Goal: Information Seeking & Learning: Learn about a topic

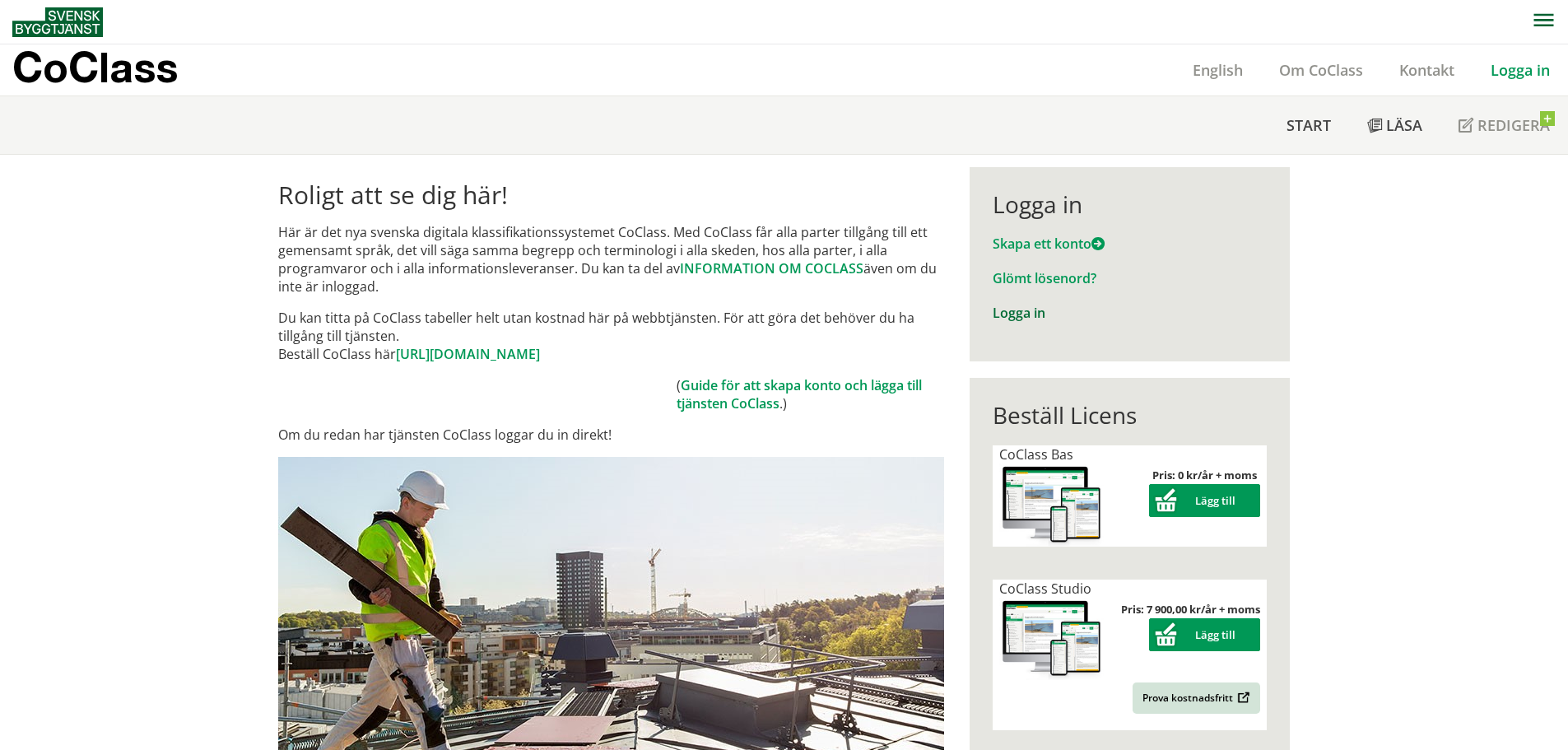
click at [1018, 313] on link "Logga in" at bounding box center [1019, 312] width 53 height 18
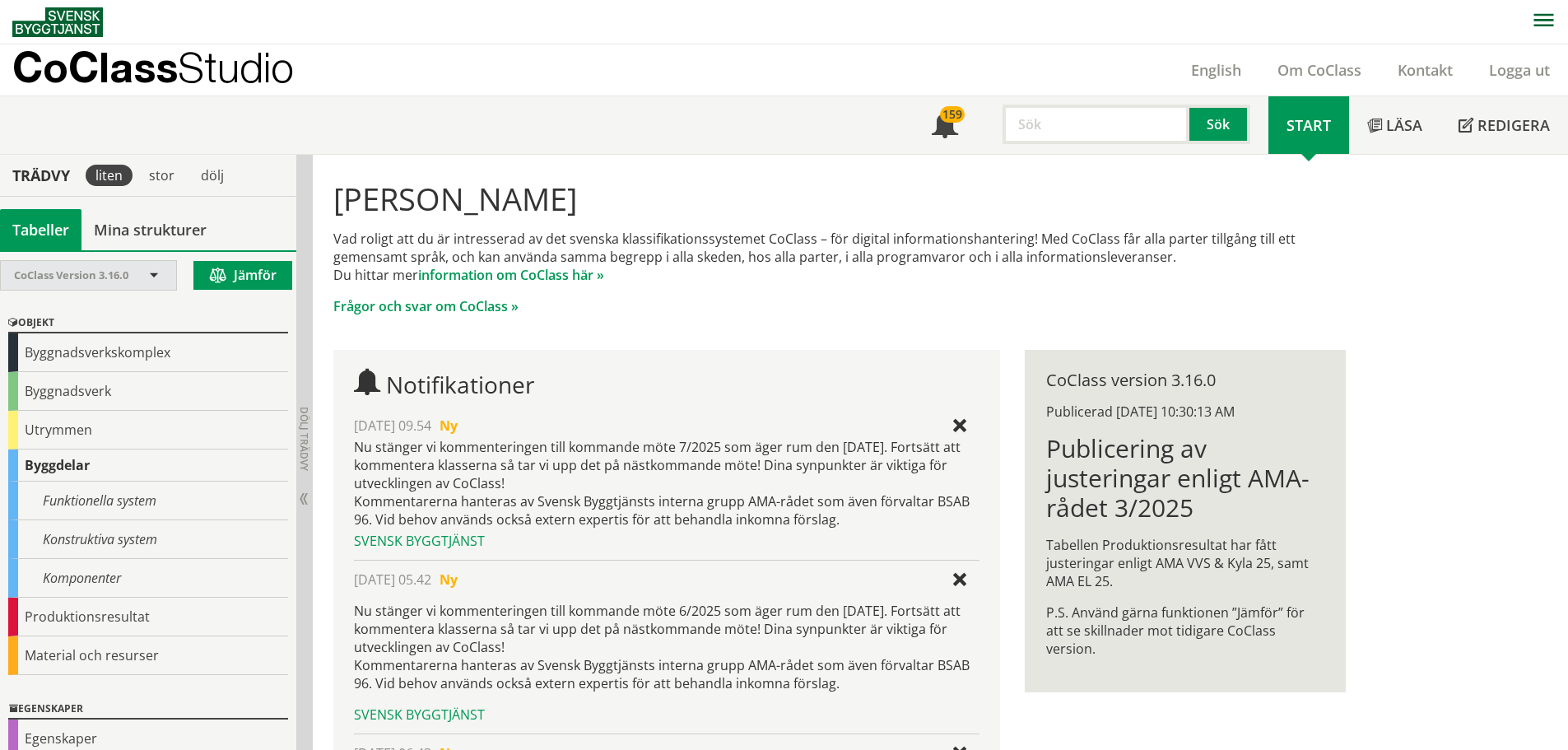
click at [159, 274] on span at bounding box center [154, 276] width 14 height 14
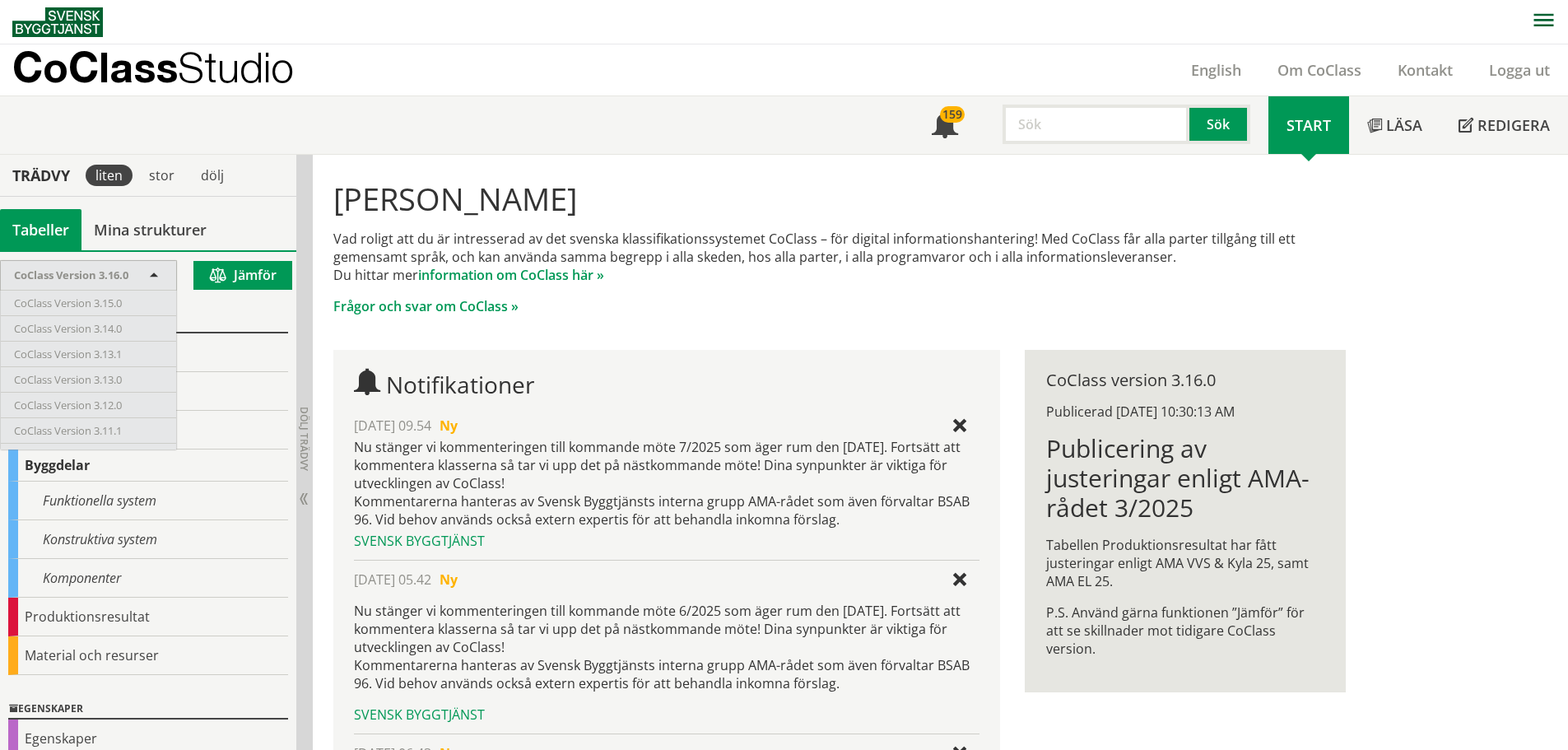
click at [105, 273] on span "CoClass Version 3.16.0" at bounding box center [71, 275] width 114 height 14
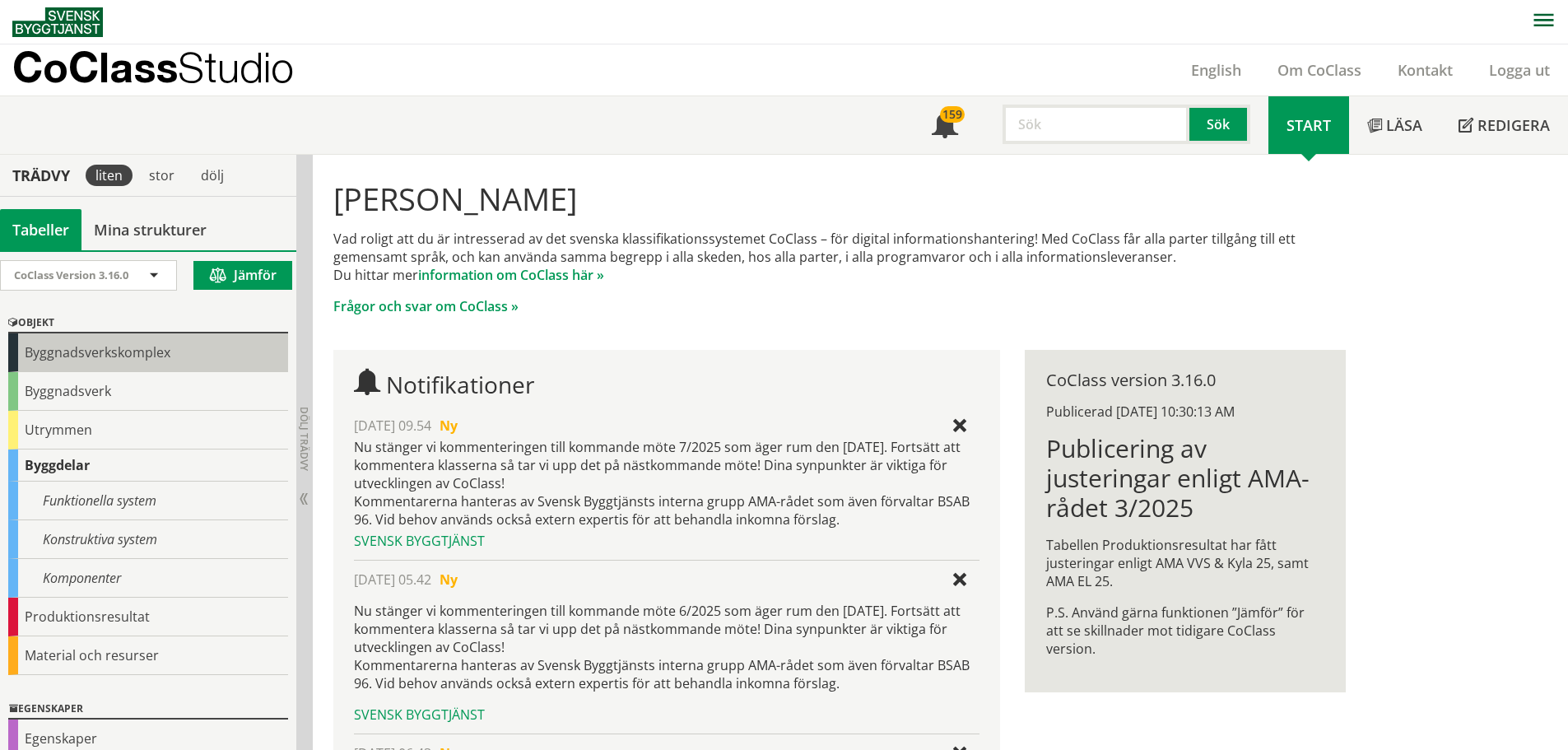
click at [113, 349] on div "Byggnadsverkskomplex" at bounding box center [148, 352] width 280 height 39
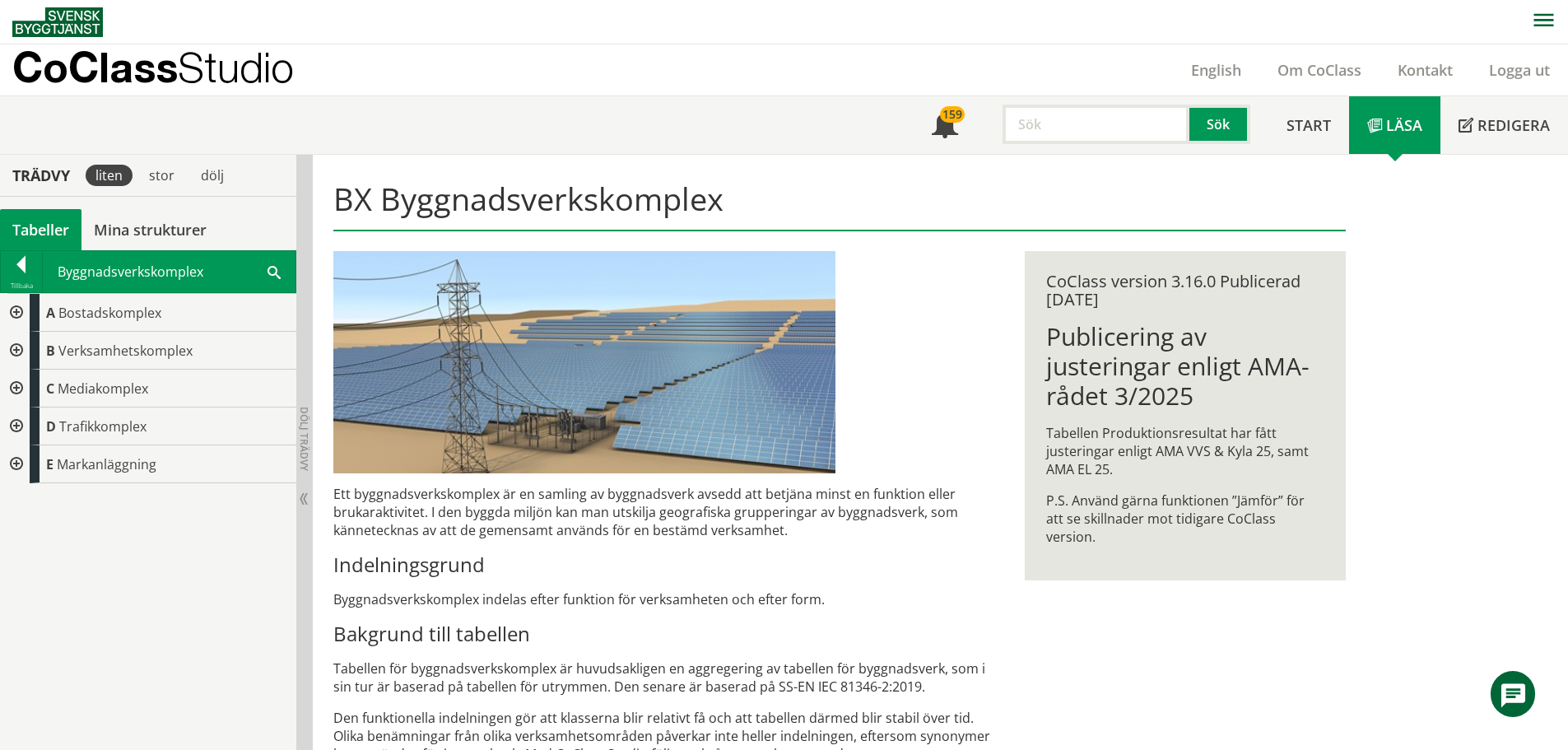
click at [16, 311] on div at bounding box center [14, 312] width 30 height 38
click at [25, 355] on div at bounding box center [28, 350] width 30 height 38
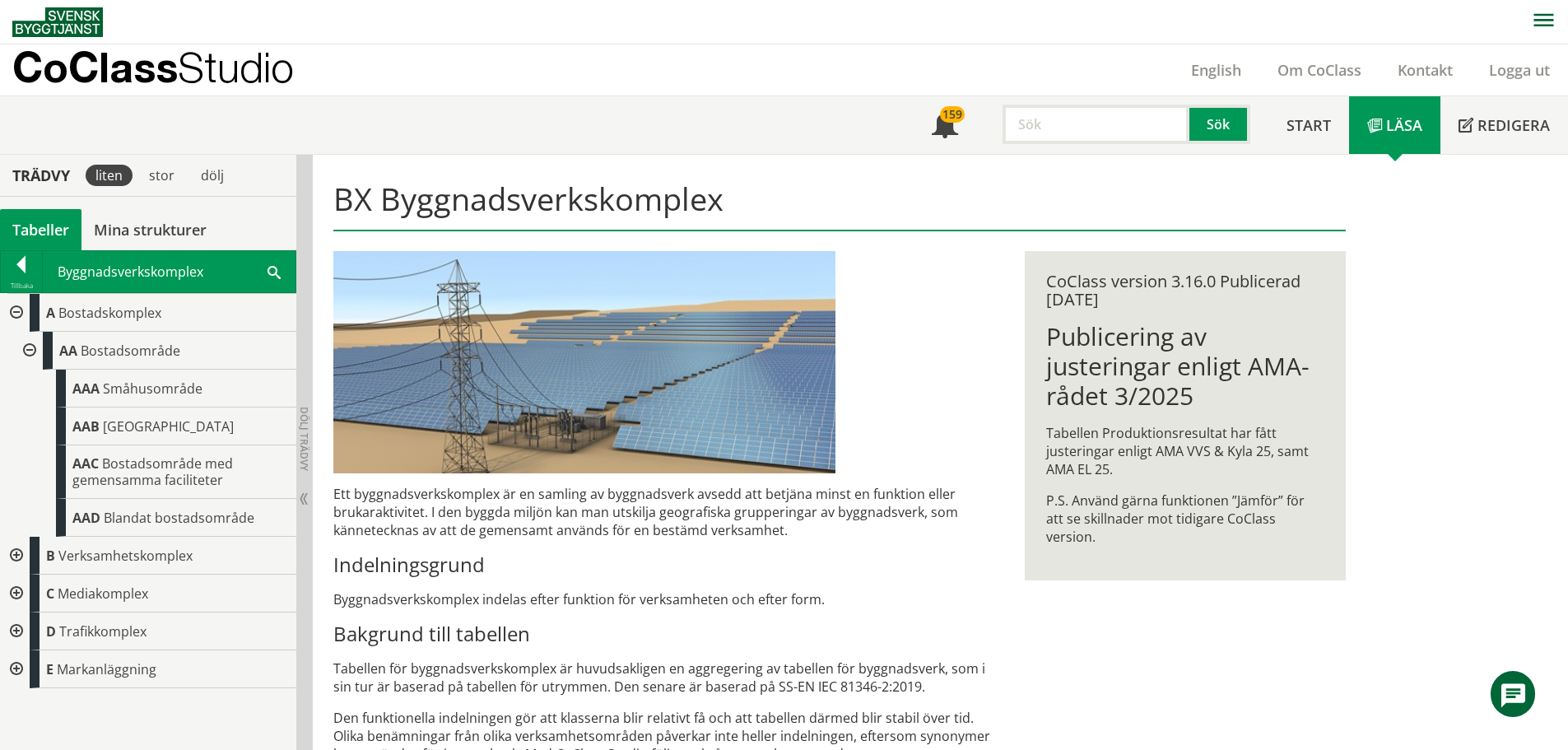
click at [16, 593] on div at bounding box center [14, 593] width 30 height 38
click at [31, 628] on div at bounding box center [28, 631] width 30 height 38
click at [48, 667] on div at bounding box center [41, 669] width 30 height 38
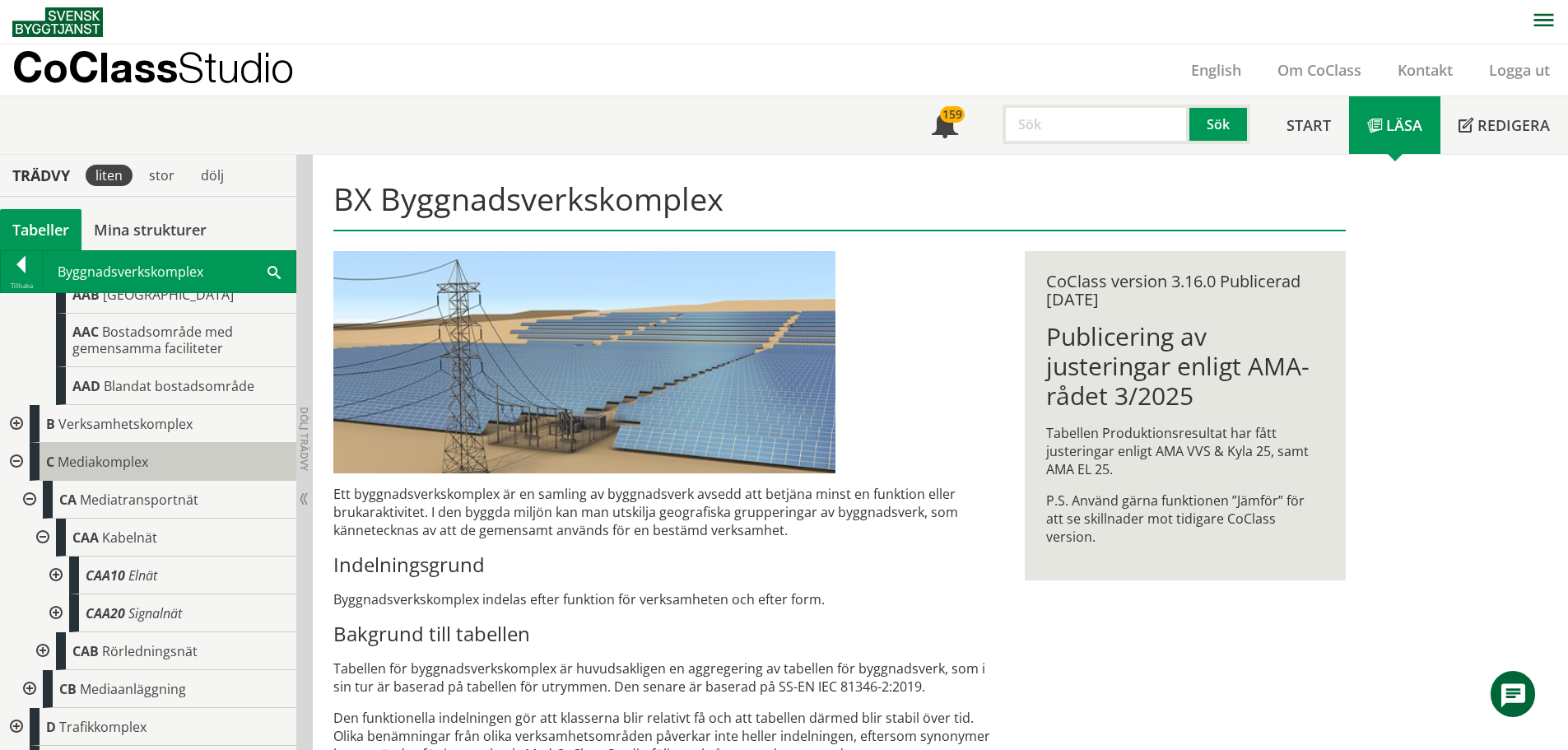
scroll to position [166, 0]
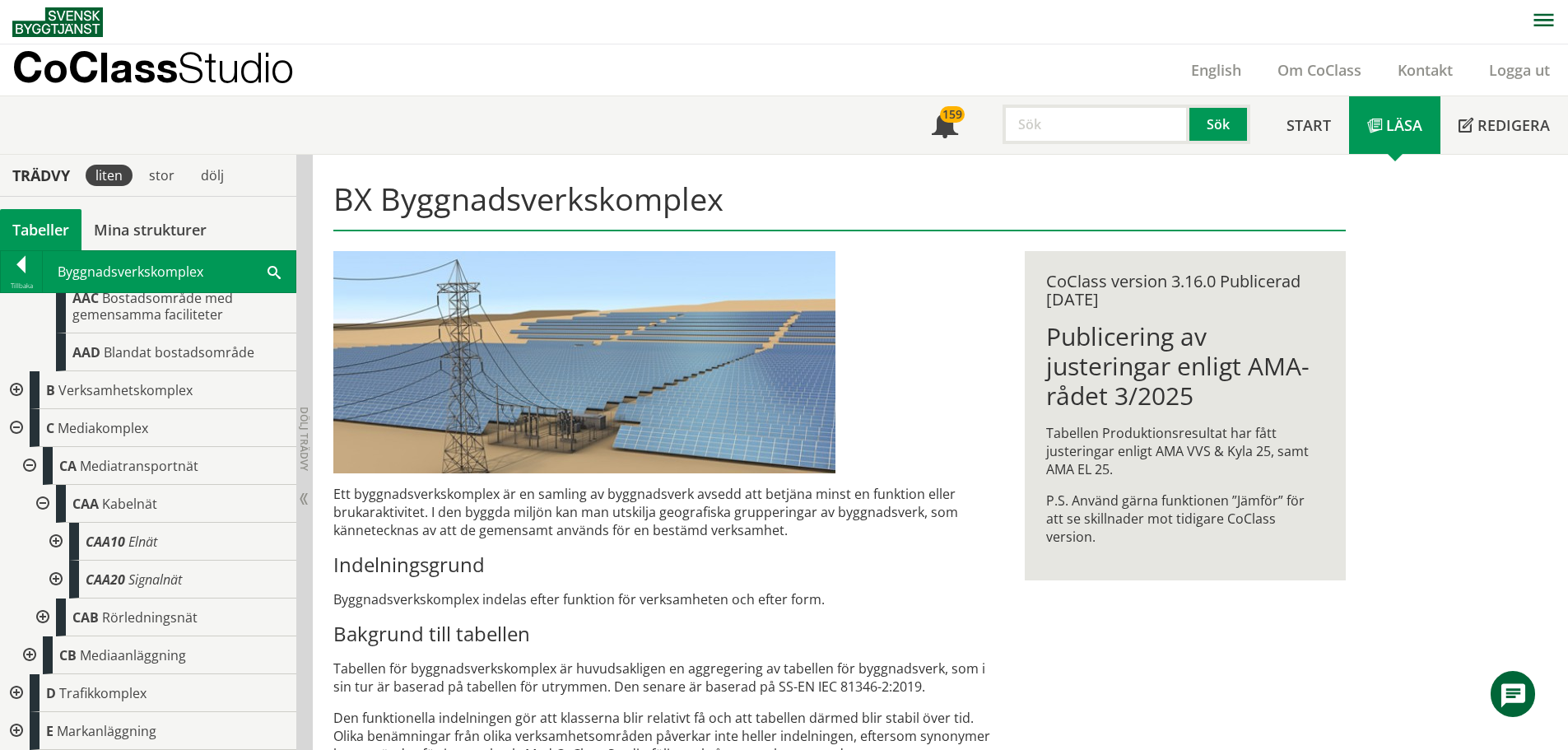
click at [53, 542] on div at bounding box center [54, 542] width 30 height 38
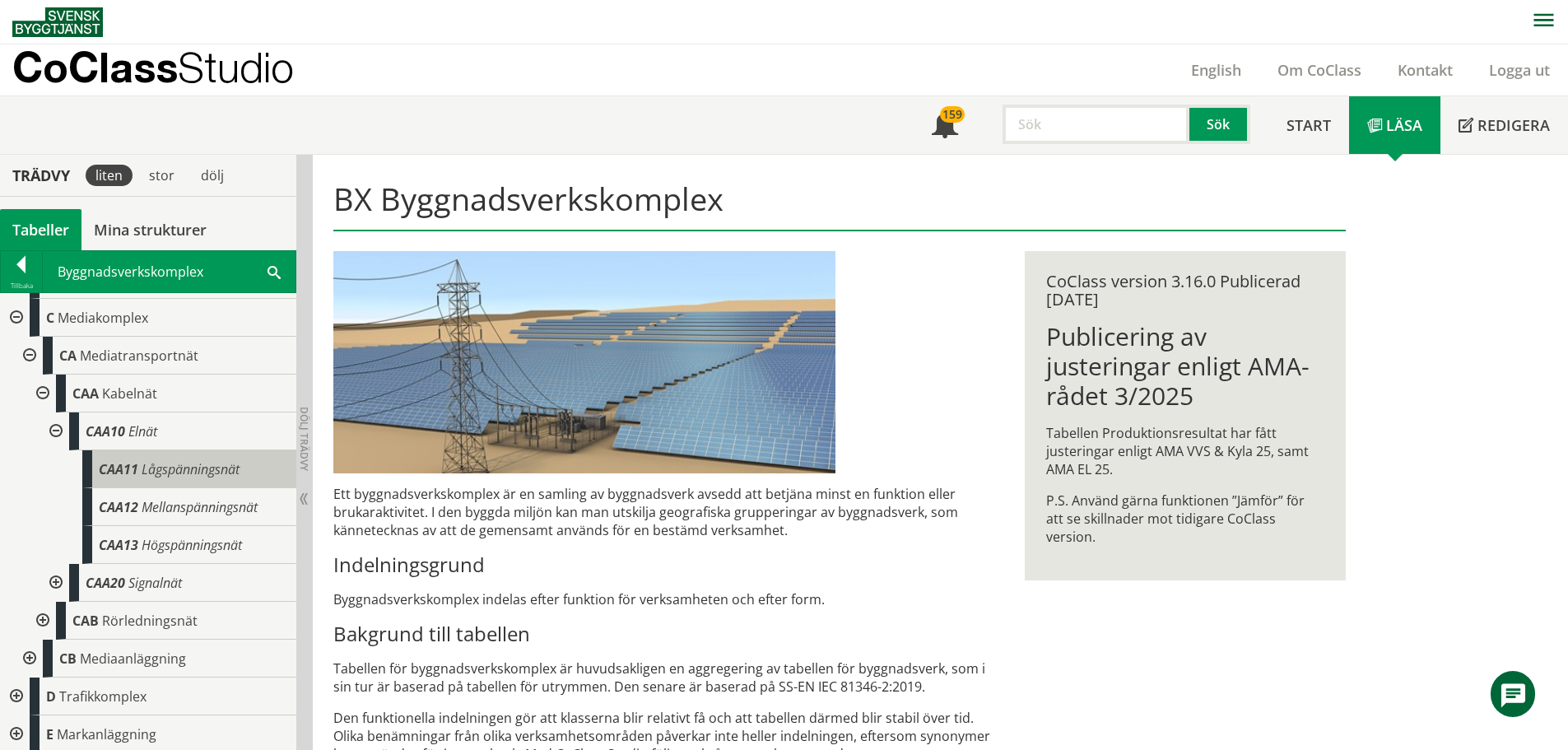
scroll to position [279, 0]
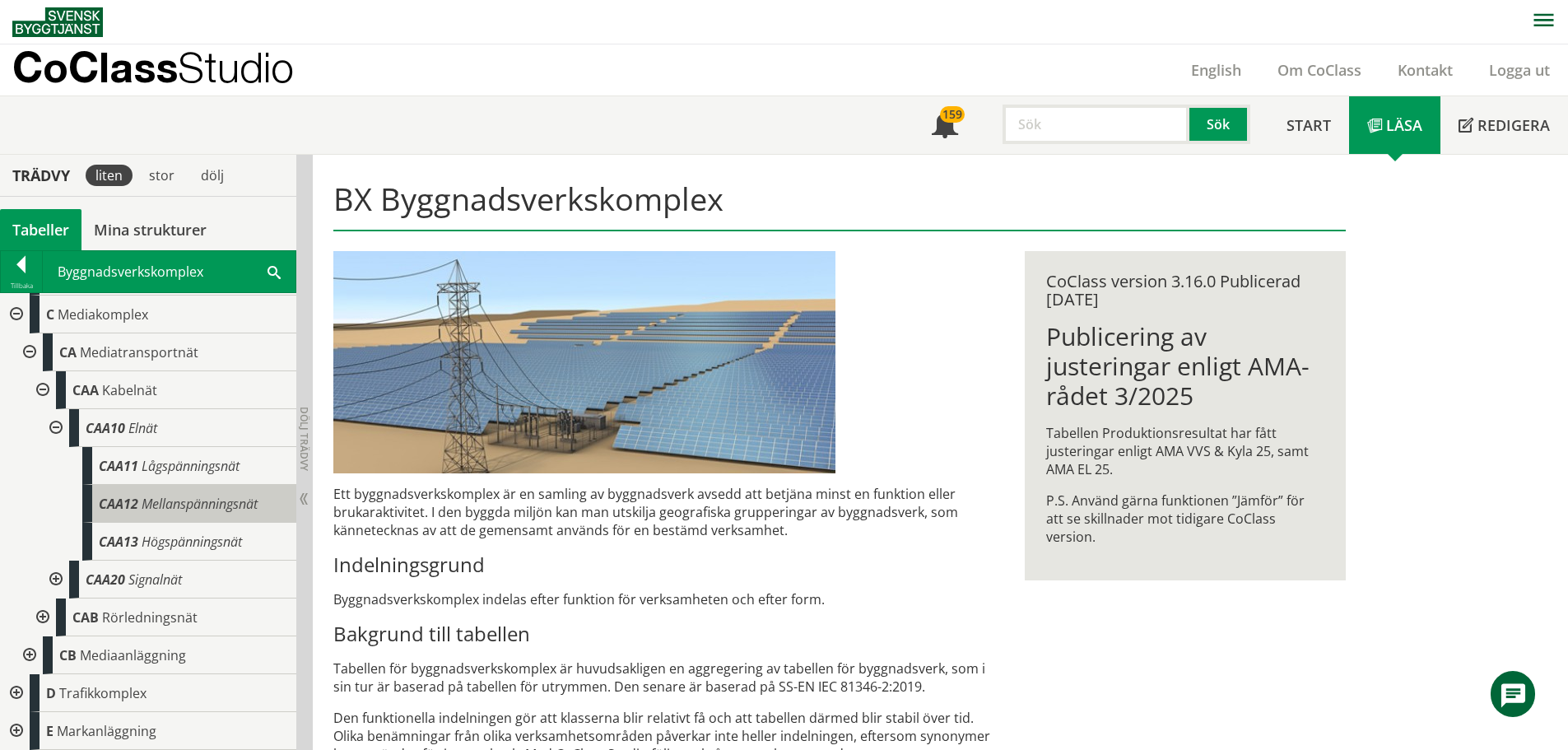
click at [205, 499] on span "Mellanspänningsnät" at bounding box center [199, 503] width 116 height 18
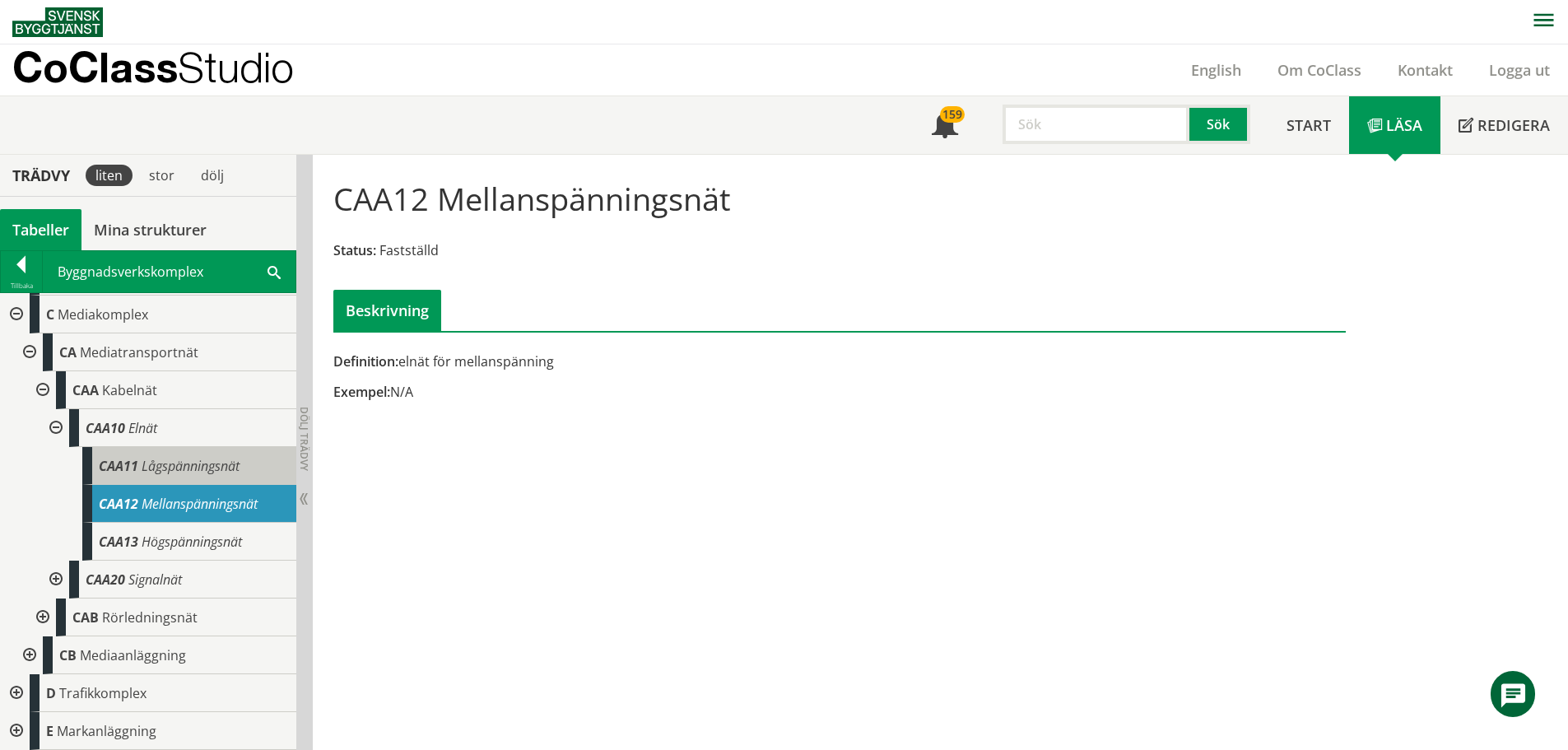
click at [203, 460] on span "Lågspänningsnät" at bounding box center [190, 465] width 98 height 18
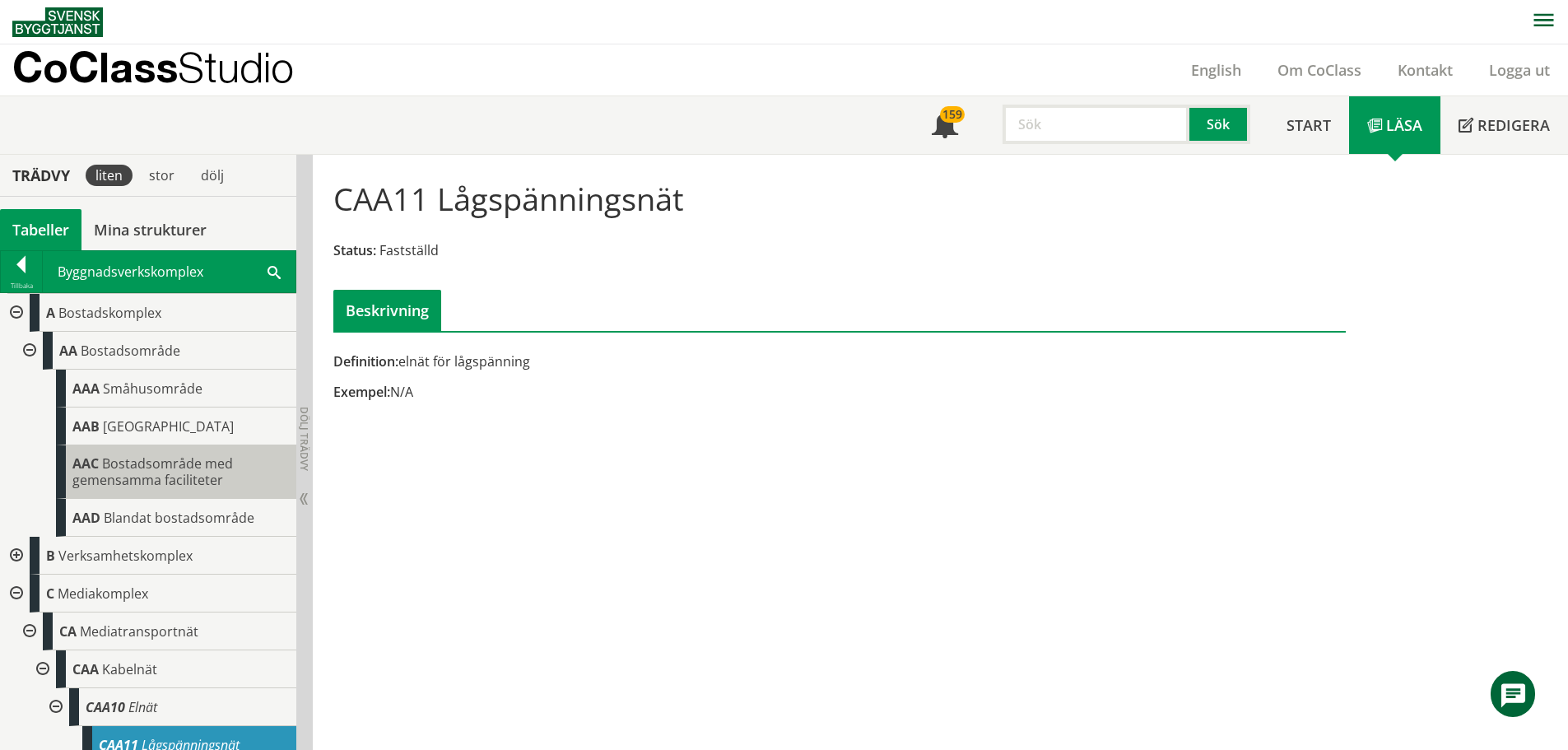
click at [178, 467] on span "Bostadsområde med gemensamma faciliteter" at bounding box center [152, 472] width 160 height 34
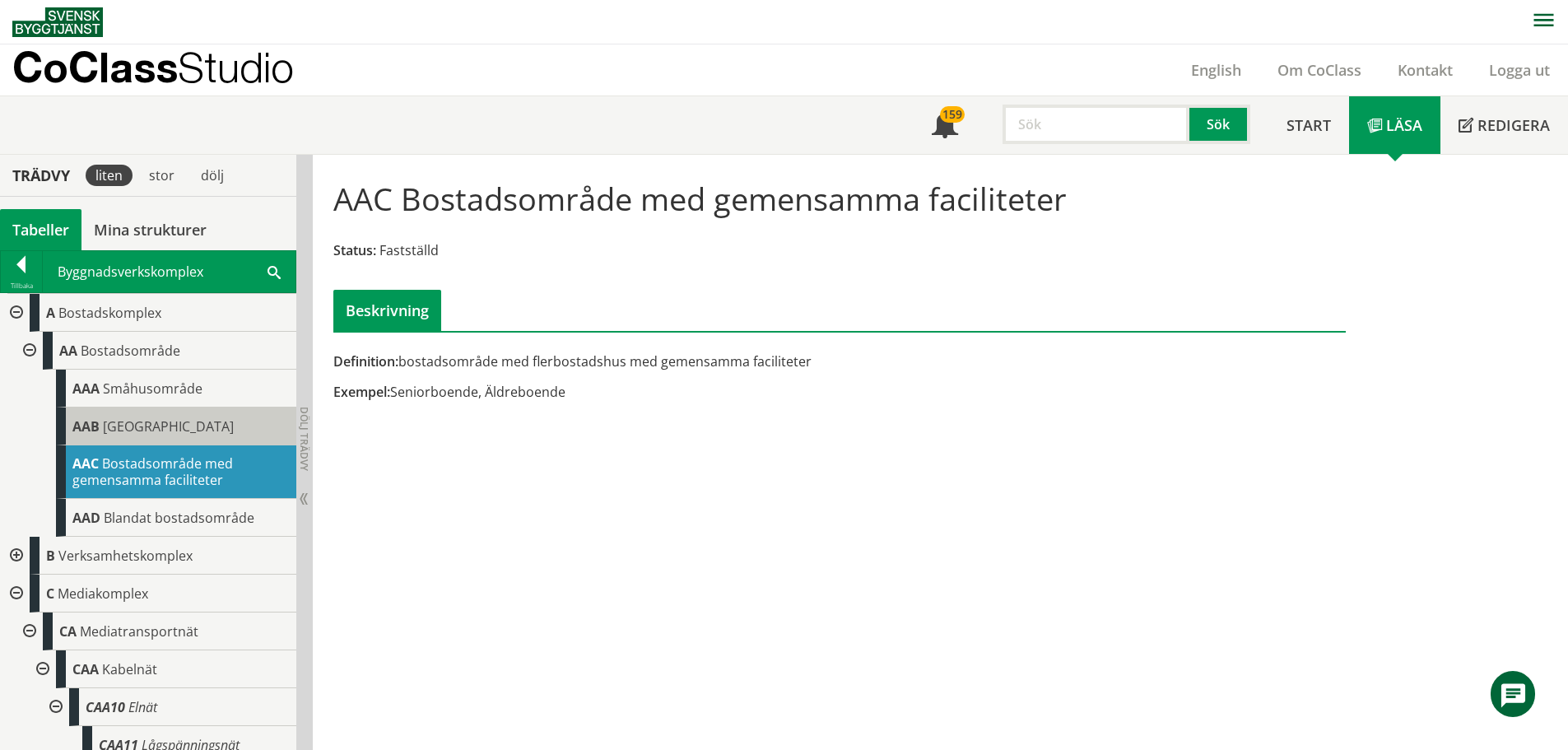
click at [183, 425] on span "[GEOGRAPHIC_DATA]" at bounding box center [167, 427] width 131 height 18
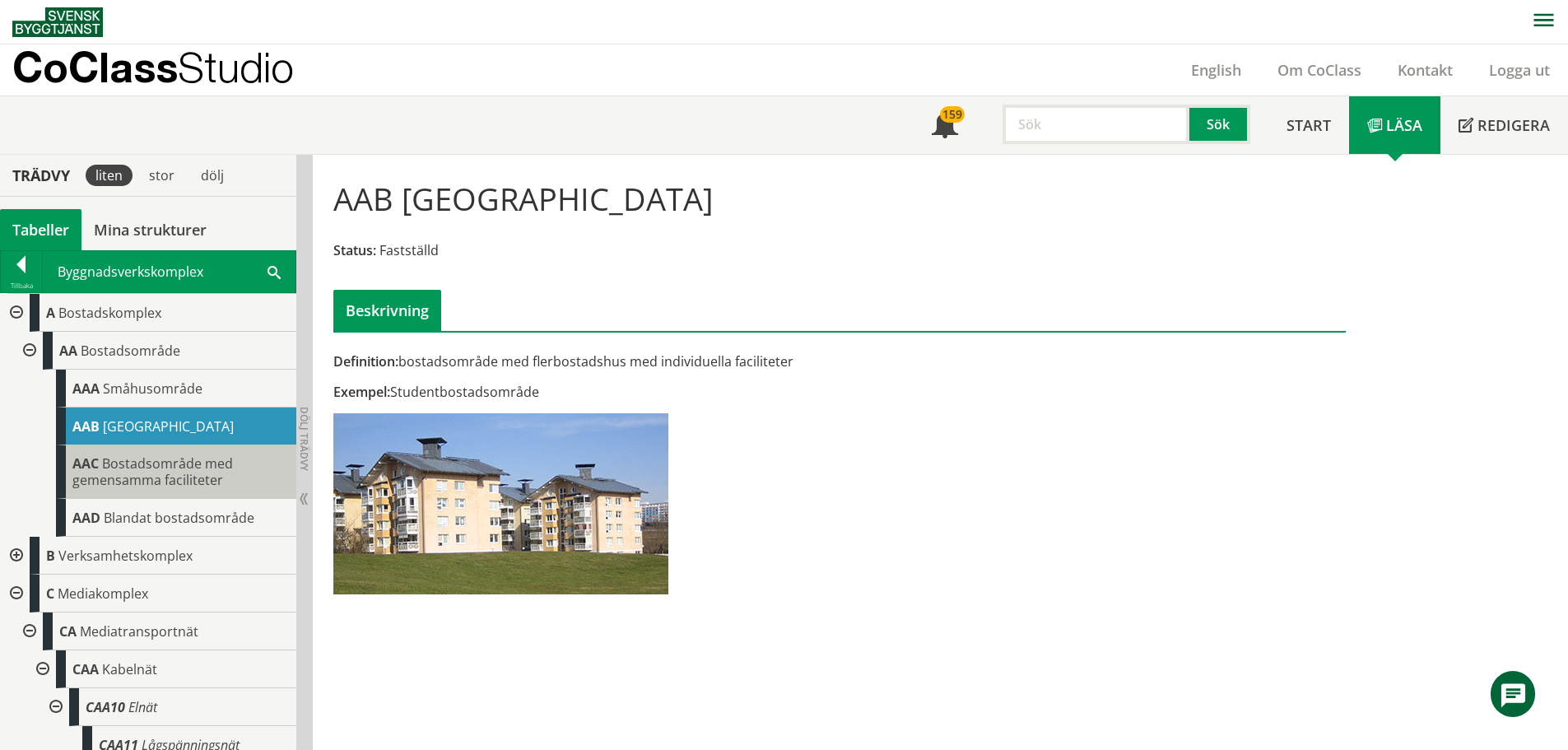
click at [151, 467] on span "Bostadsområde med gemensamma faciliteter" at bounding box center [152, 472] width 160 height 34
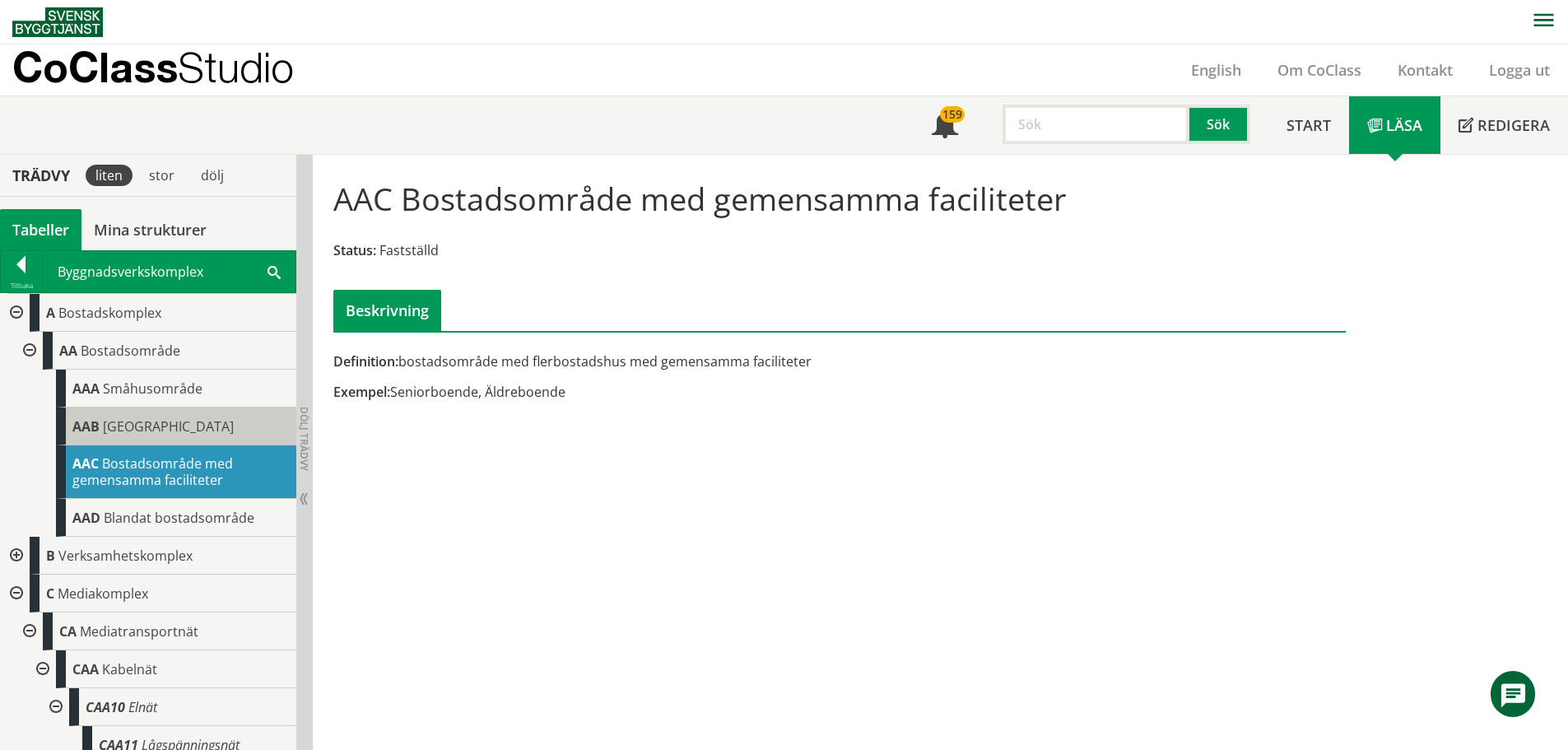
click at [190, 428] on span "[GEOGRAPHIC_DATA]" at bounding box center [167, 427] width 131 height 18
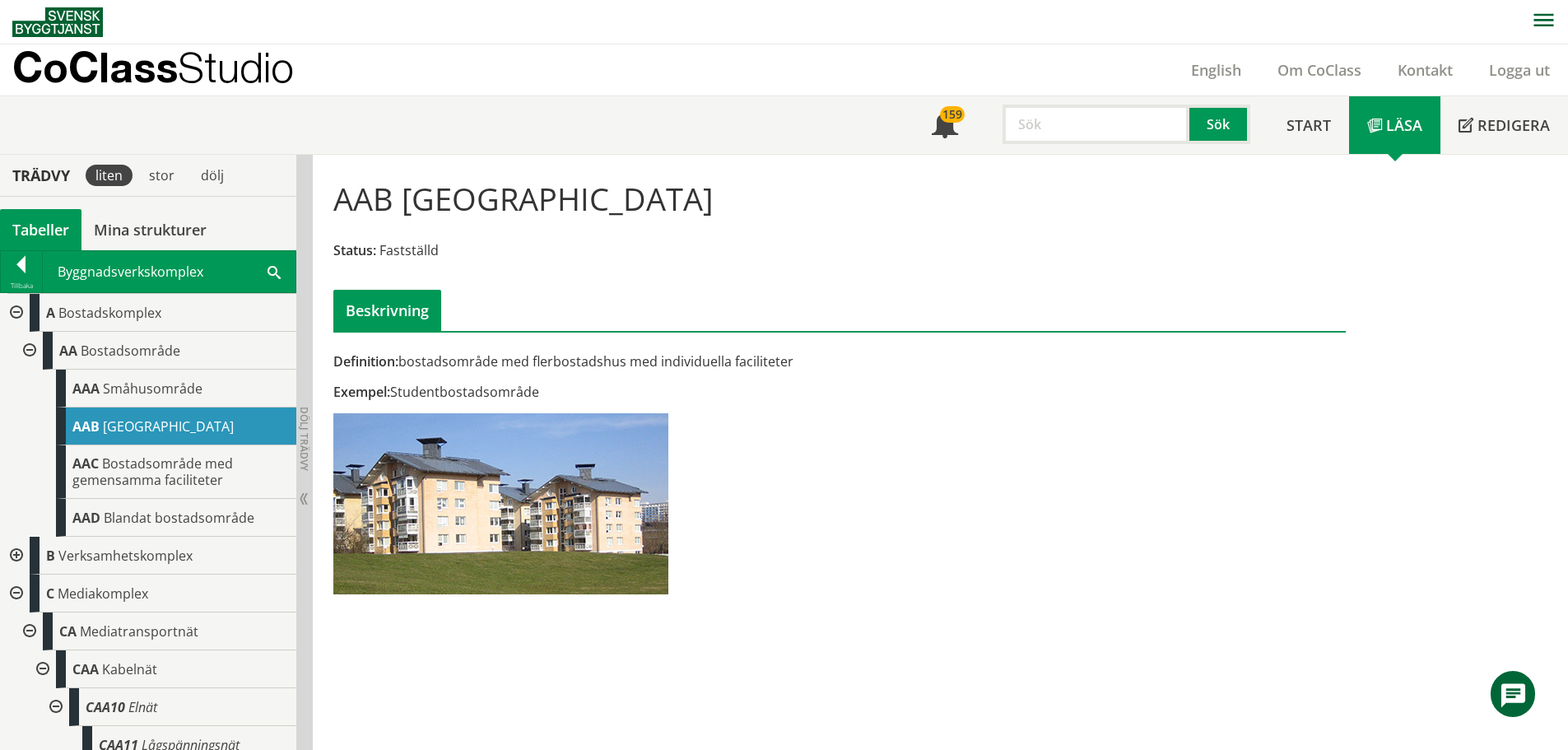
click at [14, 309] on div at bounding box center [14, 312] width 30 height 38
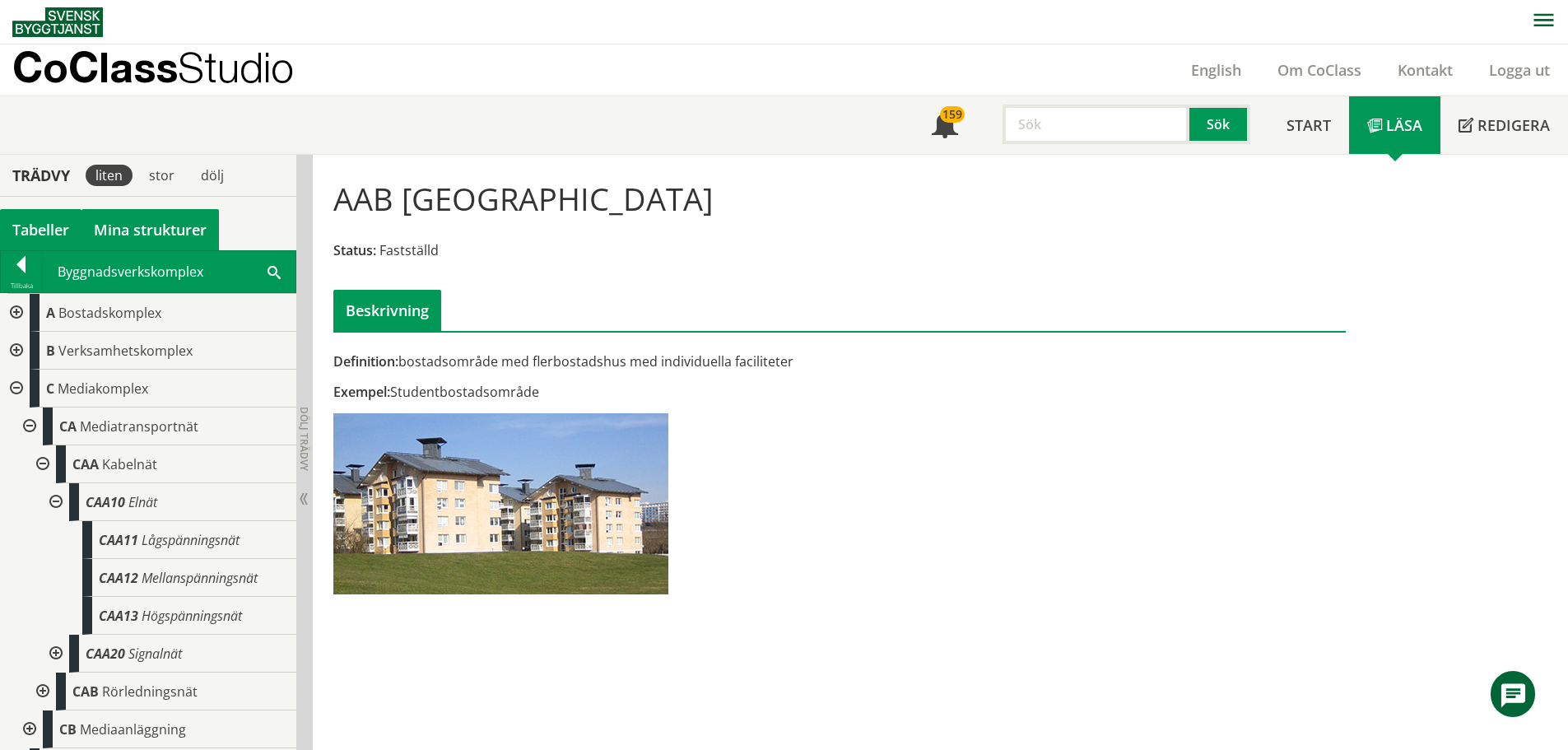
click at [152, 223] on link "Mina strukturer" at bounding box center [150, 230] width 138 height 41
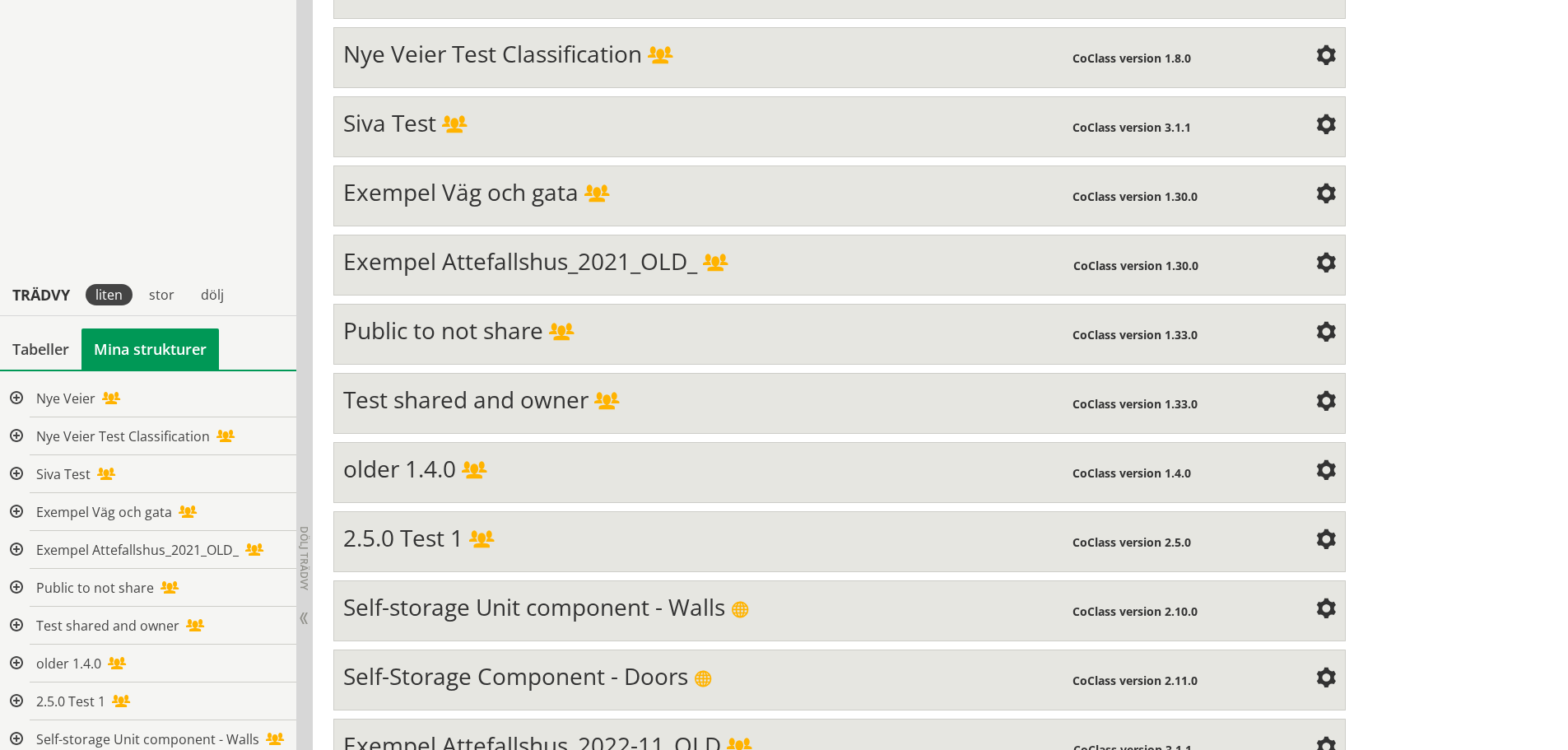
scroll to position [734, 0]
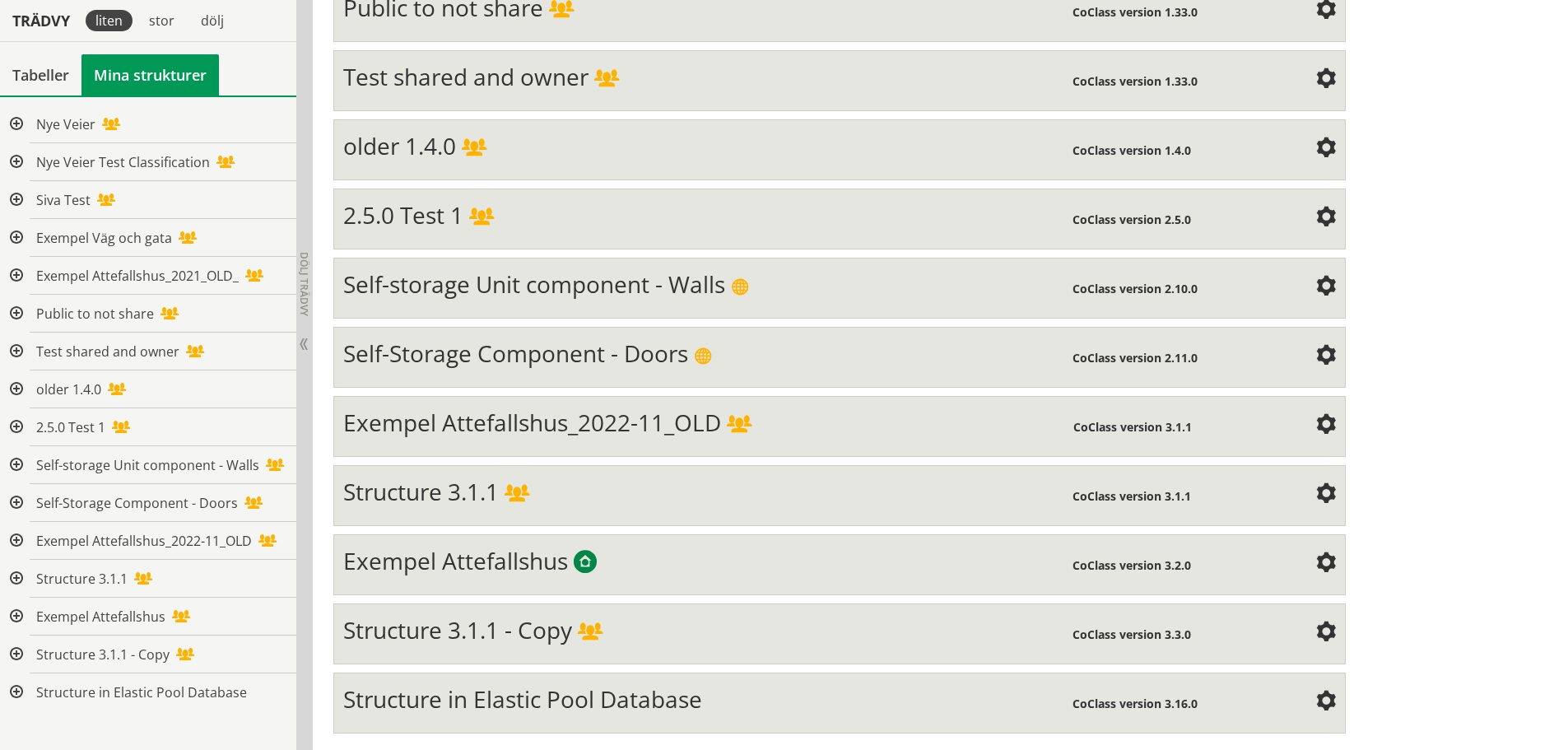
click at [690, 564] on div "Exempel Attefallshus" at bounding box center [707, 563] width 729 height 33
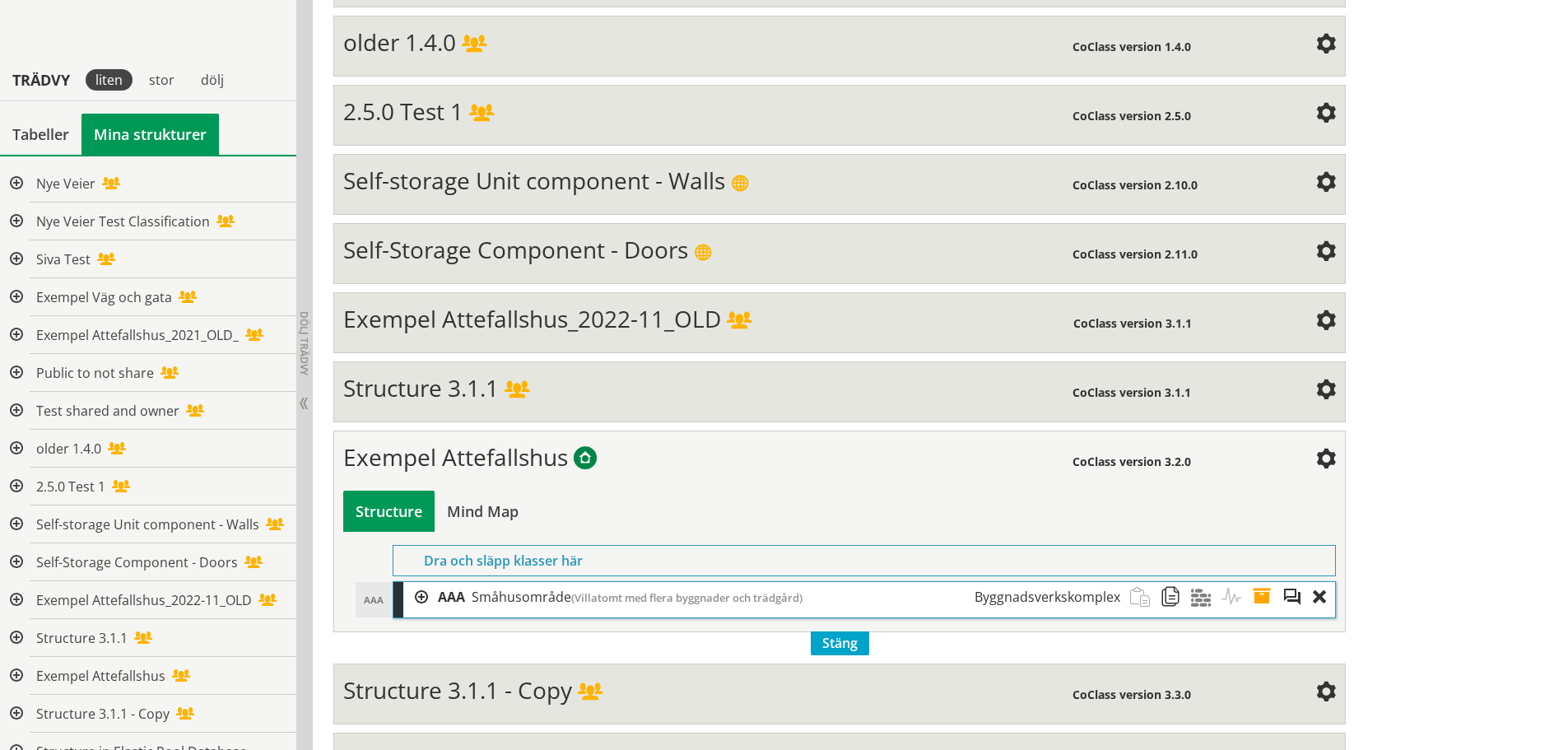
scroll to position [898, 0]
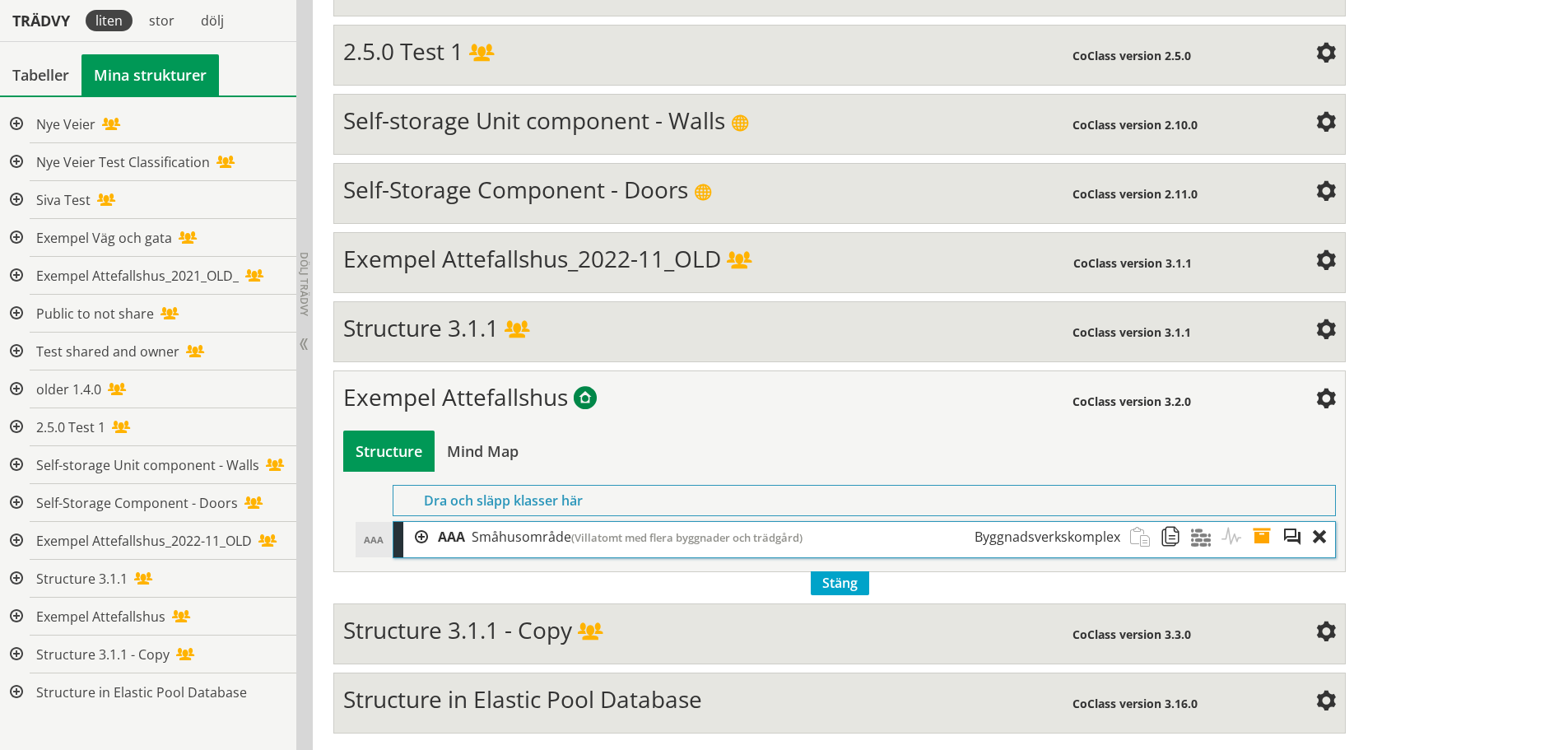
click at [418, 535] on div at bounding box center [415, 538] width 24 height 31
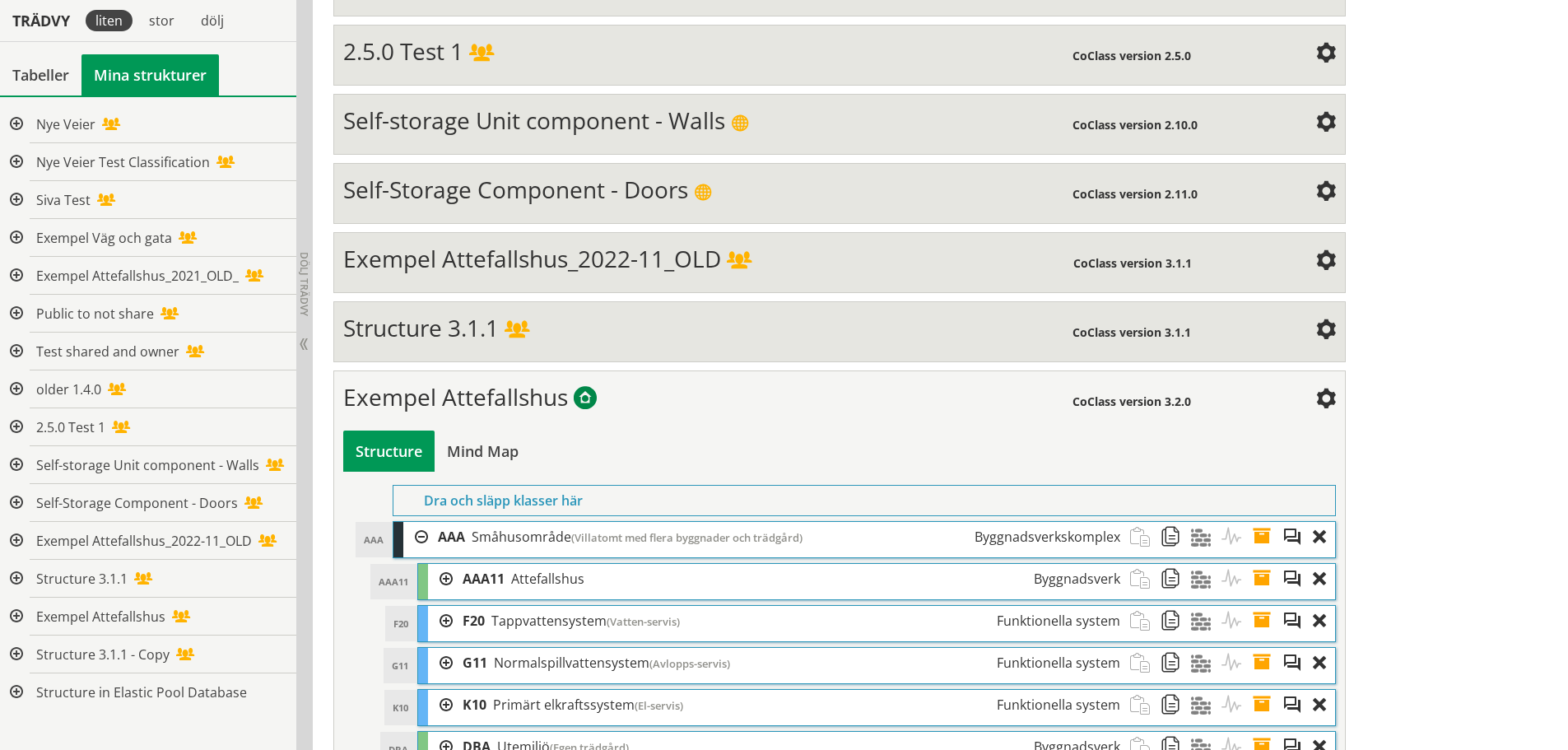
click at [442, 577] on div at bounding box center [439, 579] width 24 height 31
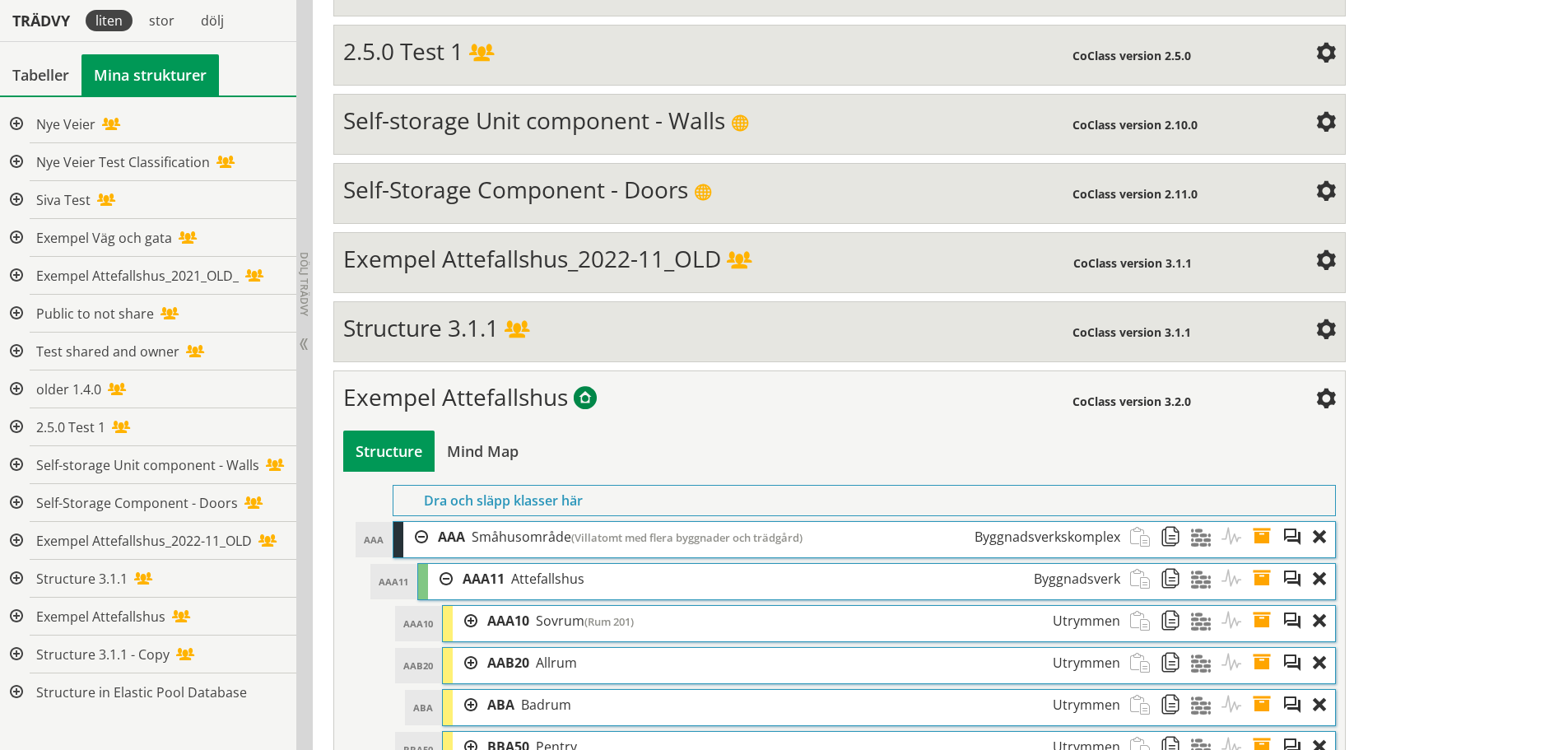
click at [472, 623] on div at bounding box center [464, 621] width 24 height 31
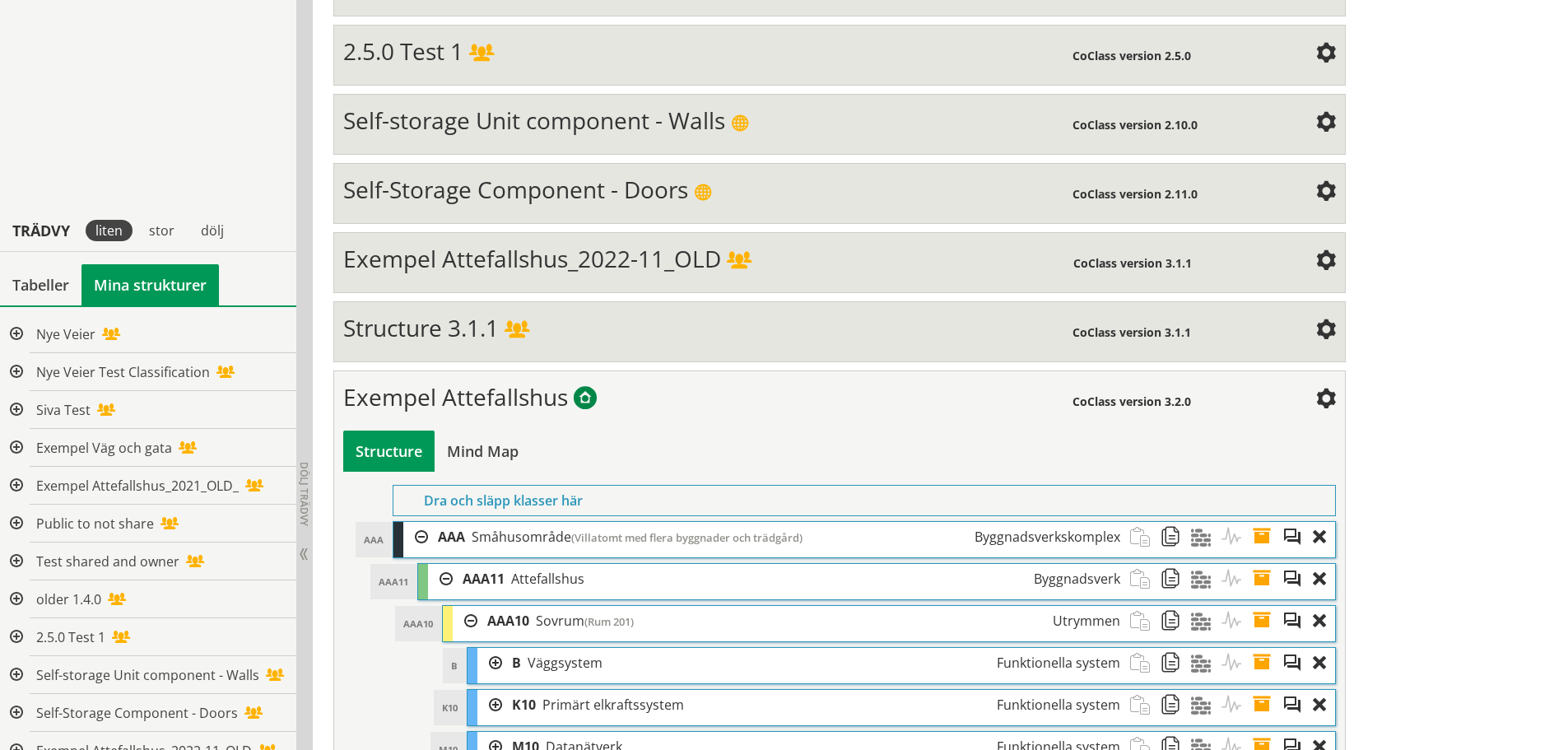
scroll to position [1310, 0]
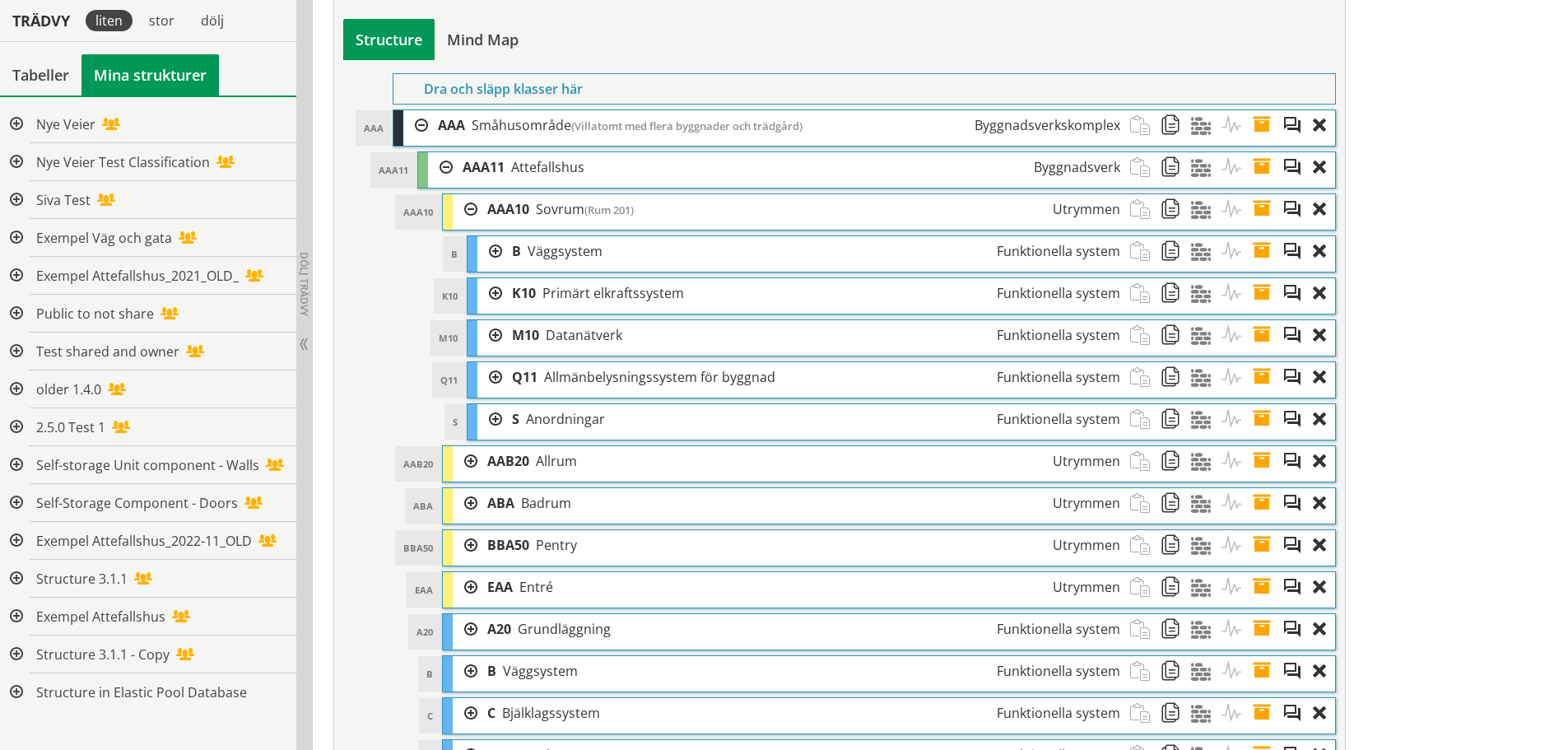
click at [1261, 331] on span at bounding box center [1267, 336] width 31 height 31
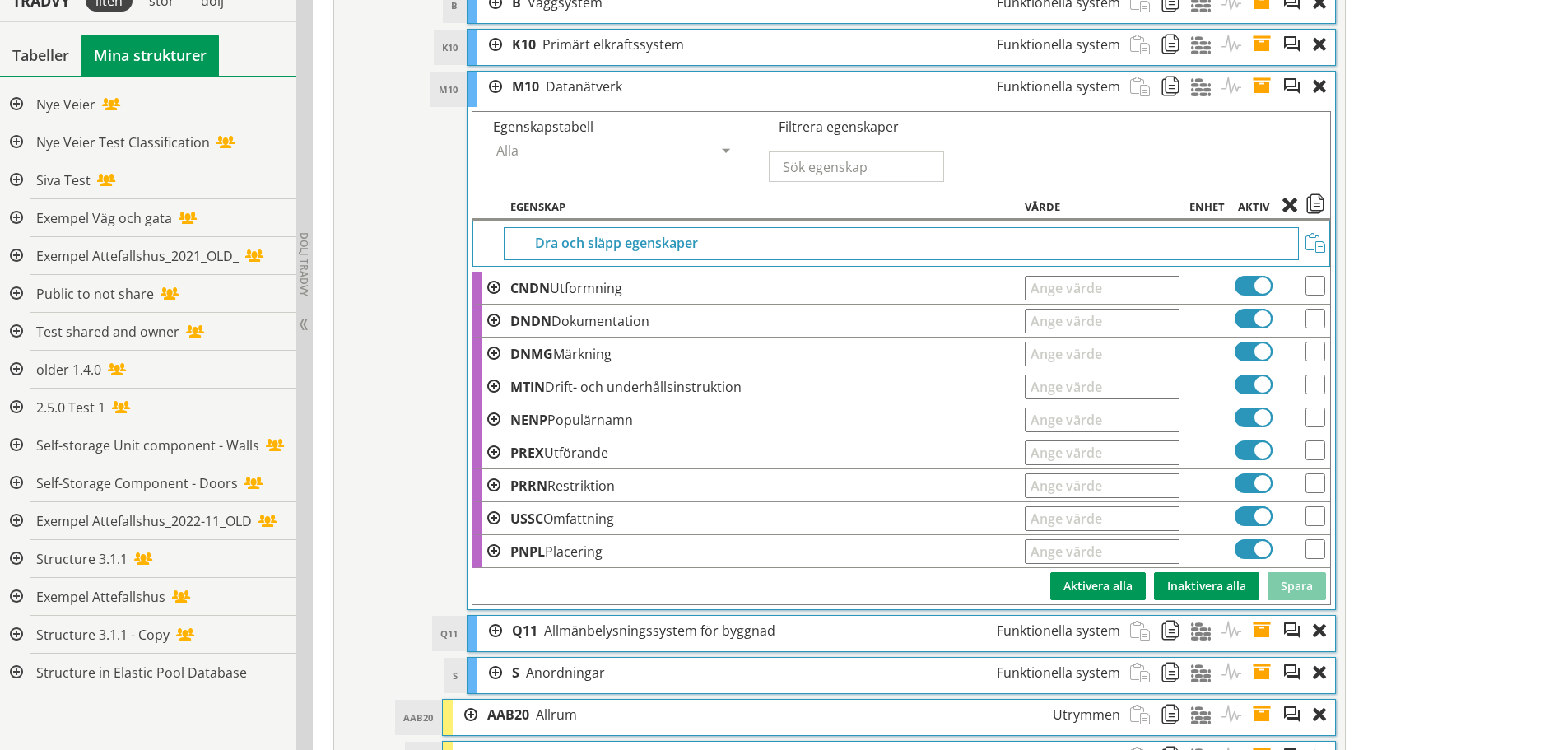
scroll to position [1528, 0]
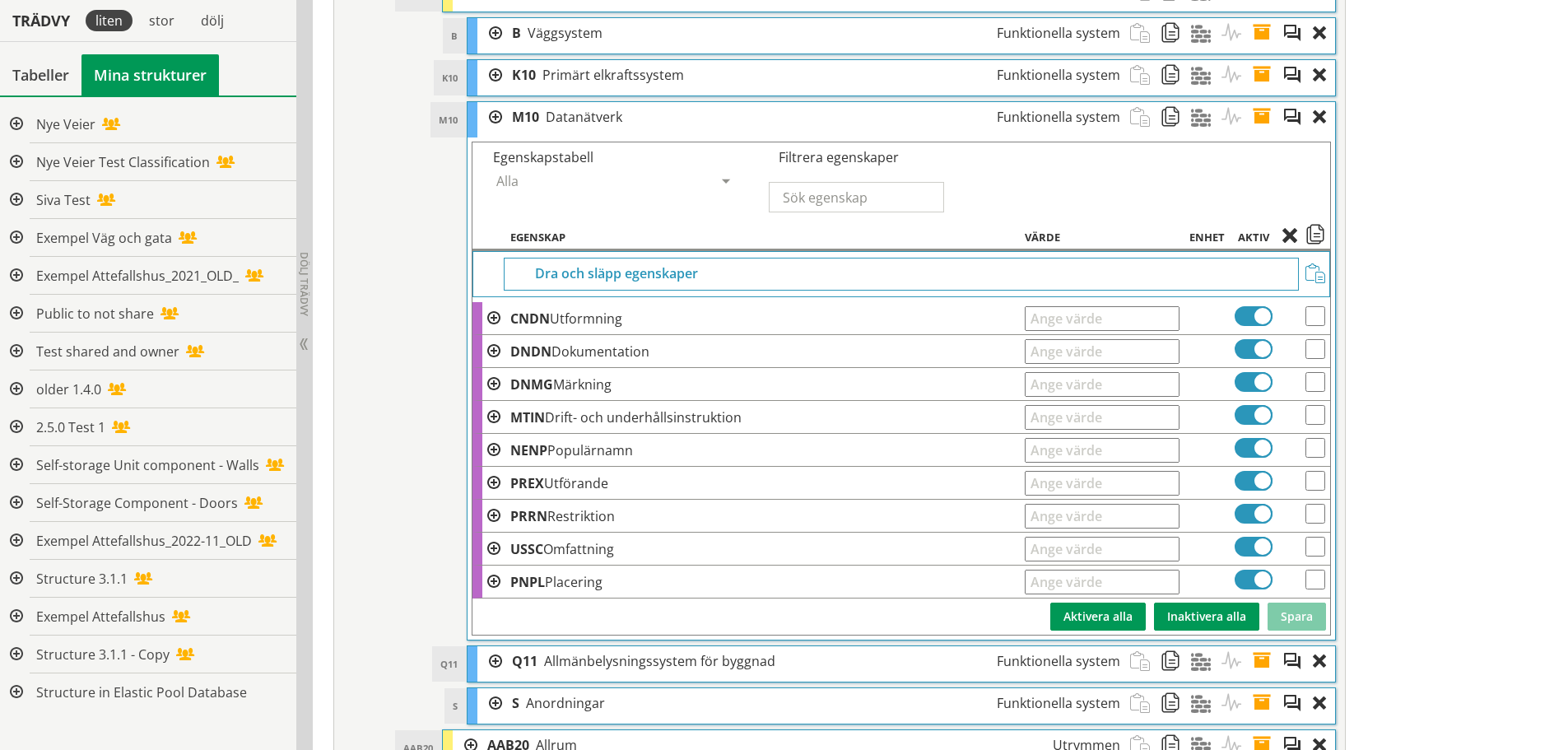
click at [557, 154] on div "Egenskapstabell" at bounding box center [543, 157] width 120 height 30
click at [1261, 118] on span at bounding box center [1267, 117] width 31 height 31
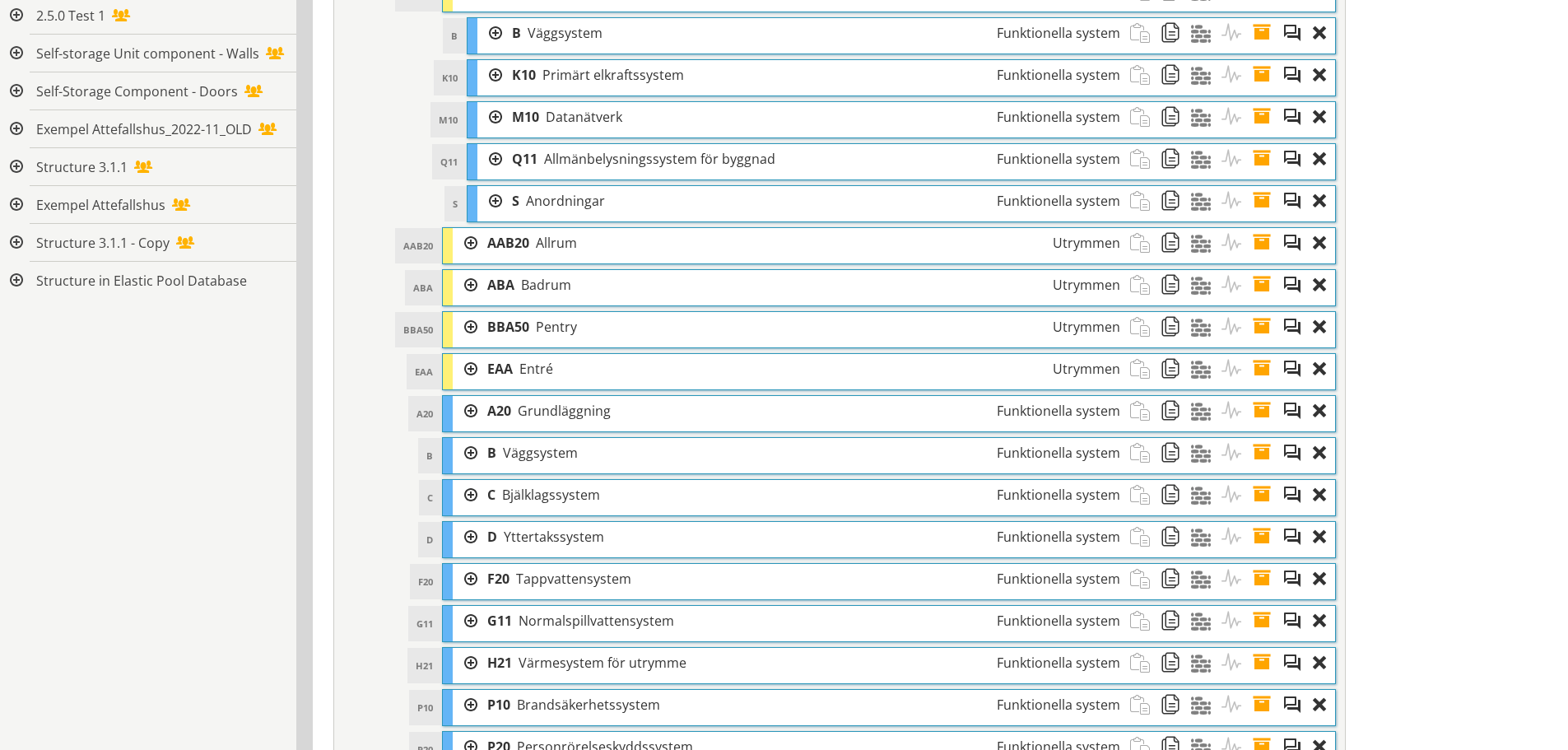
scroll to position [1116, 0]
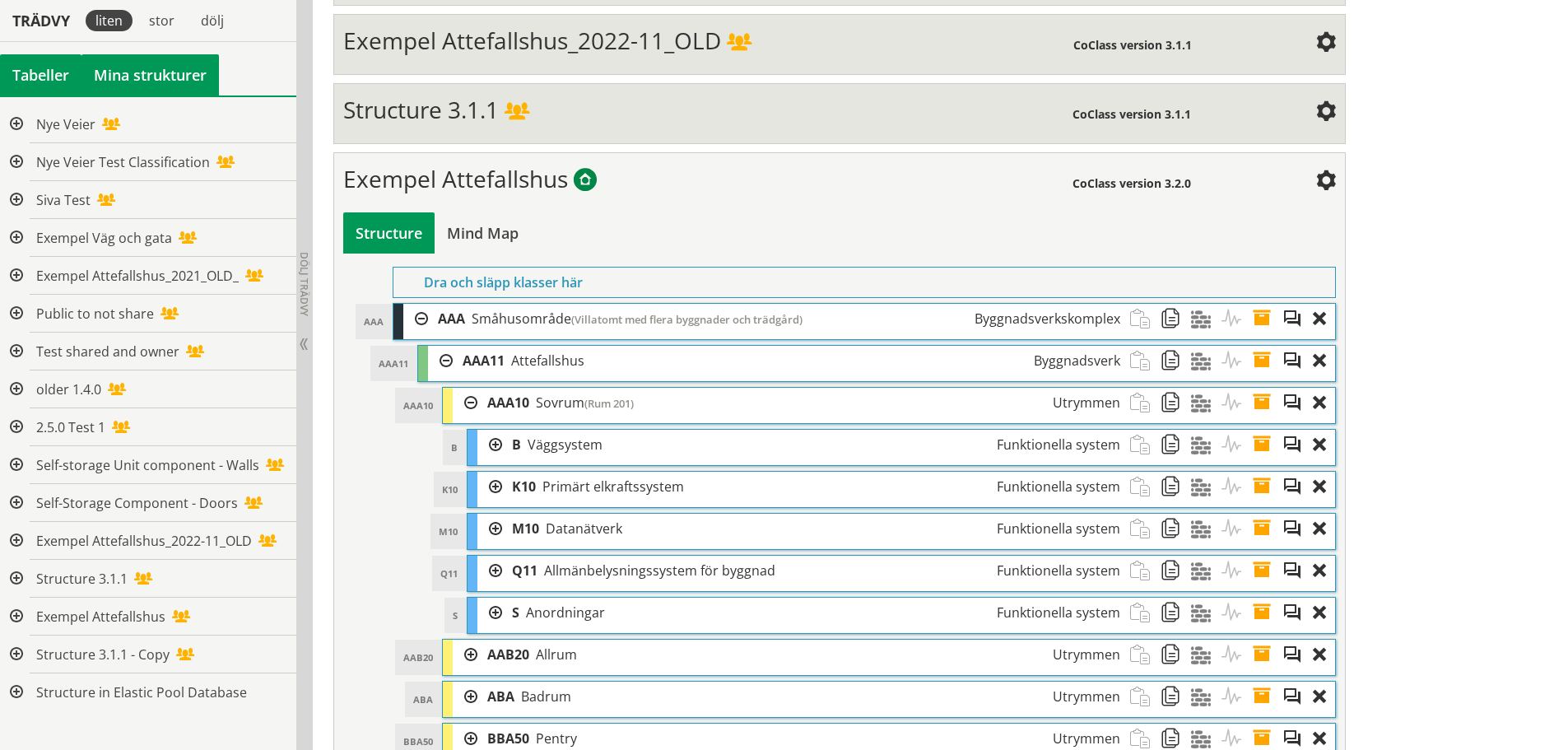
click at [55, 78] on div "Tabeller" at bounding box center [41, 75] width 82 height 41
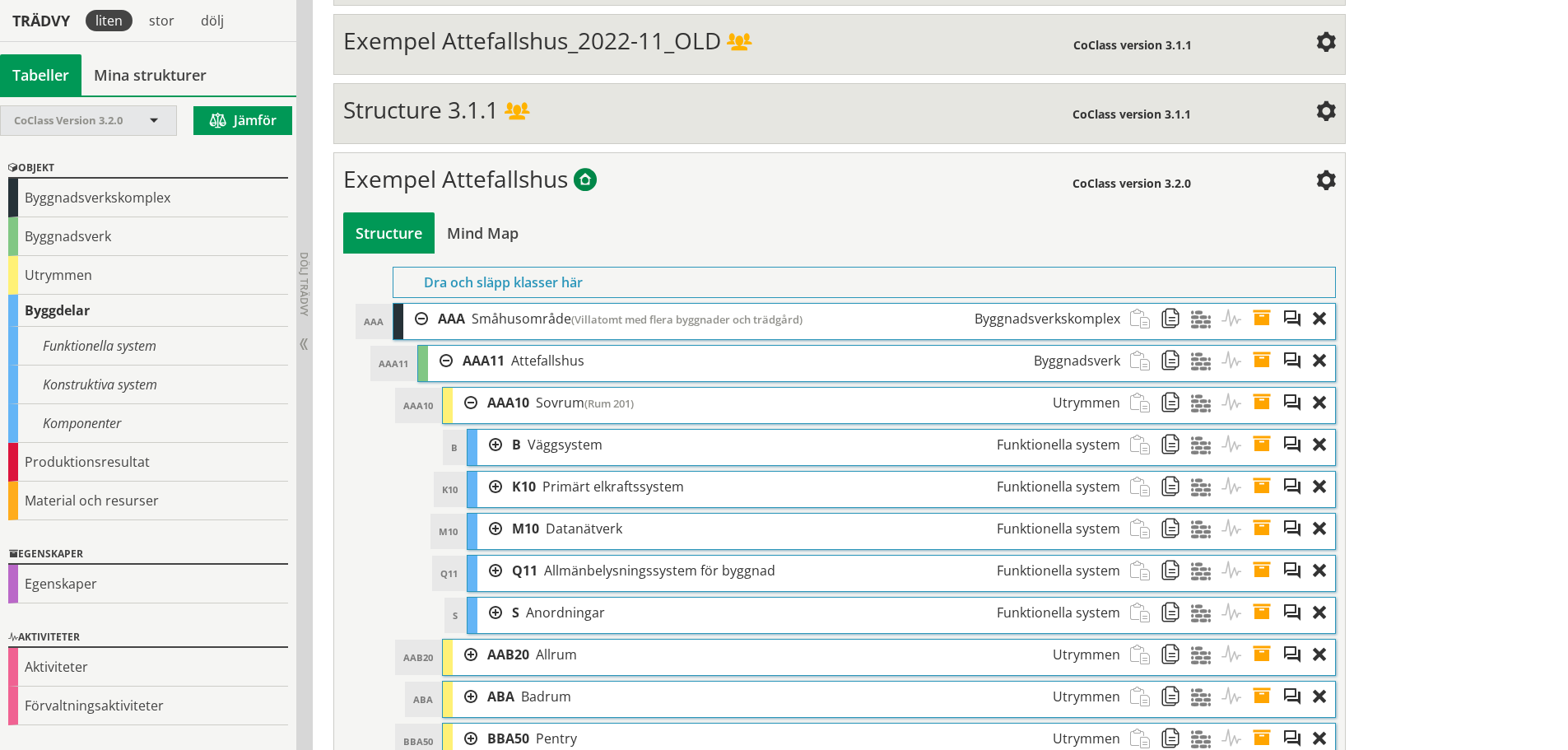
drag, startPoint x: 104, startPoint y: 120, endPoint x: 102, endPoint y: 131, distance: 11.2
click at [104, 121] on span "CoClass Version 3.2.0" at bounding box center [68, 120] width 109 height 14
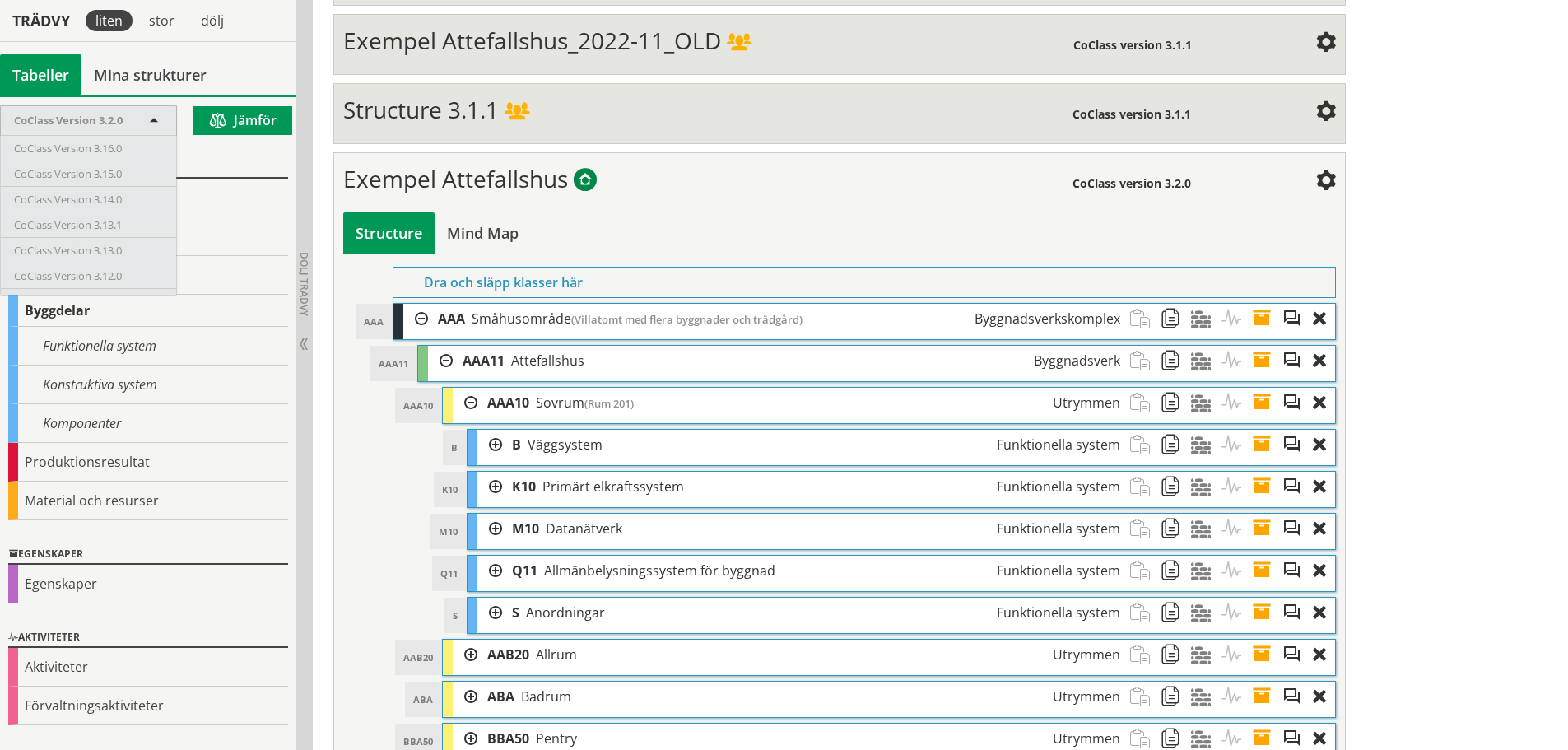
scroll to position [0, 0]
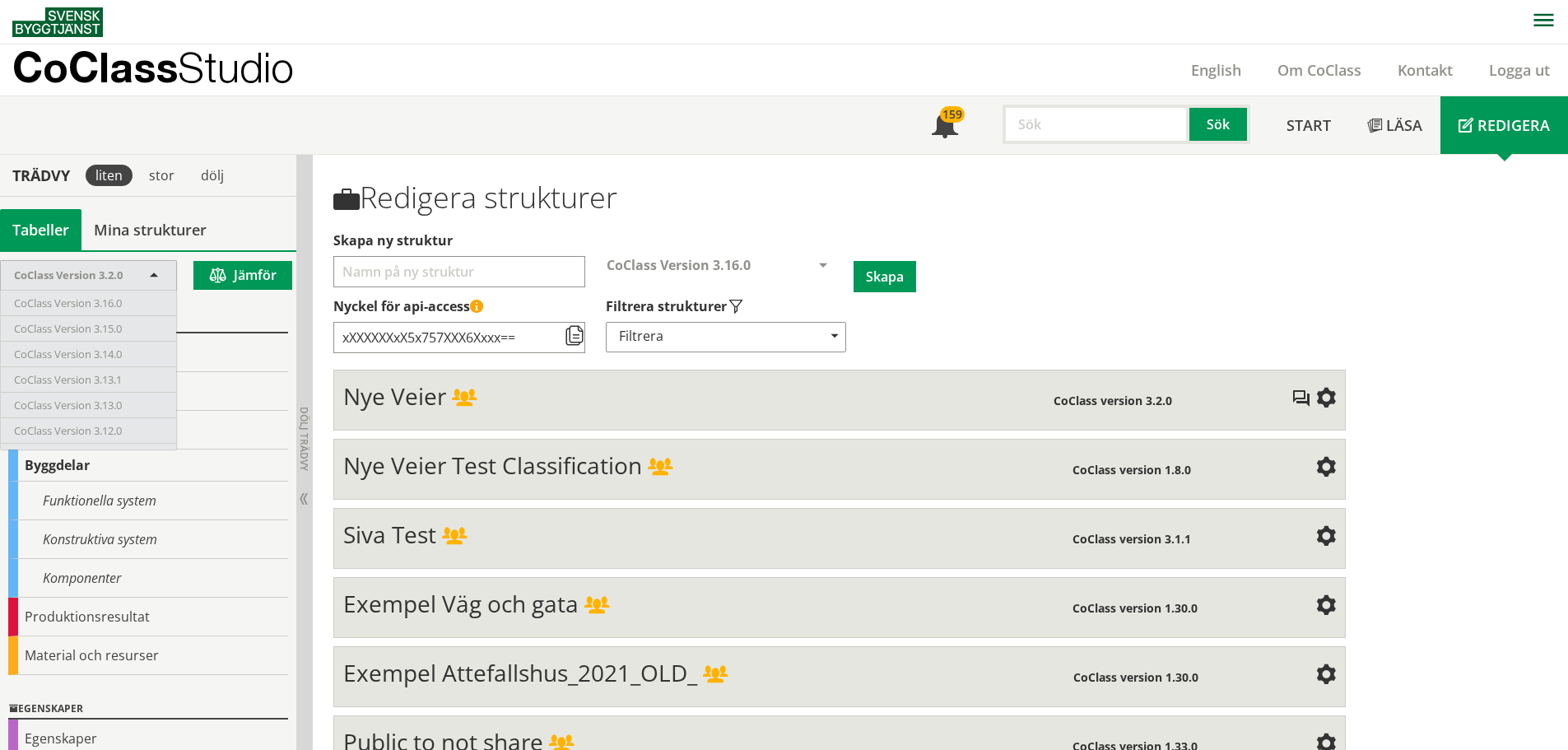
click at [293, 106] on div "Meny 159 Sök Start Läsa" at bounding box center [790, 125] width 1555 height 58
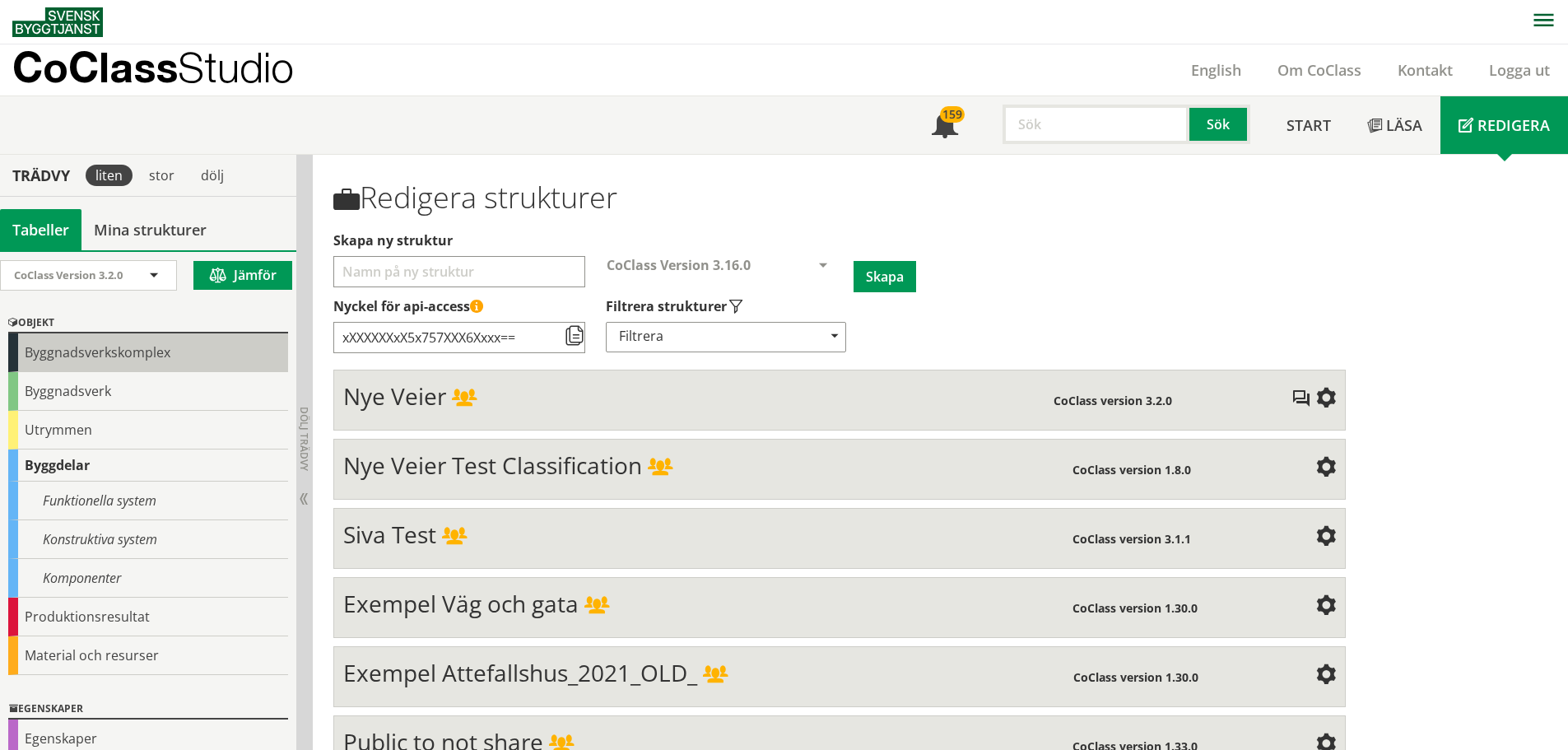
click at [135, 344] on div "Byggnadsverkskomplex" at bounding box center [148, 352] width 280 height 39
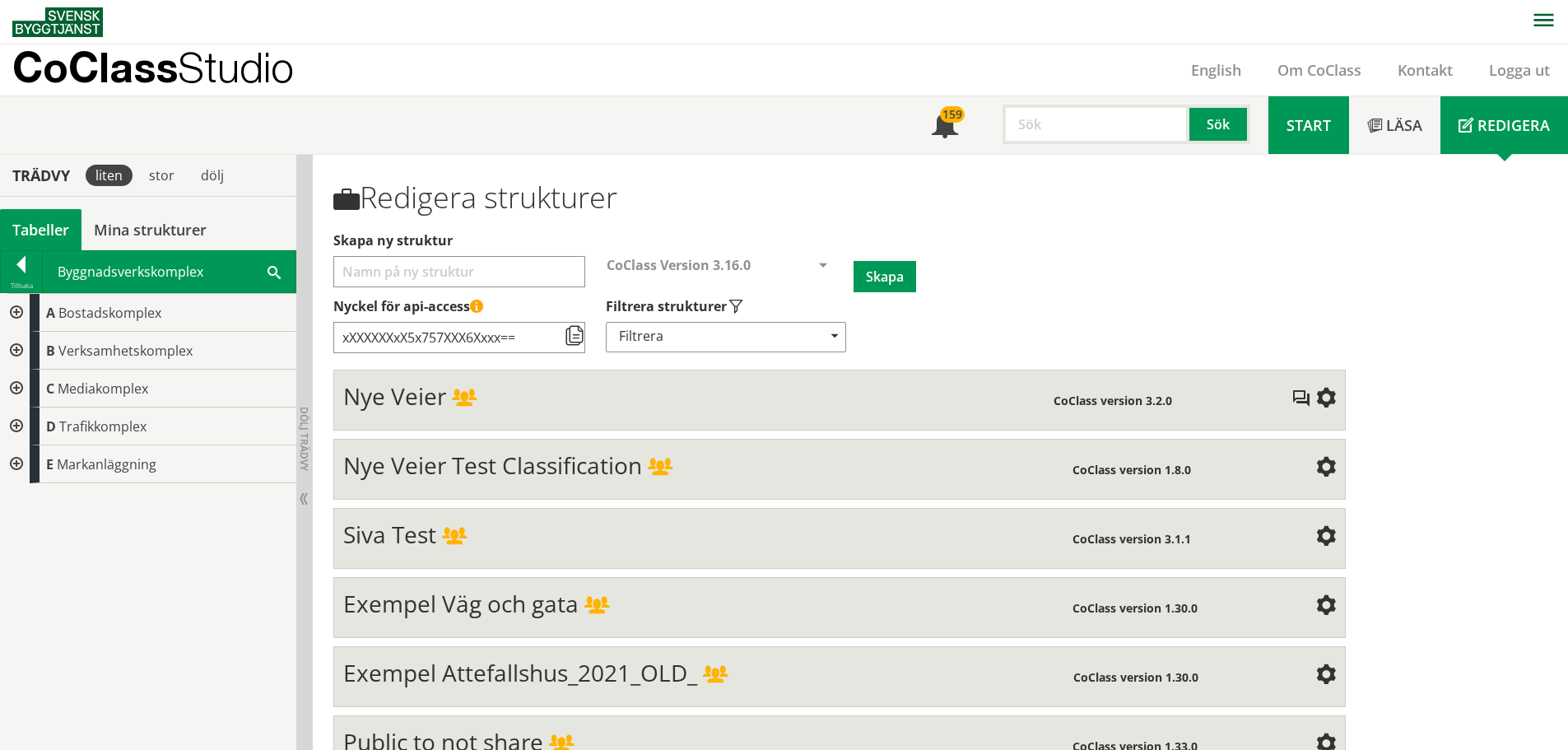
click at [1310, 114] on link "Start" at bounding box center [1309, 125] width 81 height 58
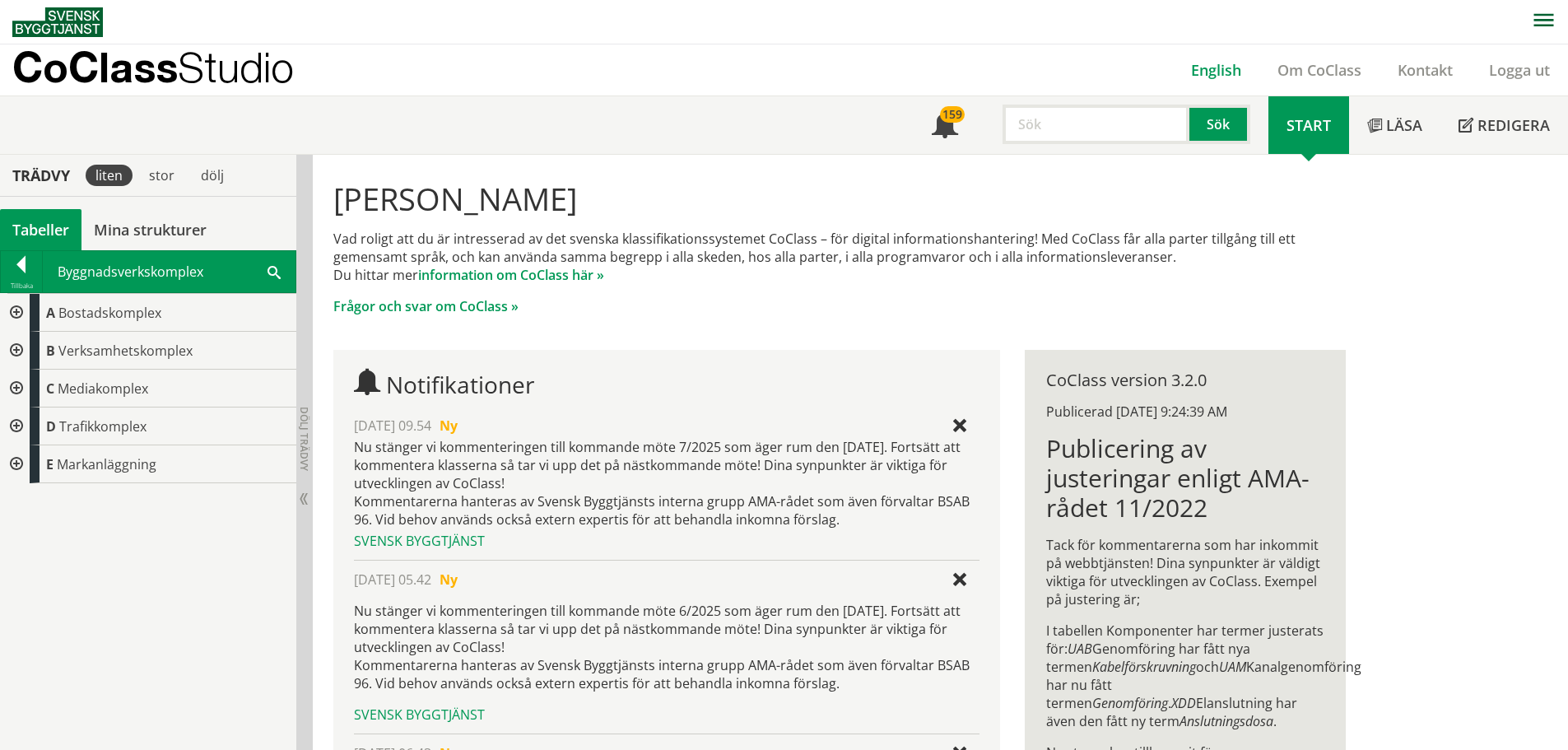
click at [1212, 68] on link "English" at bounding box center [1216, 70] width 86 height 20
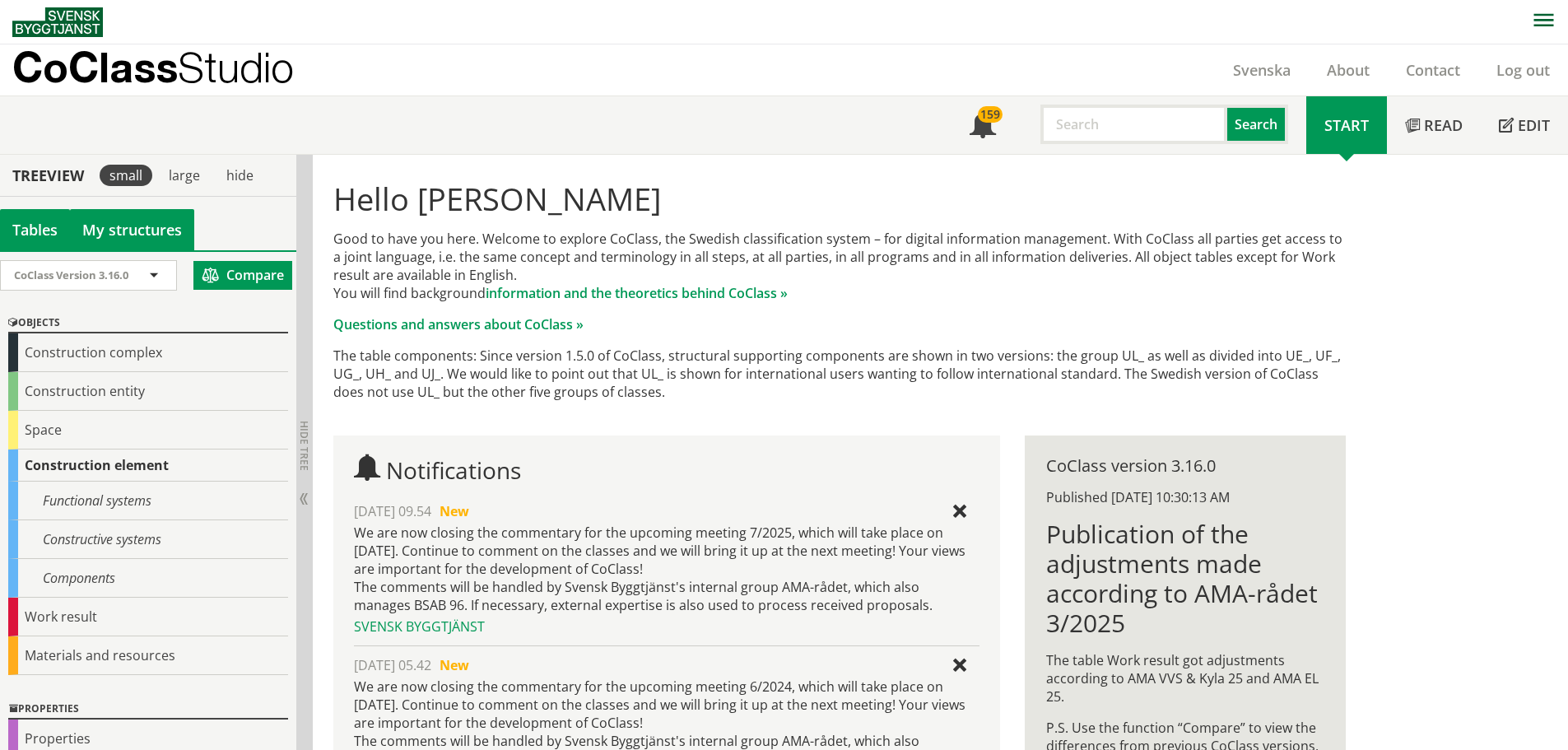
click at [166, 232] on link "My structures" at bounding box center [132, 230] width 124 height 41
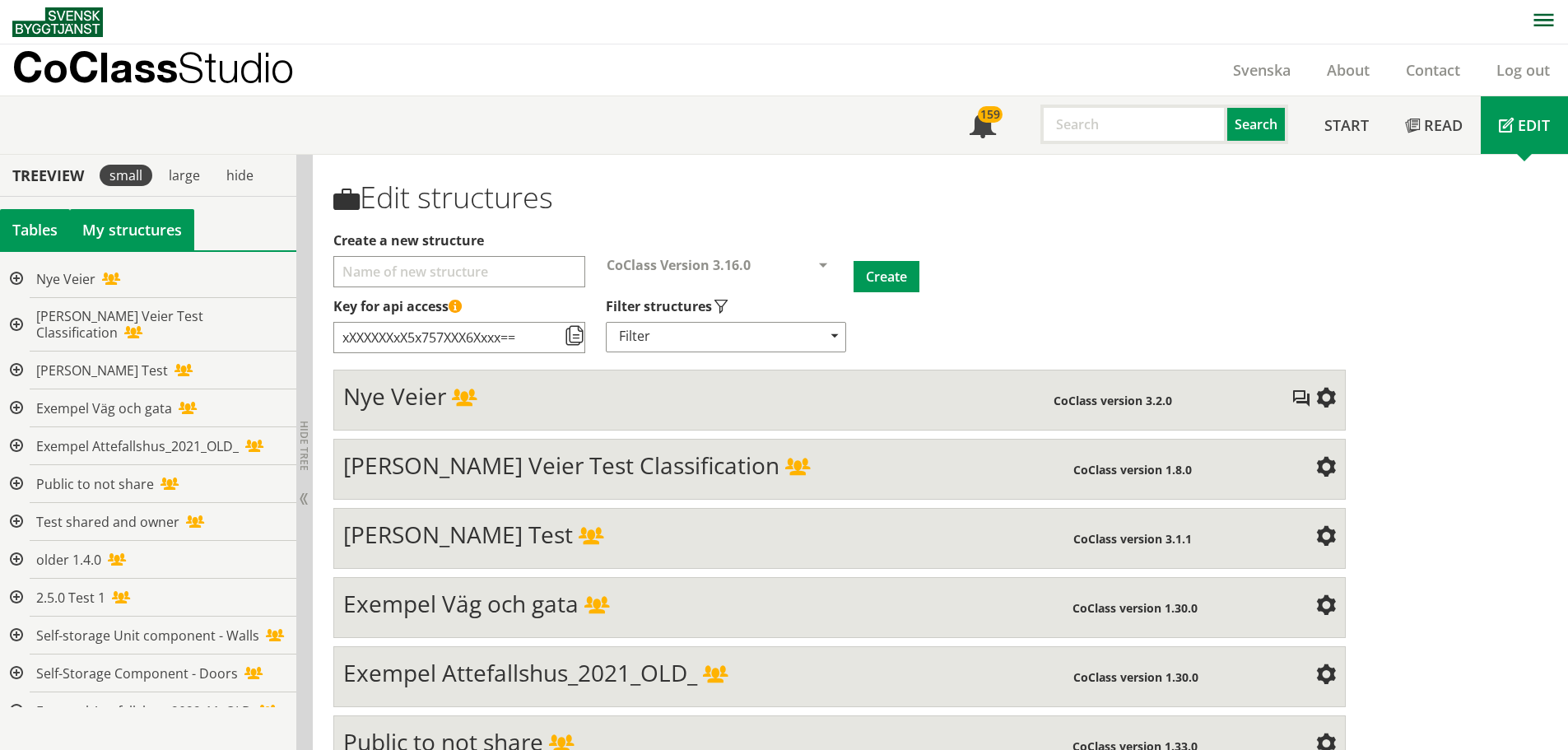
click at [14, 217] on div "Tables" at bounding box center [35, 230] width 70 height 41
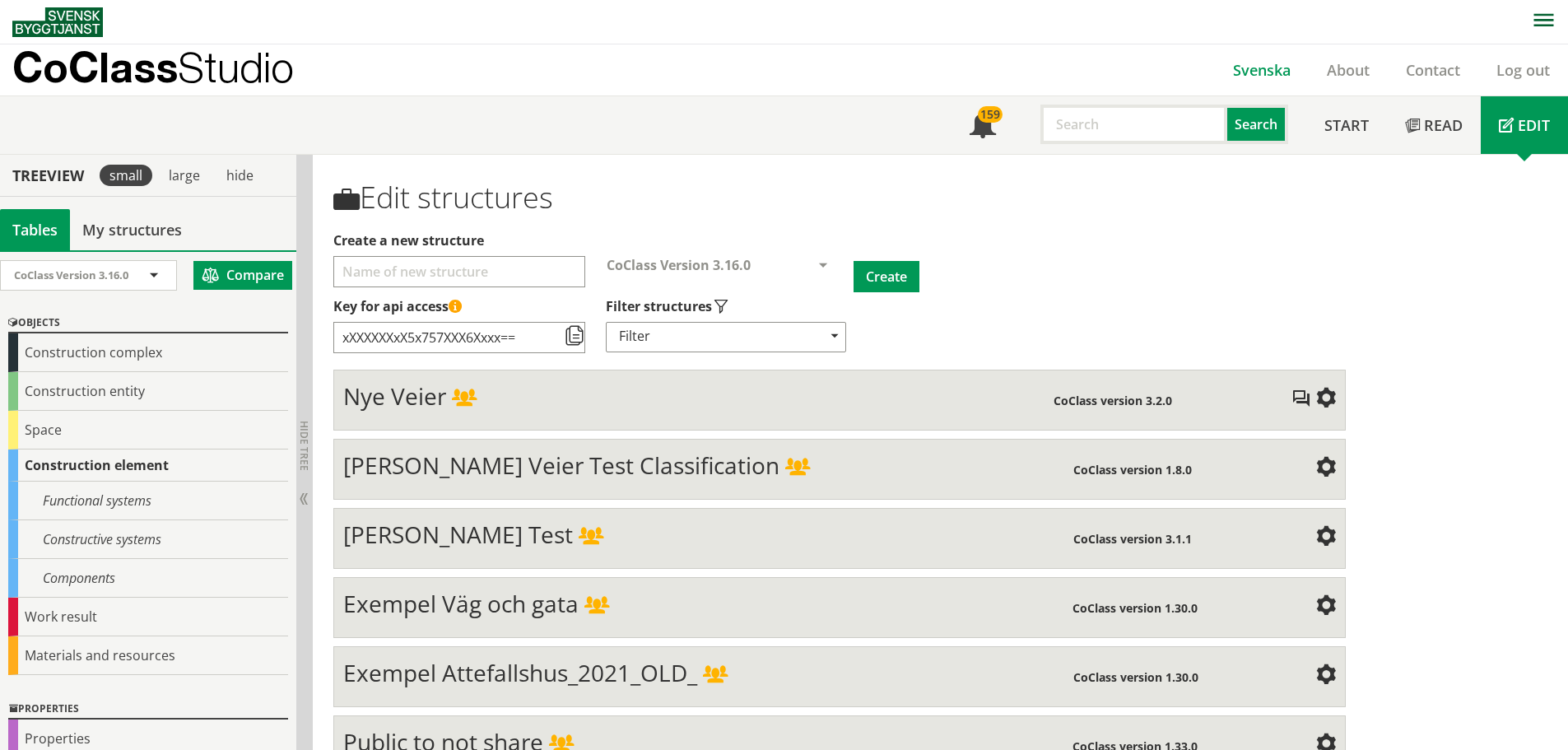
click at [1253, 73] on link "Svenska" at bounding box center [1261, 70] width 94 height 20
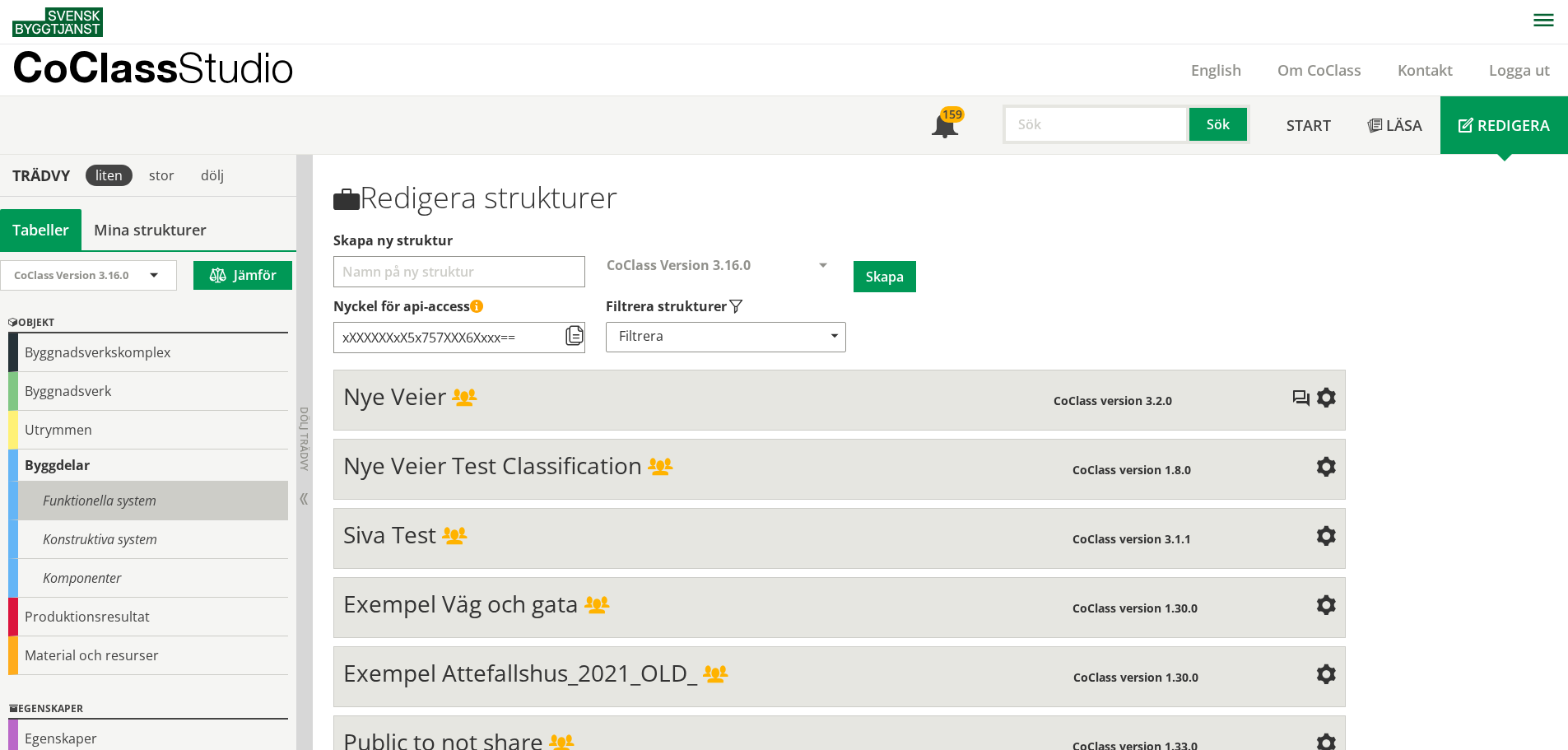
click at [105, 501] on div "Funktionella system" at bounding box center [148, 501] width 280 height 39
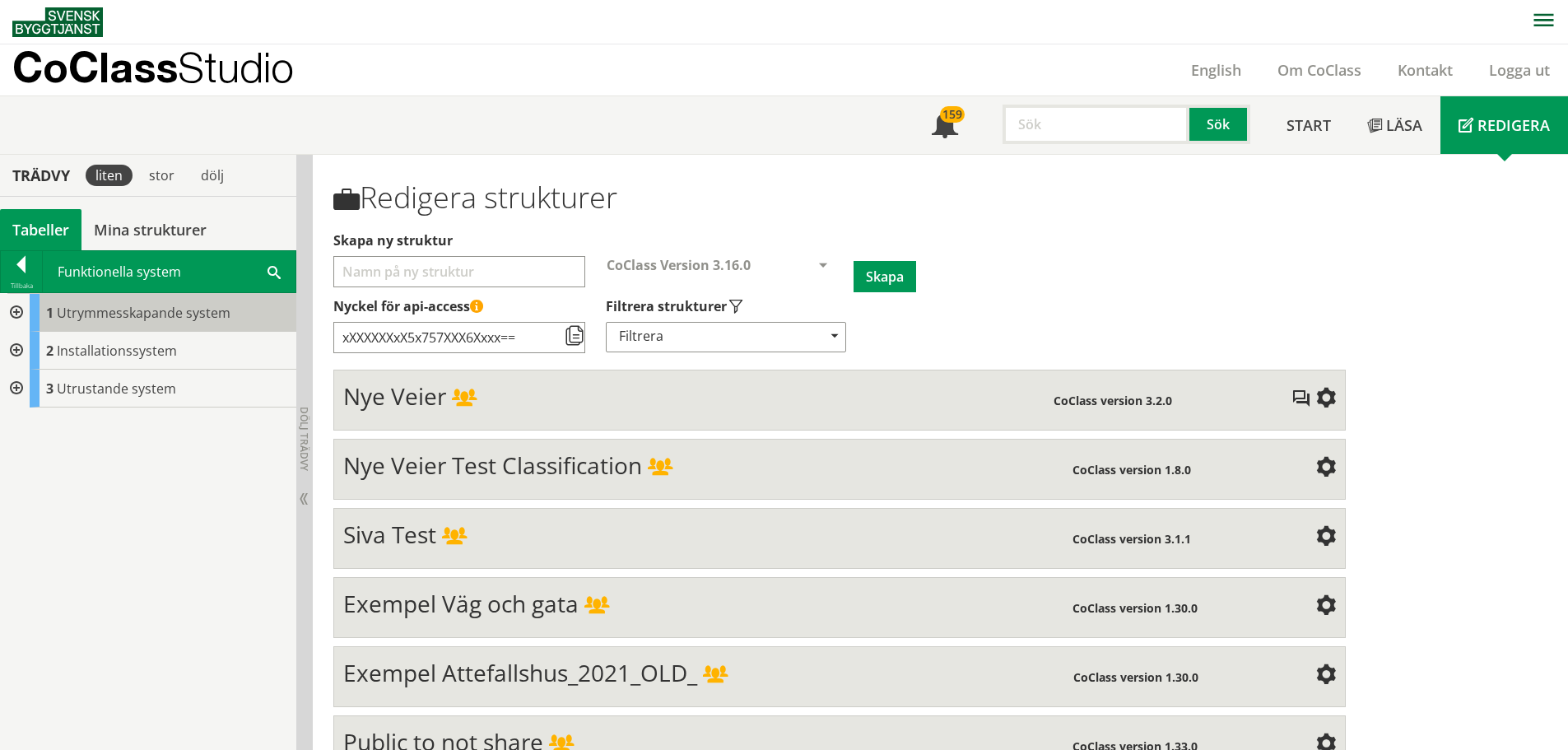
click at [201, 309] on span "Utrymmesskapande system" at bounding box center [143, 312] width 174 height 18
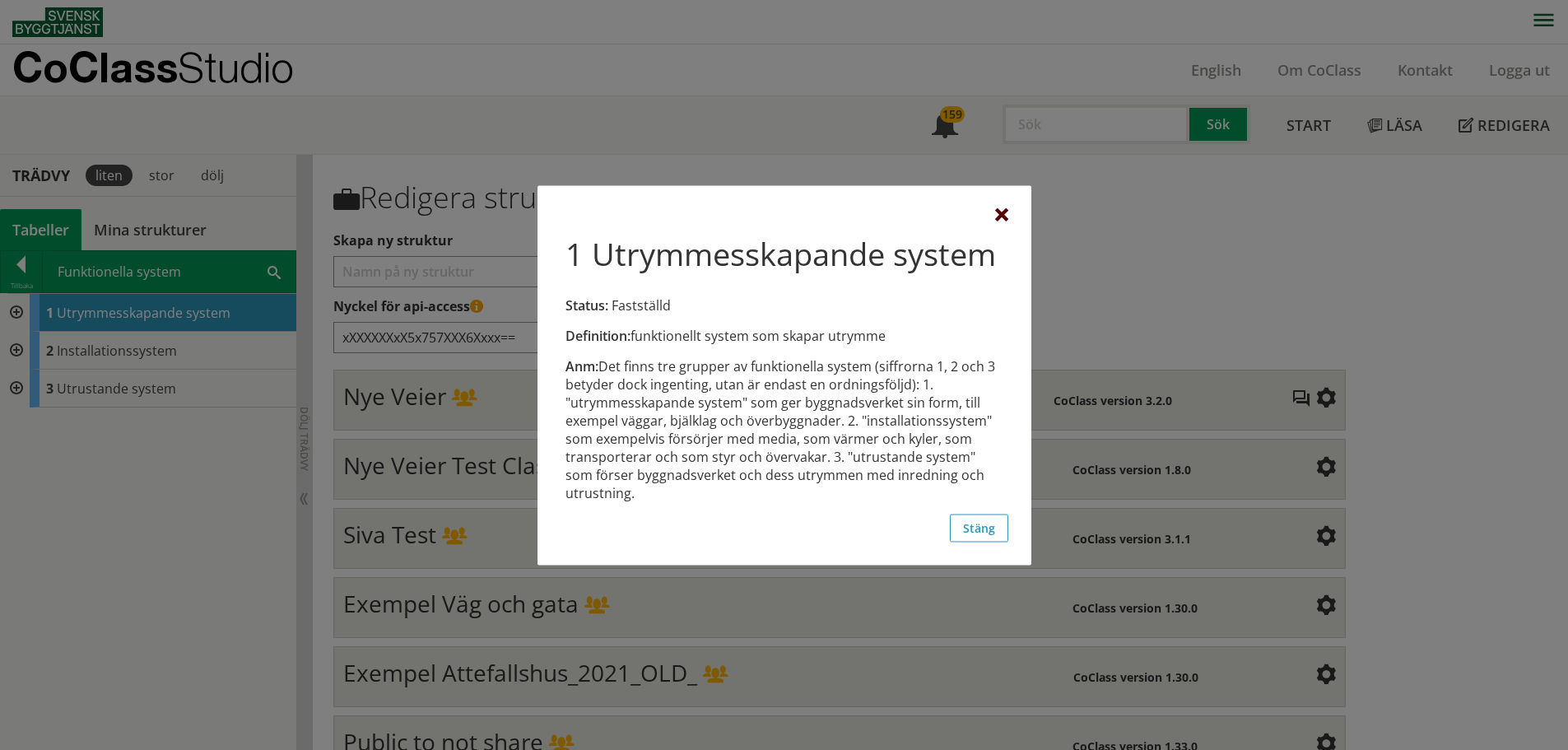
click at [997, 212] on div at bounding box center [1001, 214] width 14 height 14
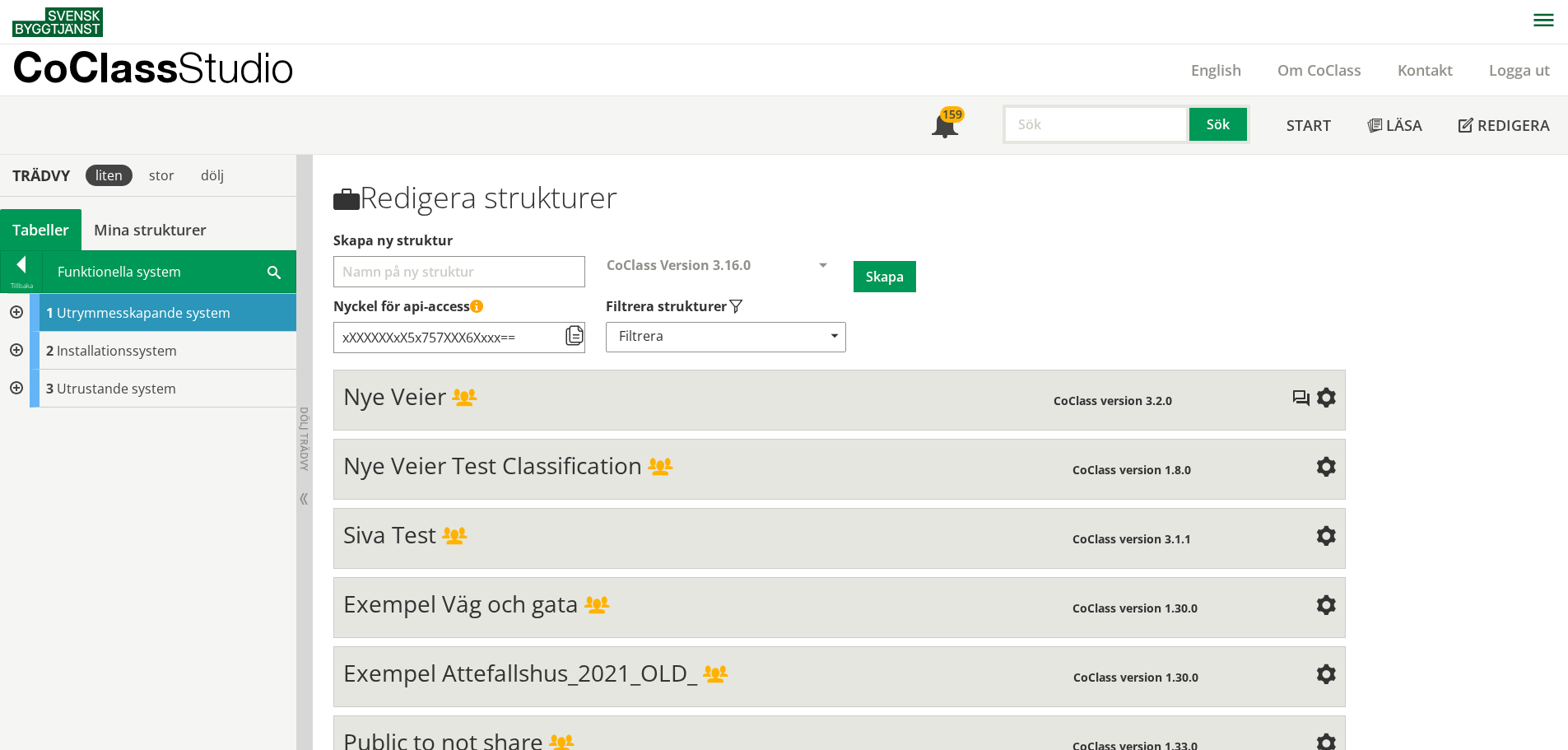
click at [11, 312] on div at bounding box center [14, 312] width 30 height 38
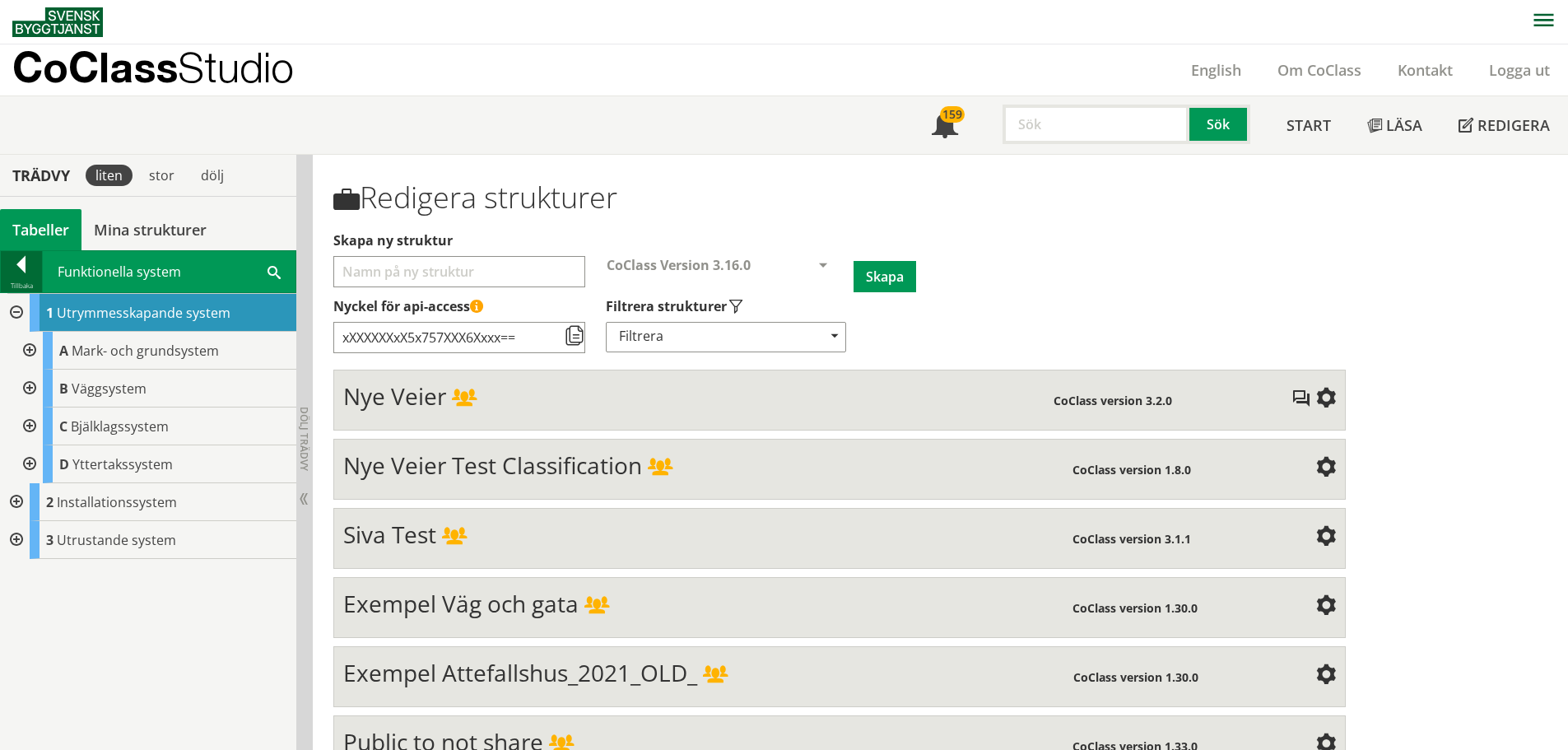
click at [27, 268] on div at bounding box center [22, 267] width 41 height 23
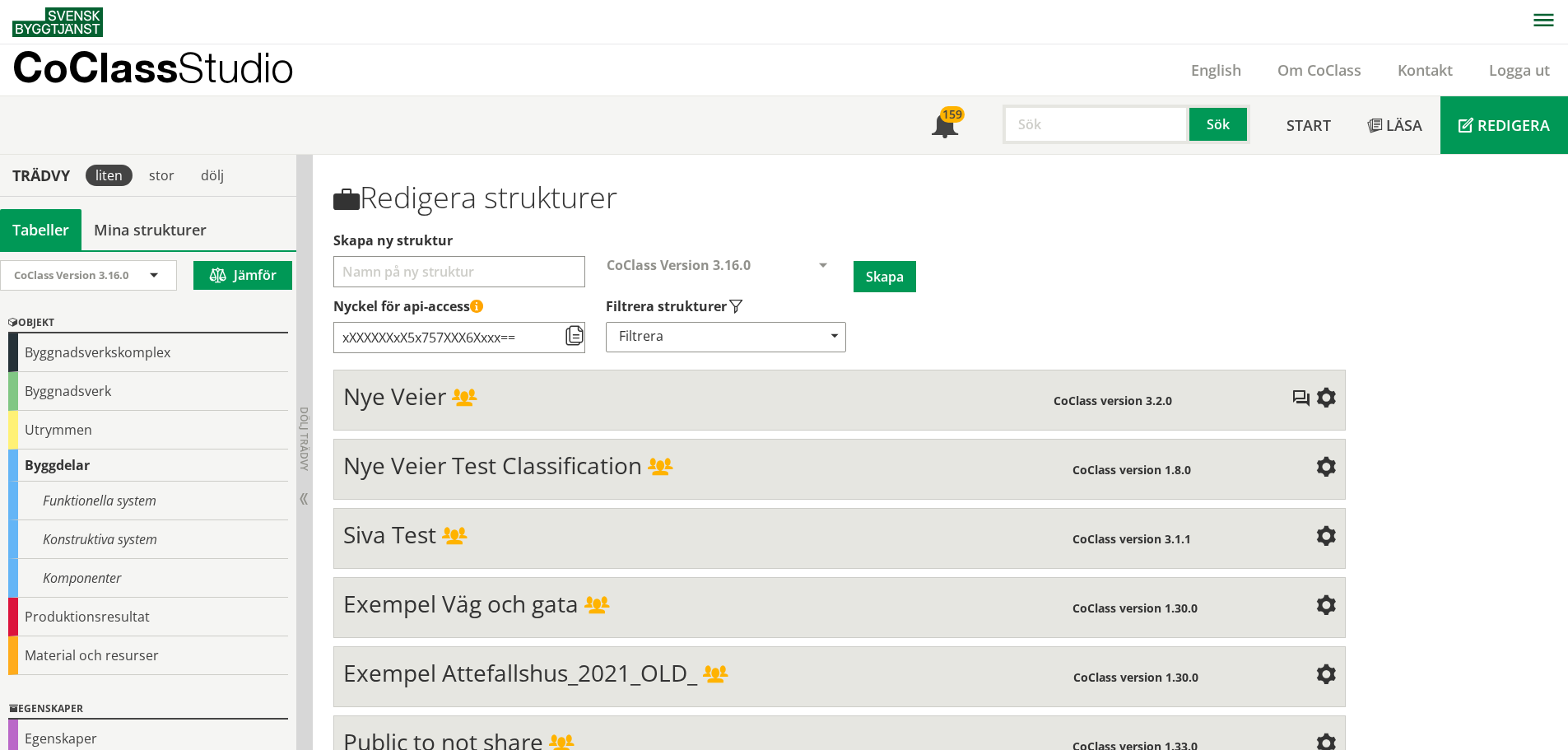
click at [1491, 127] on span "Redigera" at bounding box center [1513, 125] width 72 height 20
click at [151, 275] on span at bounding box center [154, 276] width 14 height 14
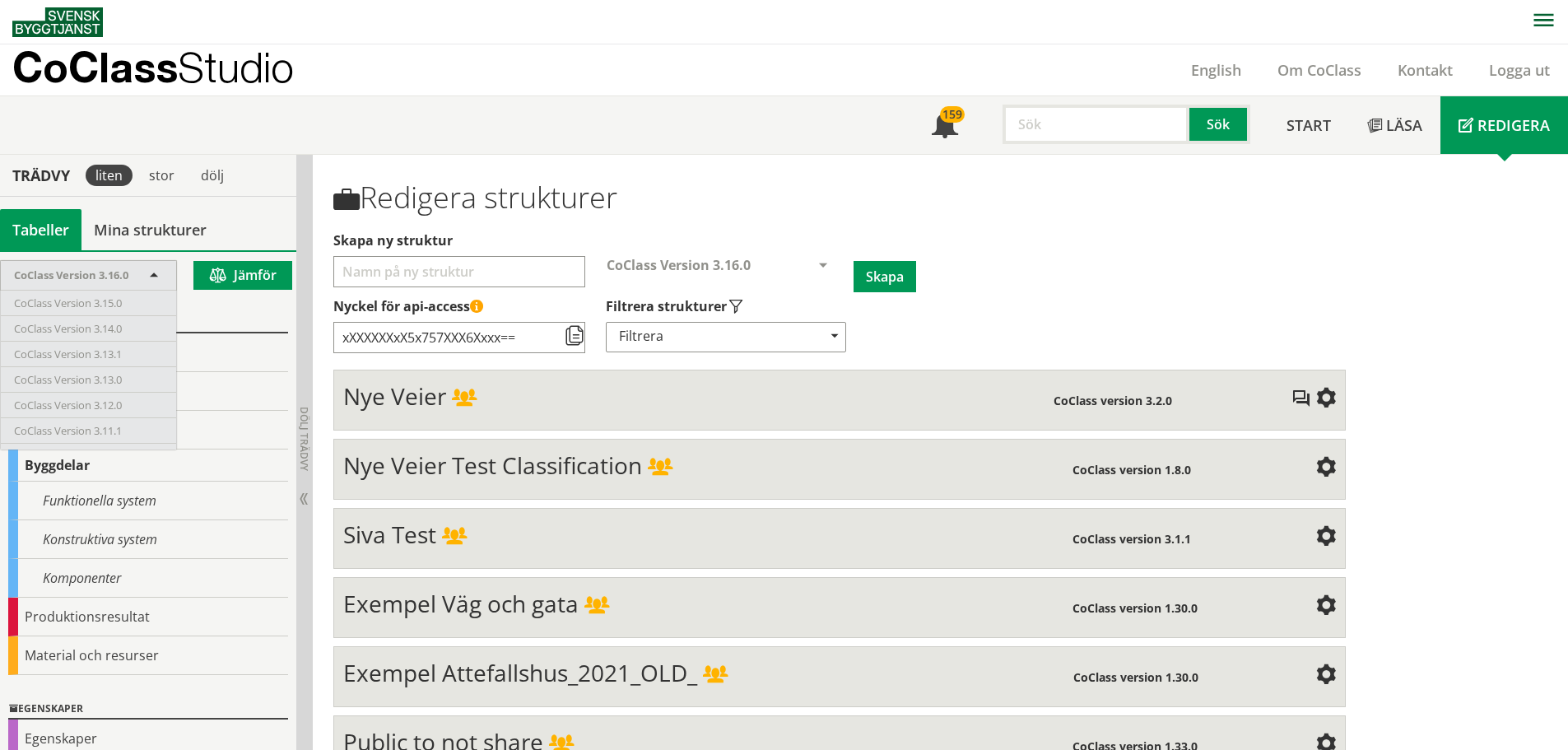
click at [477, 93] on div "CoClass Studio English Om CoClass Kontakt Logga ut" at bounding box center [790, 69] width 1555 height 51
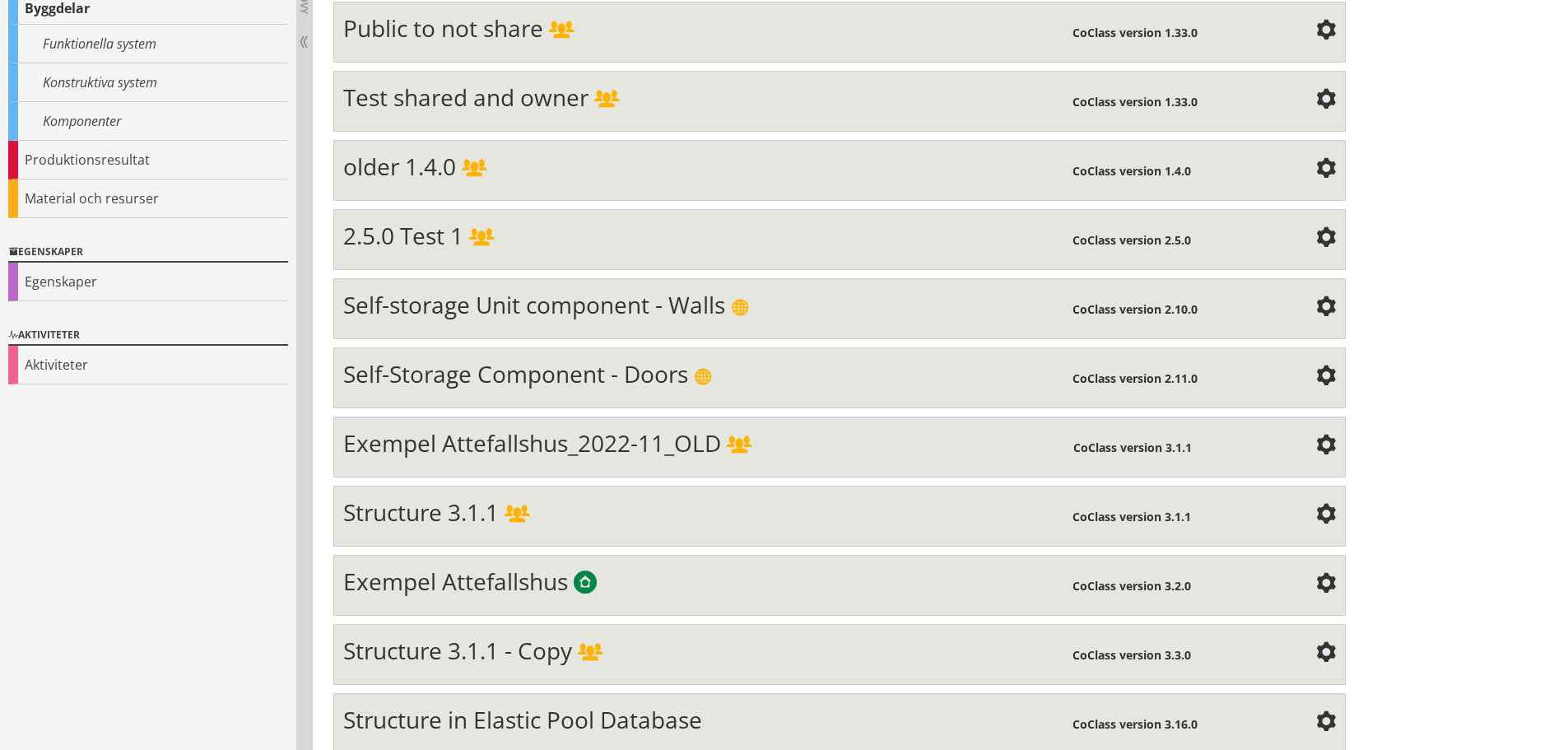
scroll to position [734, 0]
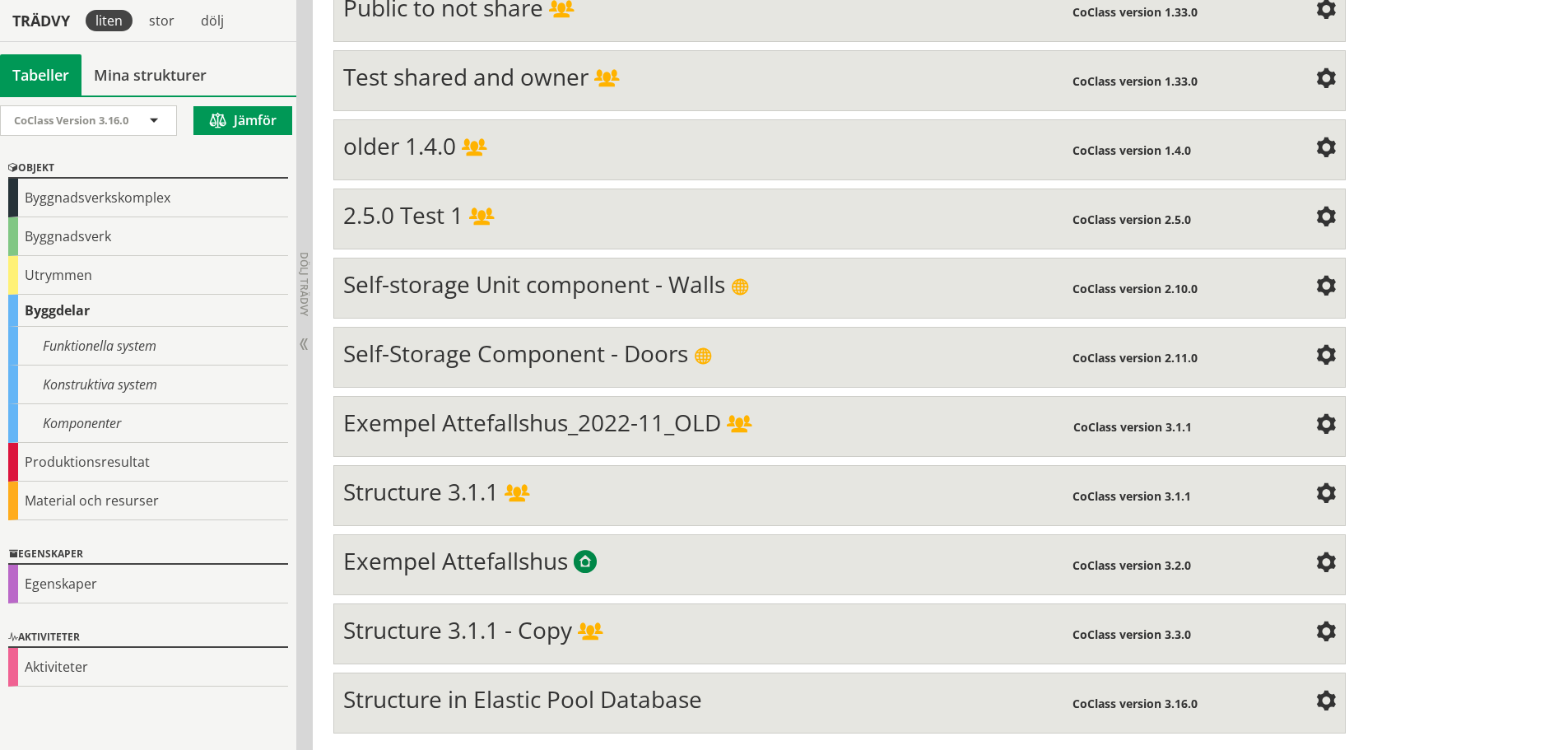
click at [992, 572] on div "Exempel Attefallshus" at bounding box center [707, 563] width 729 height 33
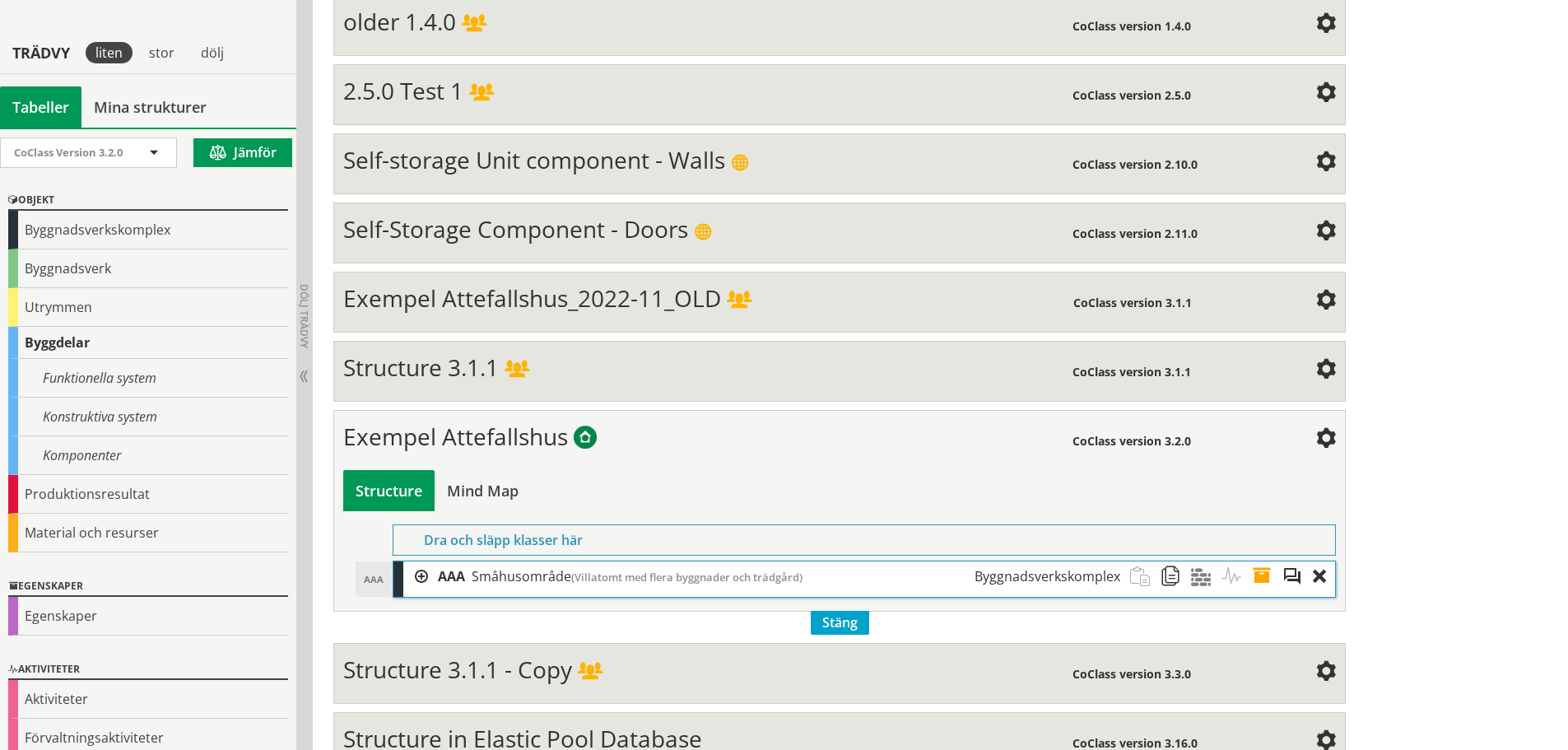
scroll to position [898, 0]
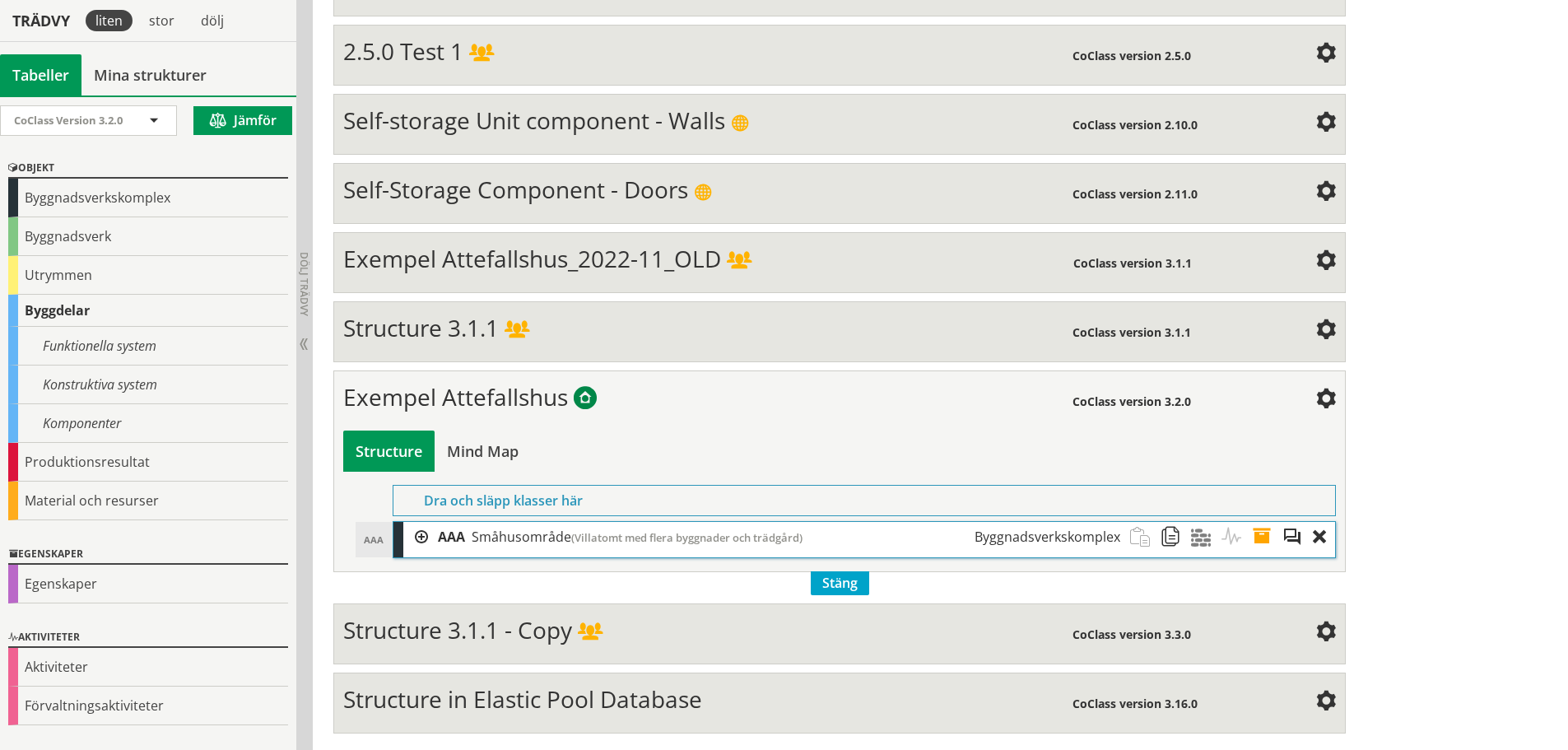
click at [1327, 403] on span at bounding box center [1326, 400] width 20 height 20
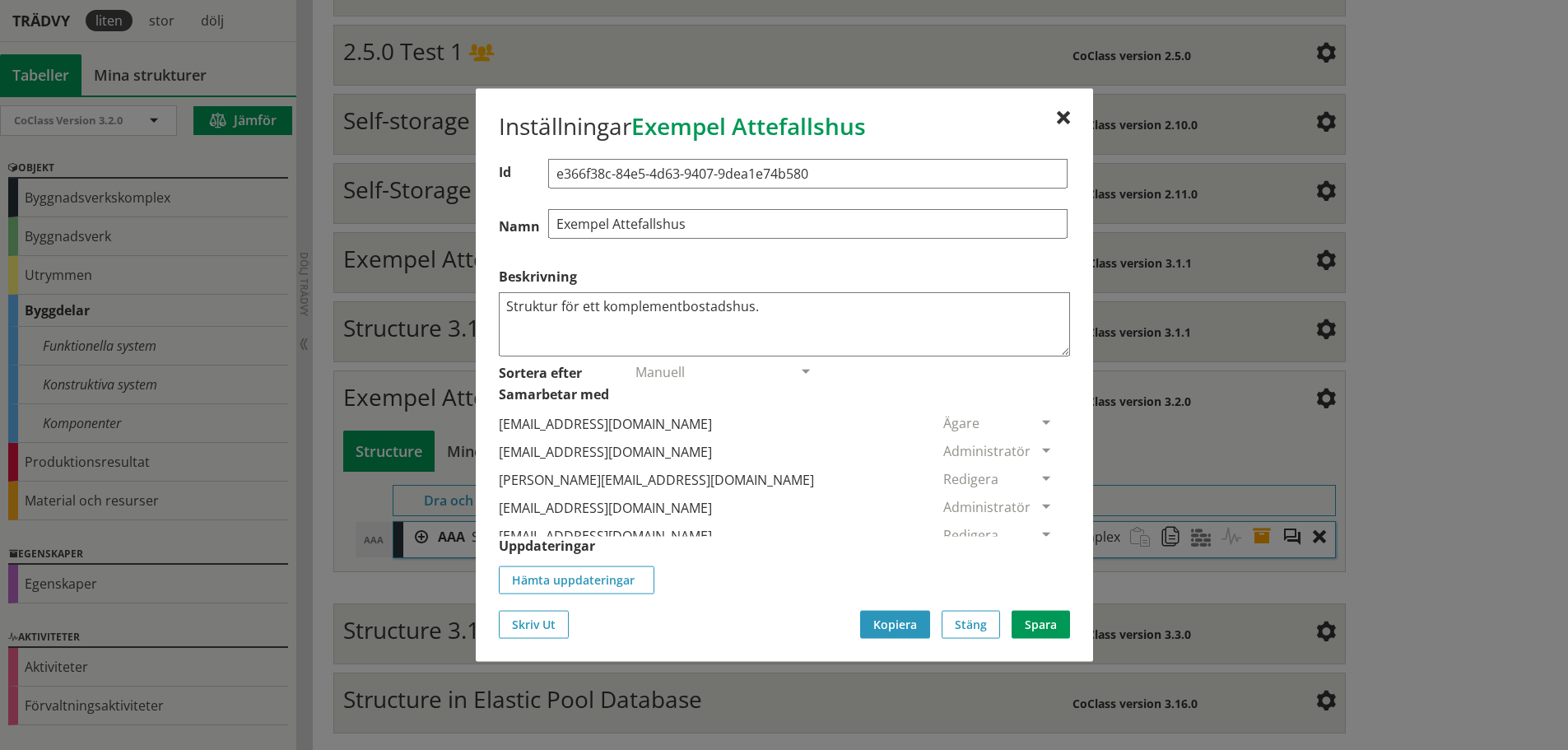
scroll to position [13, 0]
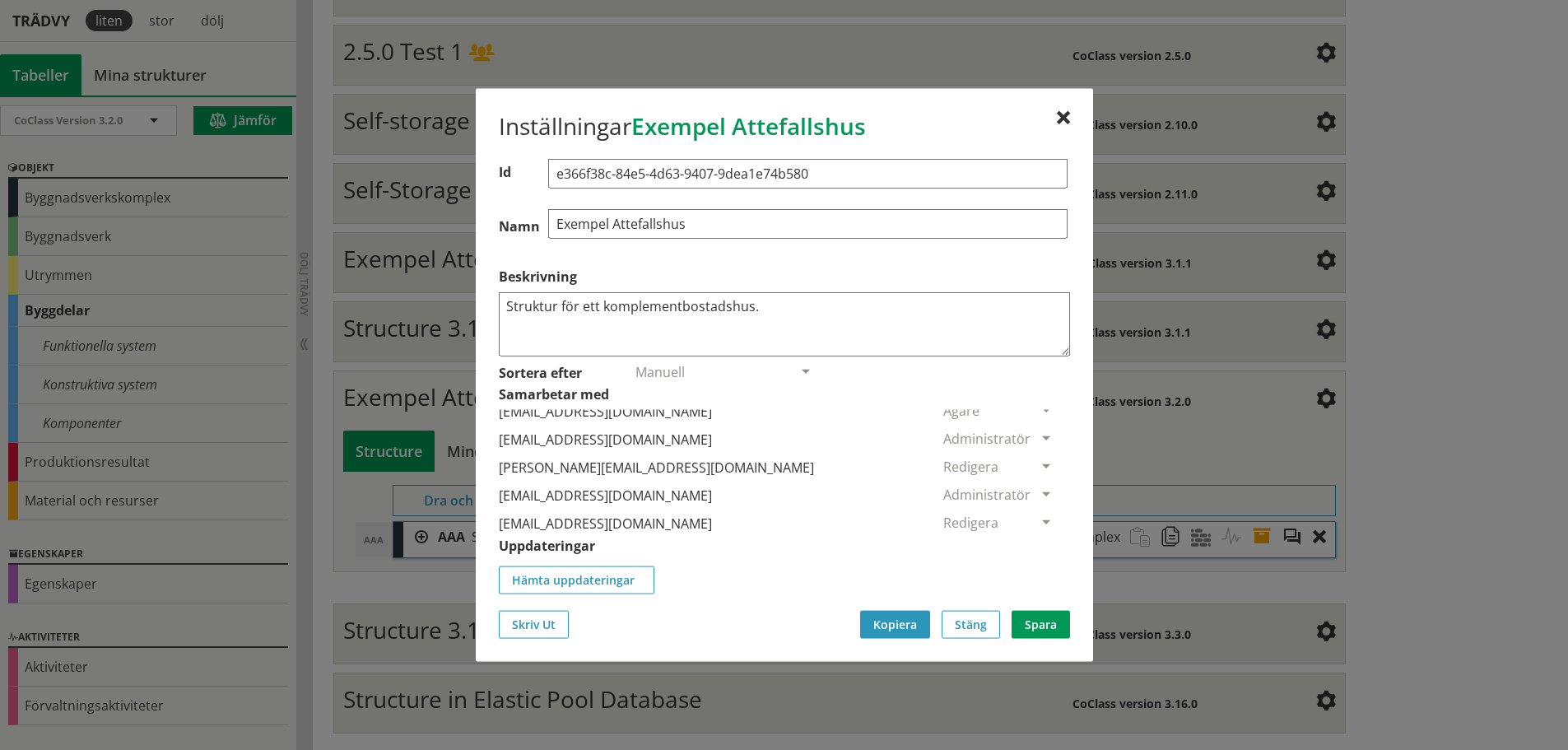
click at [606, 469] on div "mikael.malmkvist@byggtjanst.se" at bounding box center [713, 466] width 429 height 28
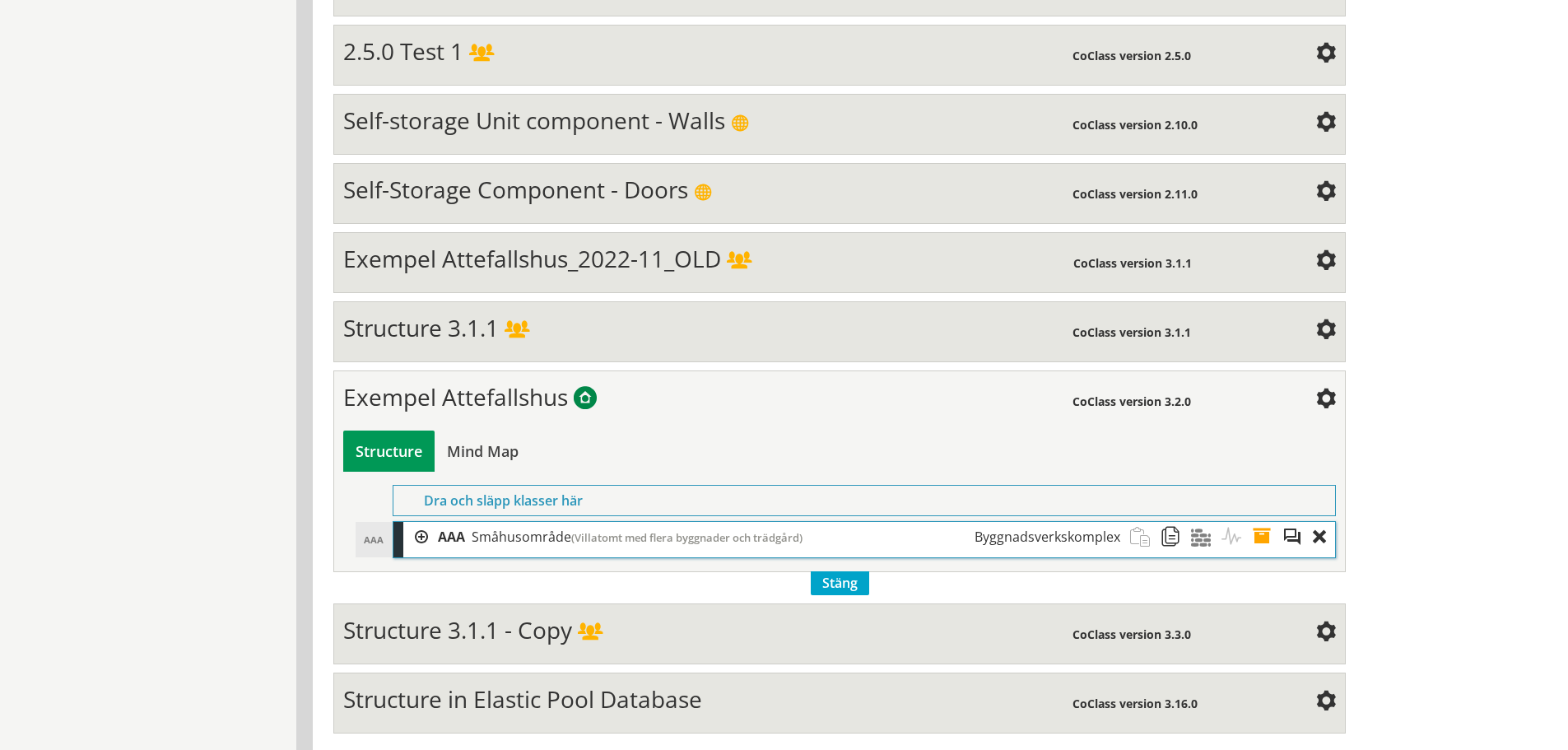
scroll to position [0, 0]
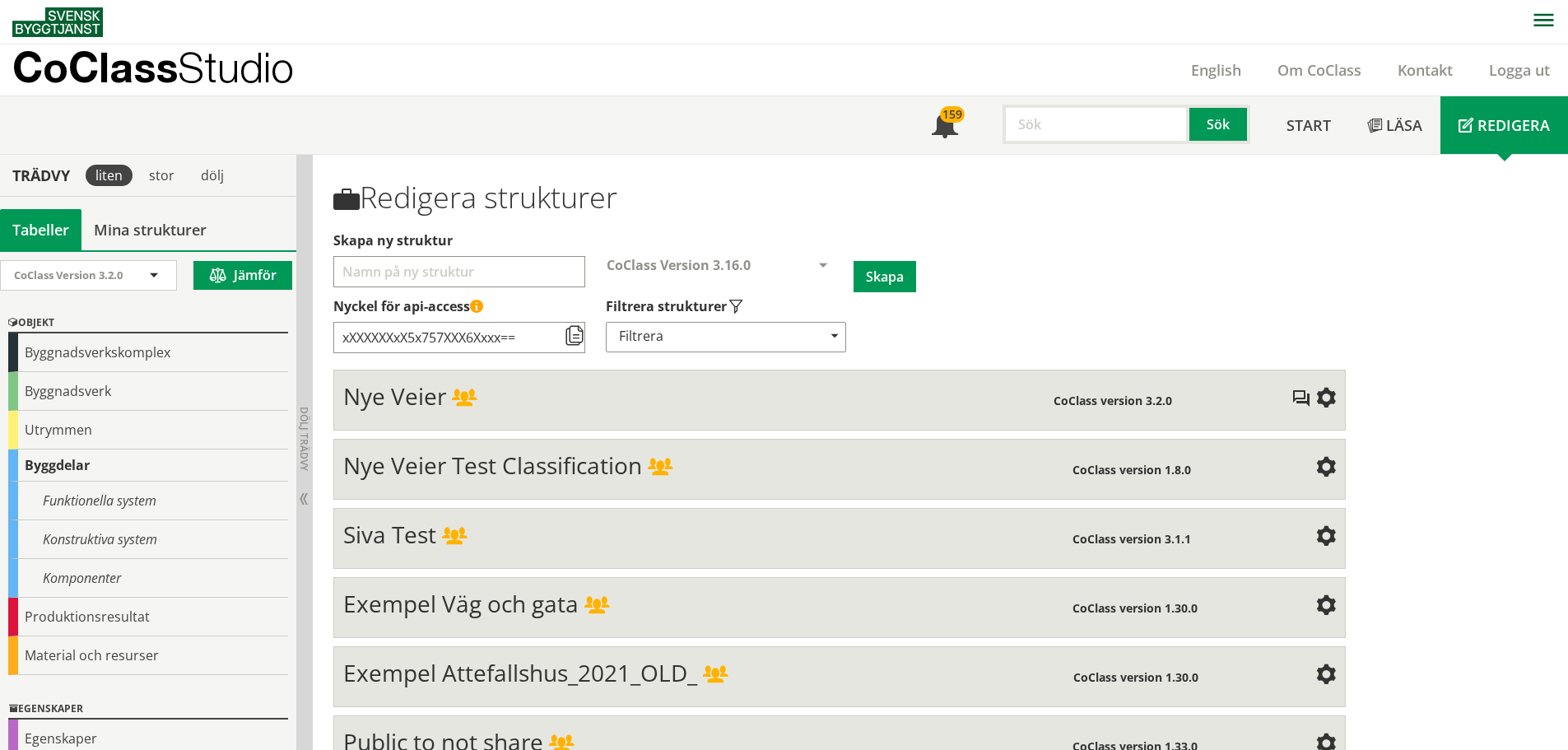
click at [1034, 128] on input "text" at bounding box center [1096, 124] width 187 height 40
type input "b"
type input "AAA"
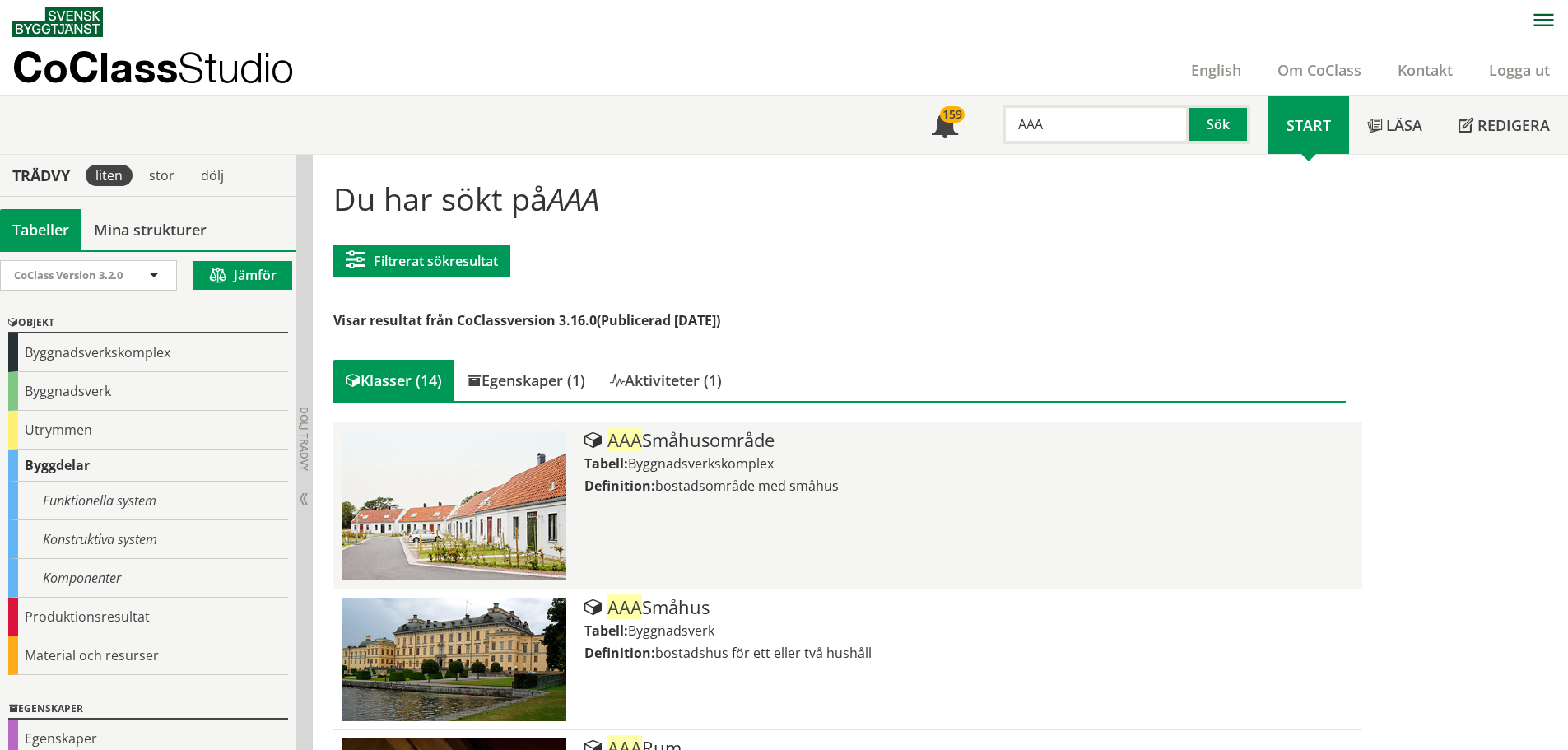
click at [710, 444] on div "AAA Småhusområde" at bounding box center [969, 440] width 769 height 20
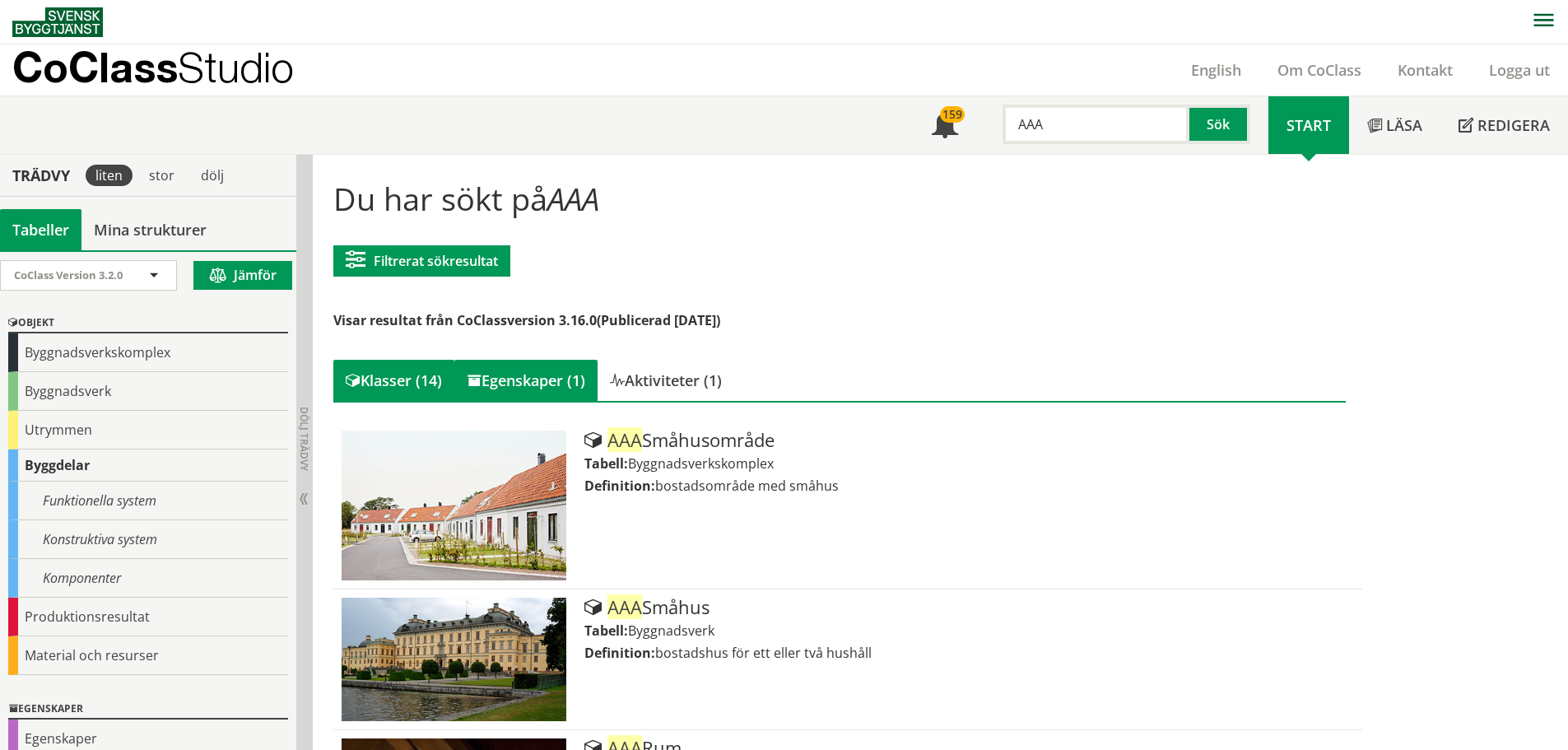
click at [554, 385] on div "Egenskaper (1)" at bounding box center [526, 381] width 143 height 41
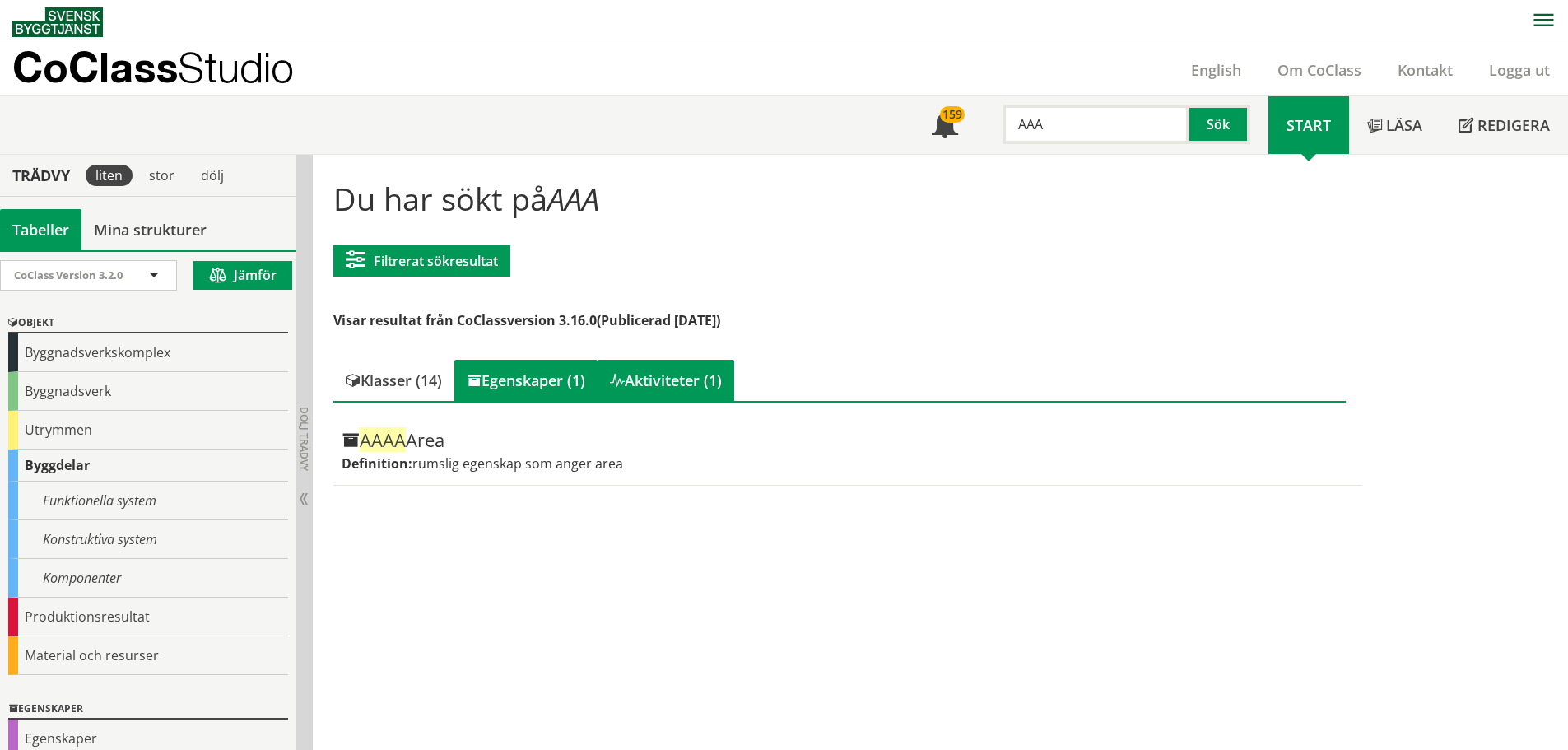
click at [732, 365] on div "Aktiviteter (1)" at bounding box center [666, 381] width 137 height 41
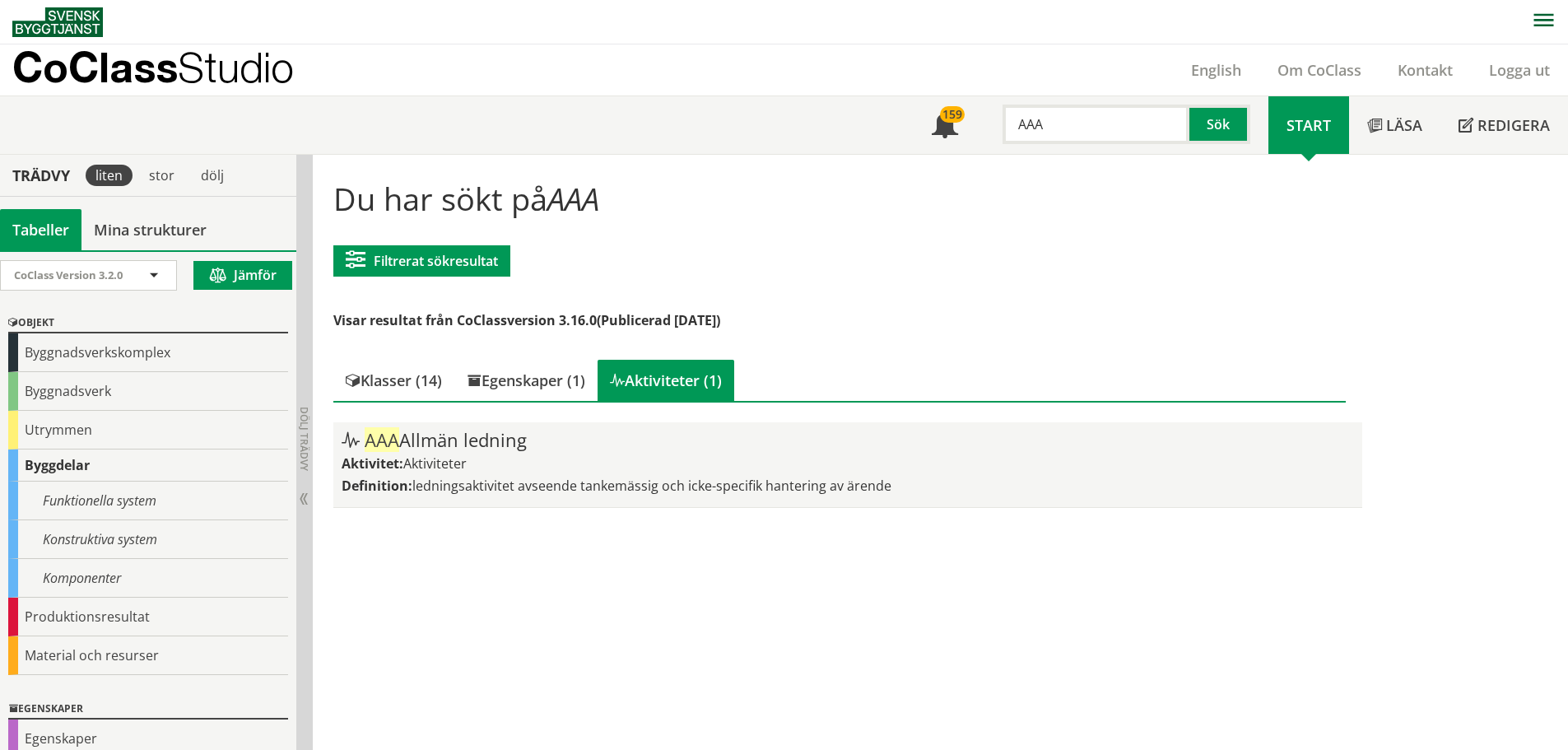
drag, startPoint x: 409, startPoint y: 467, endPoint x: 466, endPoint y: 474, distance: 57.4
click at [466, 474] on div "AAA Allmän ledning Aktivitet: Aktiviteter Definition: ledningsaktivitet avseend…" at bounding box center [847, 465] width 1012 height 68
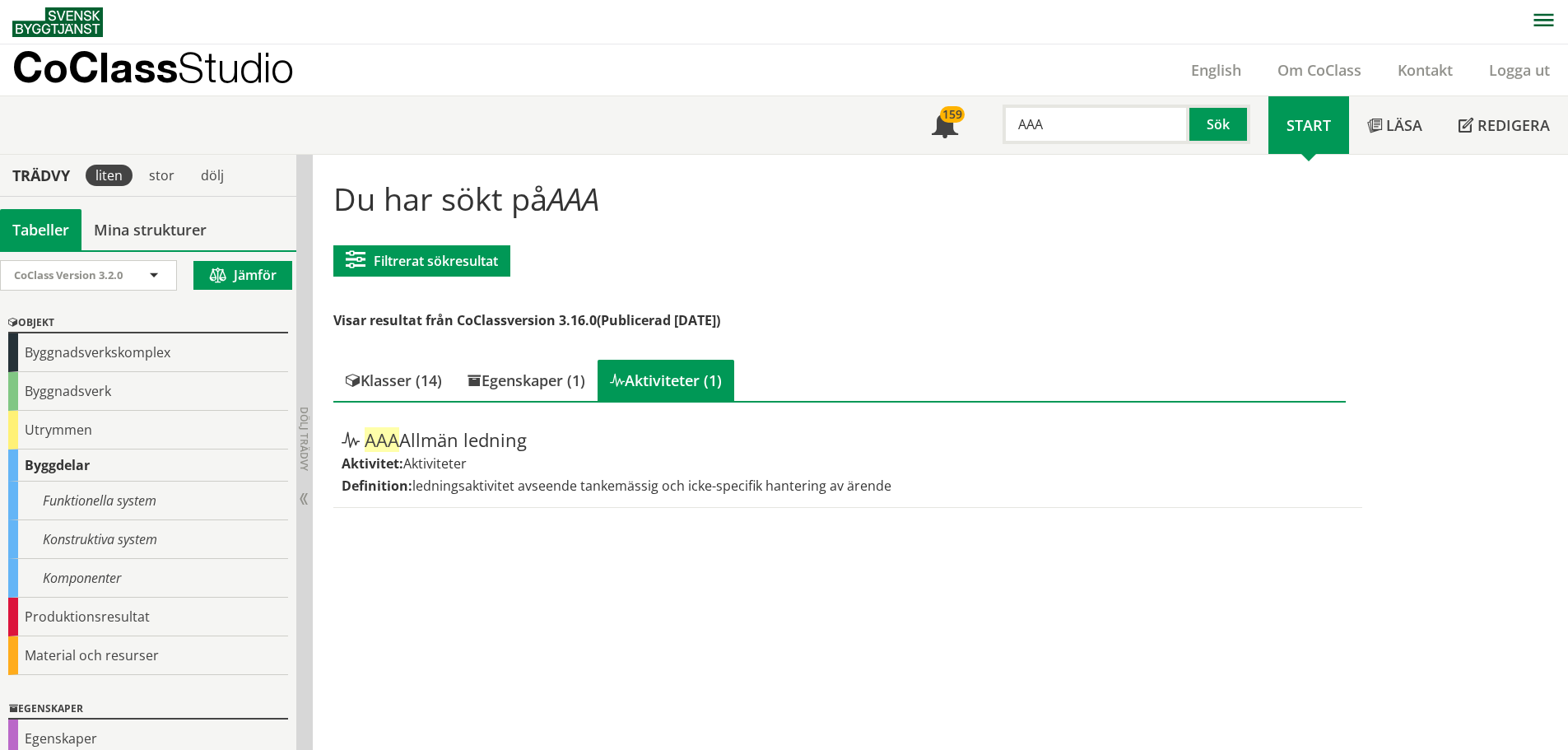
click at [571, 584] on div "Du har sökt på AAA Filtrerat sökresultat Filtrera CoClass Version 3.16.0 CoClas…" at bounding box center [940, 453] width 1255 height 596
click at [389, 373] on div "Klasser (14)" at bounding box center [393, 381] width 121 height 41
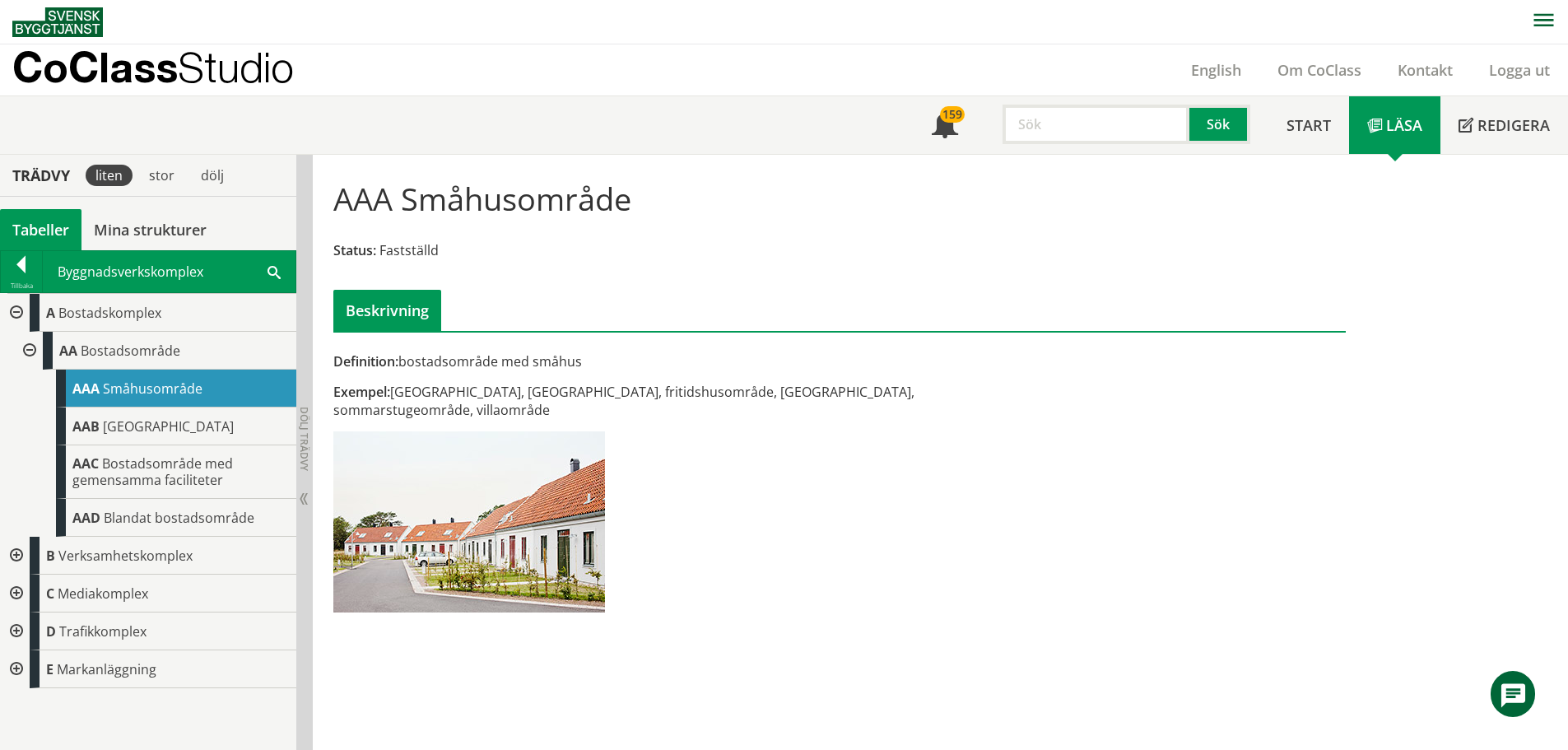
drag, startPoint x: 0, startPoint y: 0, endPoint x: 475, endPoint y: 528, distance: 710.2
click at [475, 528] on img at bounding box center [469, 521] width 272 height 181
click at [168, 426] on span "[GEOGRAPHIC_DATA]" at bounding box center [167, 427] width 131 height 18
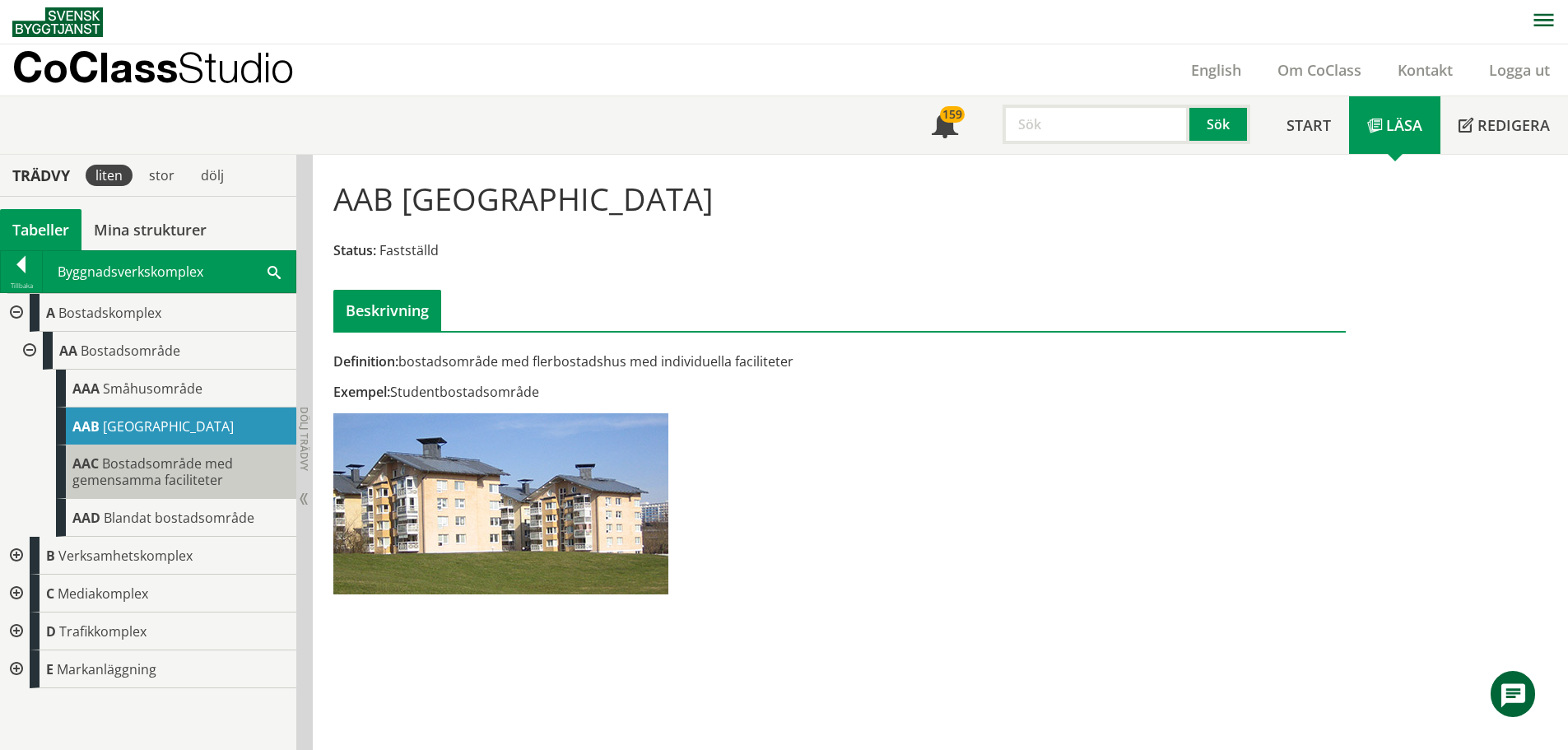
click at [162, 468] on span "Bostadsområde med gemensamma faciliteter" at bounding box center [152, 472] width 160 height 34
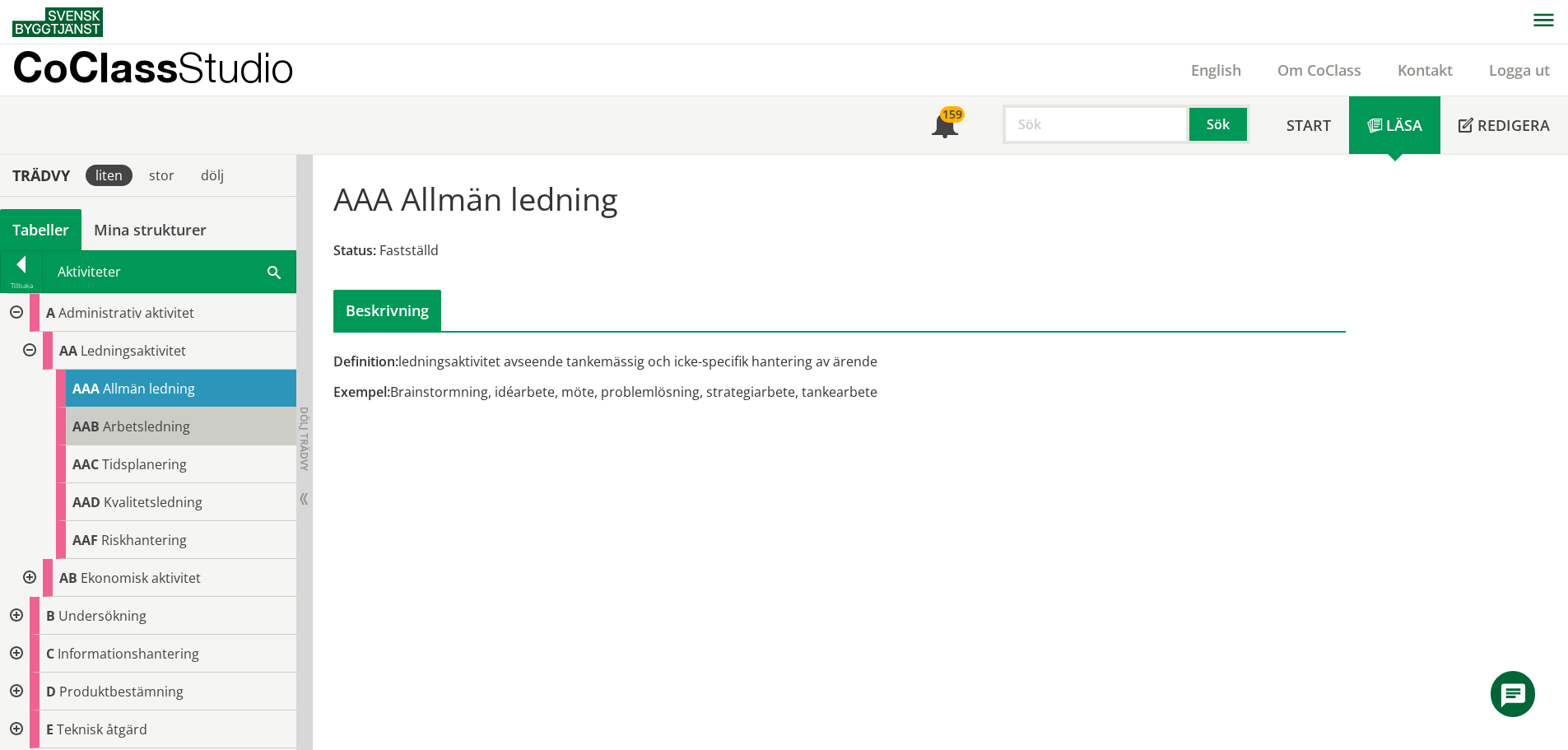
click at [169, 427] on span "Arbetsledning" at bounding box center [146, 427] width 87 height 18
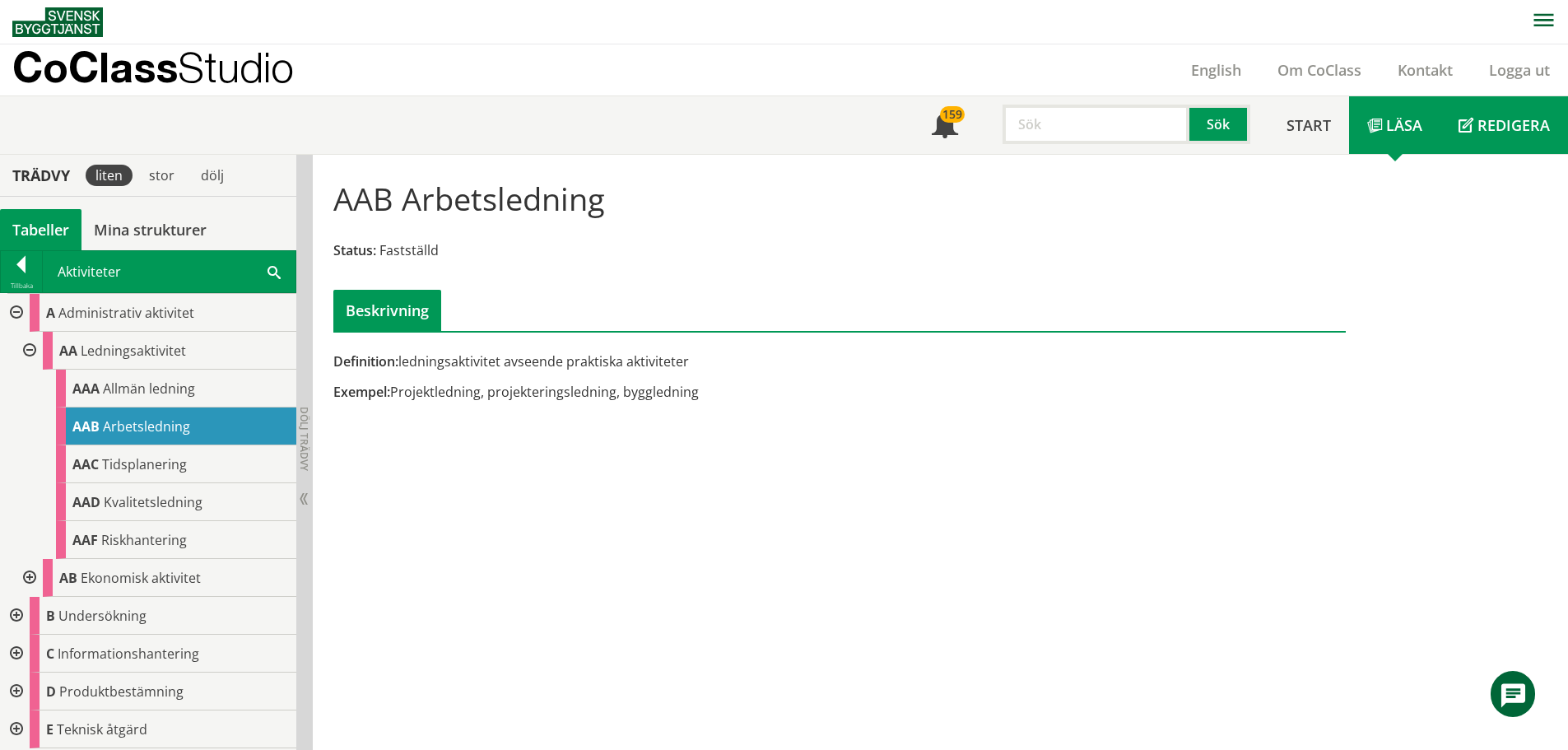
click at [1503, 126] on span "Redigera" at bounding box center [1513, 125] width 72 height 20
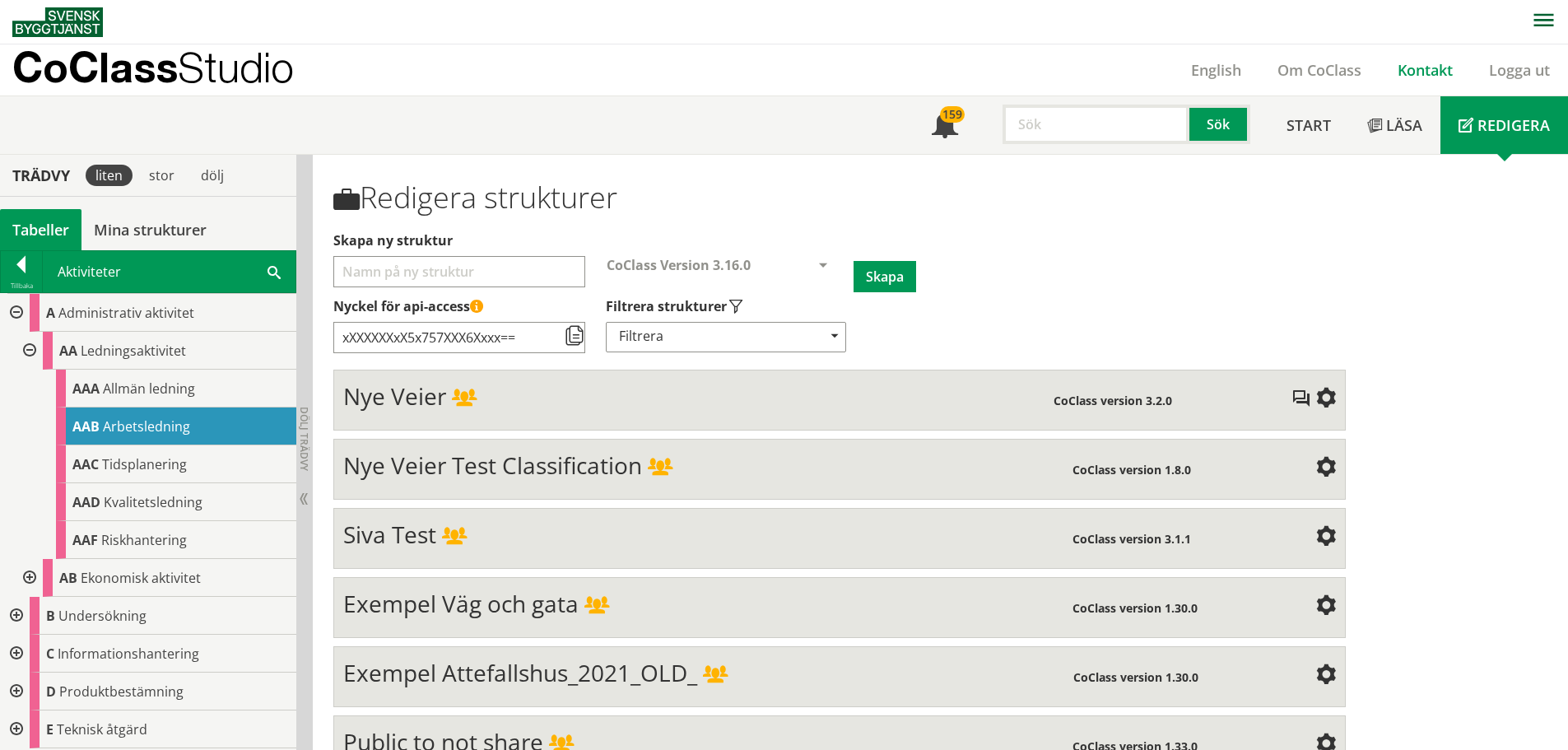
click at [1428, 64] on link "Kontakt" at bounding box center [1424, 70] width 91 height 20
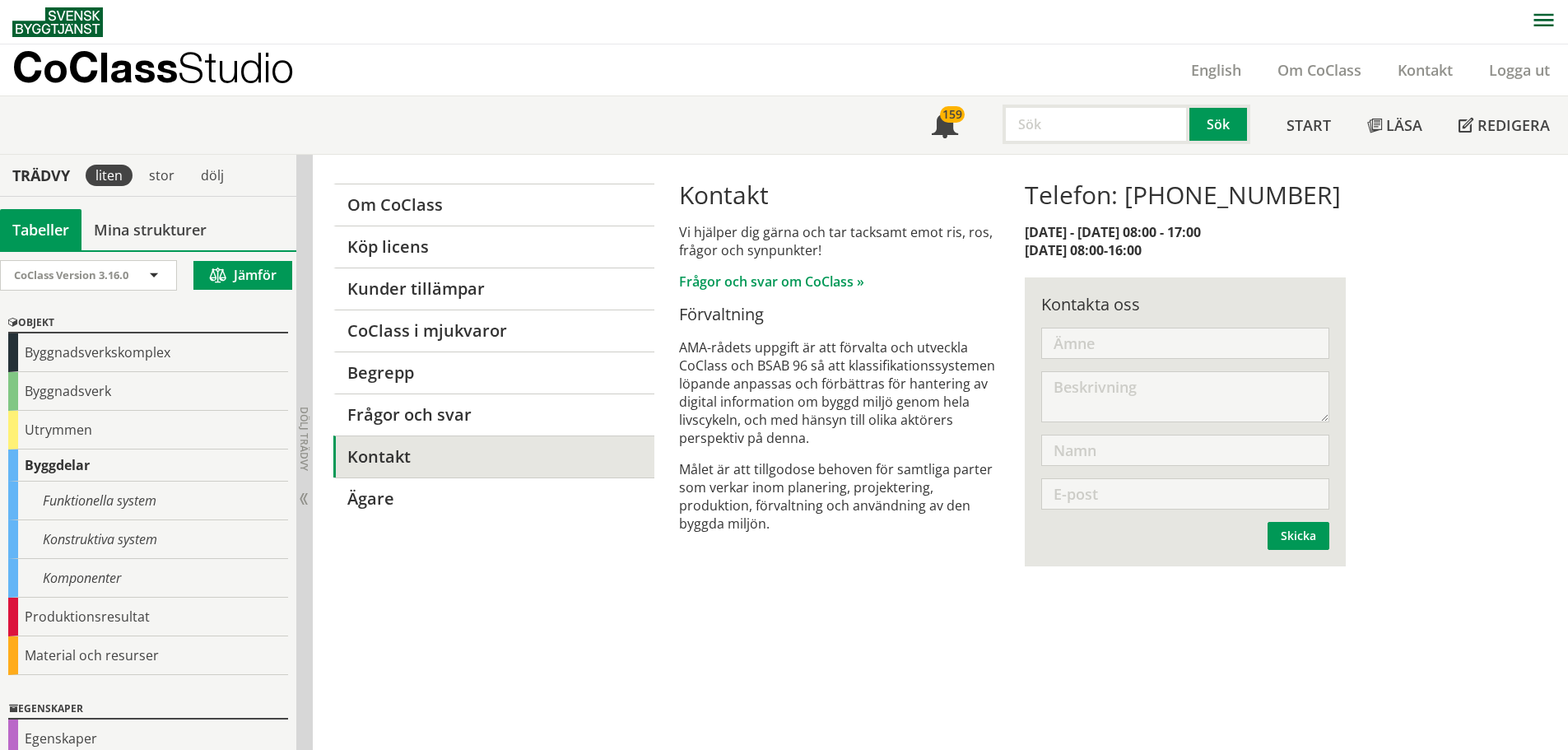
click at [125, 67] on p "CoClass Studio" at bounding box center [153, 67] width 282 height 19
